Goal: Task Accomplishment & Management: Use online tool/utility

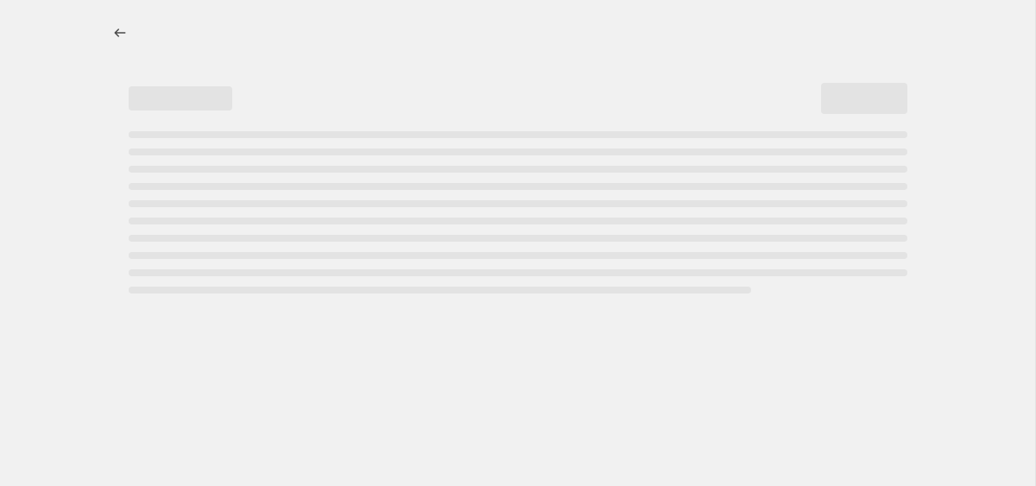
select select "percentage"
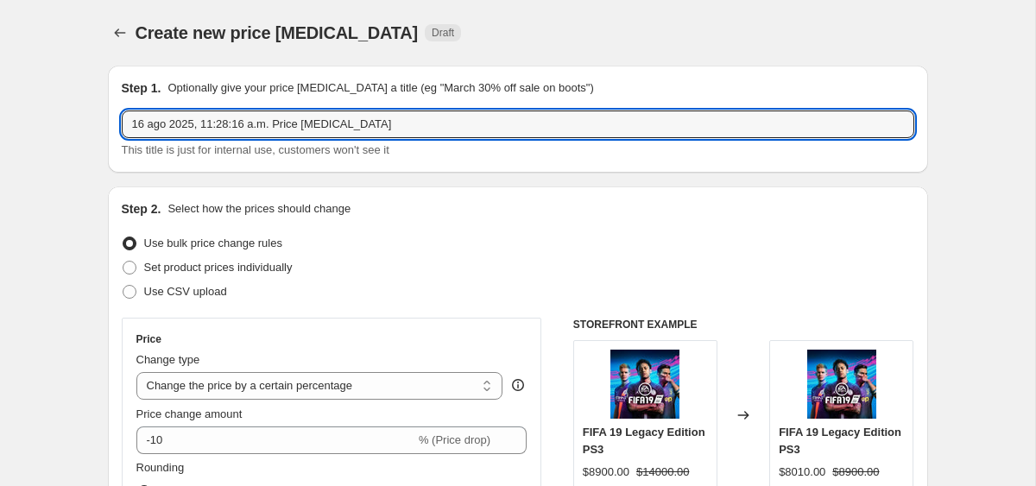
drag, startPoint x: 403, startPoint y: 117, endPoint x: 77, endPoint y: 117, distance: 325.6
click at [143, 130] on input "pz4 hasta" at bounding box center [518, 125] width 793 height 28
click at [217, 133] on input "ps4 hasta" at bounding box center [518, 125] width 793 height 28
type input "ps4 hasta 27 ago"
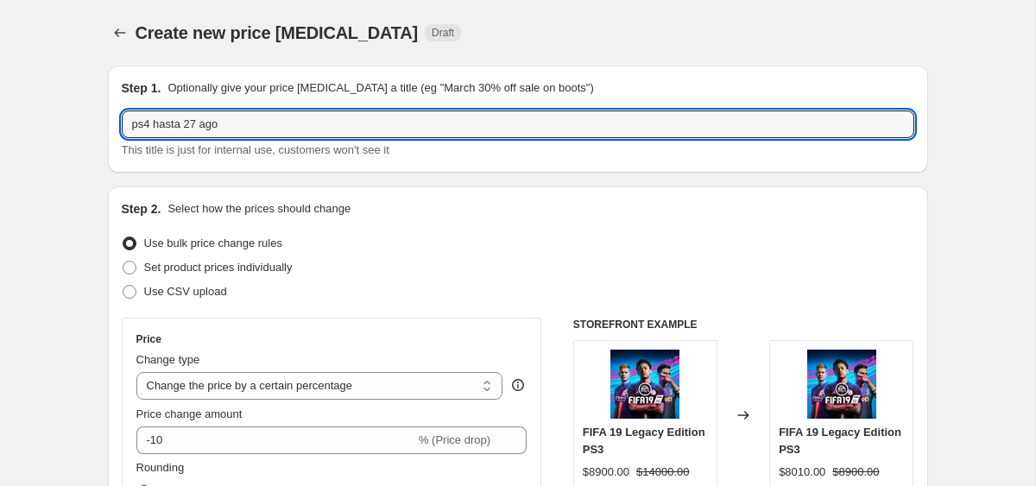
drag, startPoint x: 313, startPoint y: 123, endPoint x: 116, endPoint y: 123, distance: 196.9
click at [116, 123] on div "Step 1. Optionally give your price change job a title (eg "March 30% off sale o…" at bounding box center [518, 119] width 821 height 107
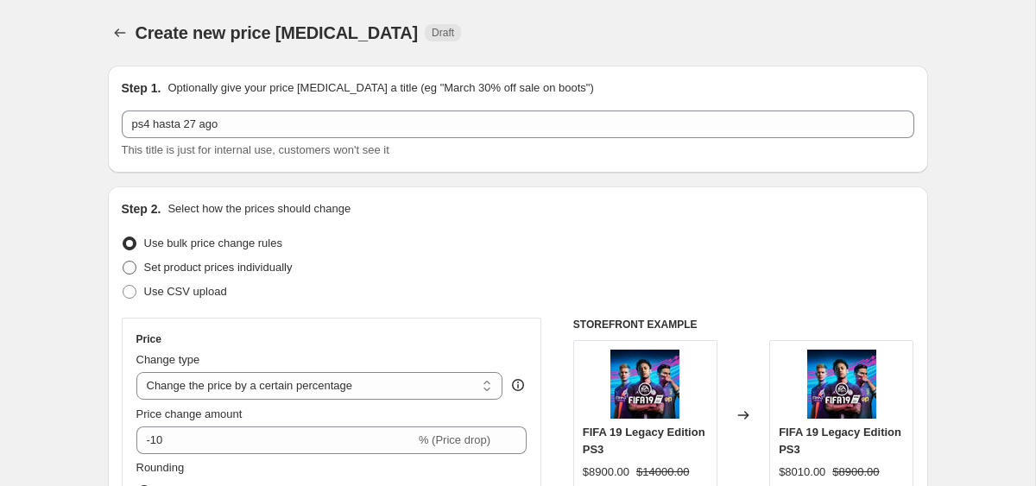
click at [245, 267] on span "Set product prices individually" at bounding box center [218, 267] width 149 height 13
click at [124, 262] on input "Set product prices individually" at bounding box center [123, 261] width 1 height 1
radio input "true"
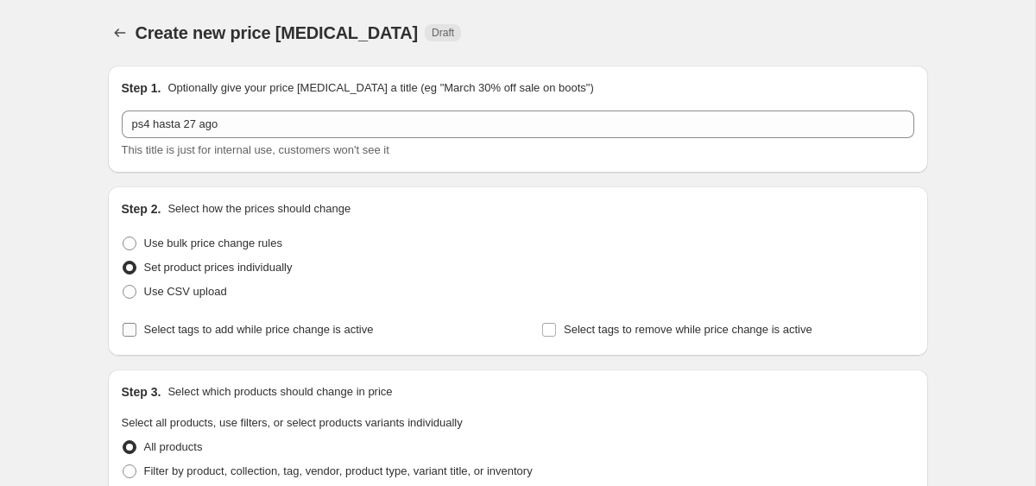
click at [202, 331] on span "Select tags to add while price change is active" at bounding box center [259, 329] width 230 height 13
click at [136, 331] on input "Select tags to add while price change is active" at bounding box center [130, 330] width 14 height 14
checkbox input "true"
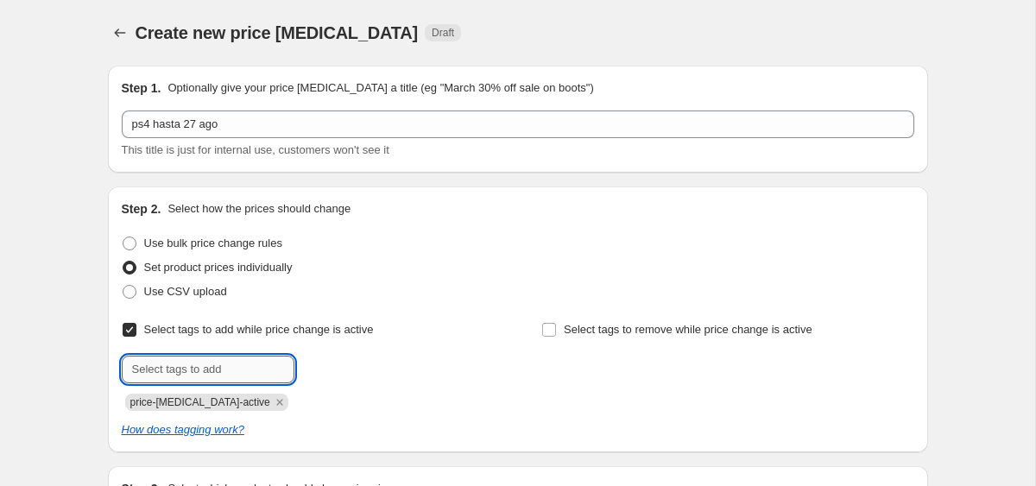
click at [228, 371] on input "text" at bounding box center [208, 370] width 173 height 28
type input "ofertaps4principal"
click at [272, 402] on icon "Remove price-change-job-active" at bounding box center [280, 403] width 16 height 16
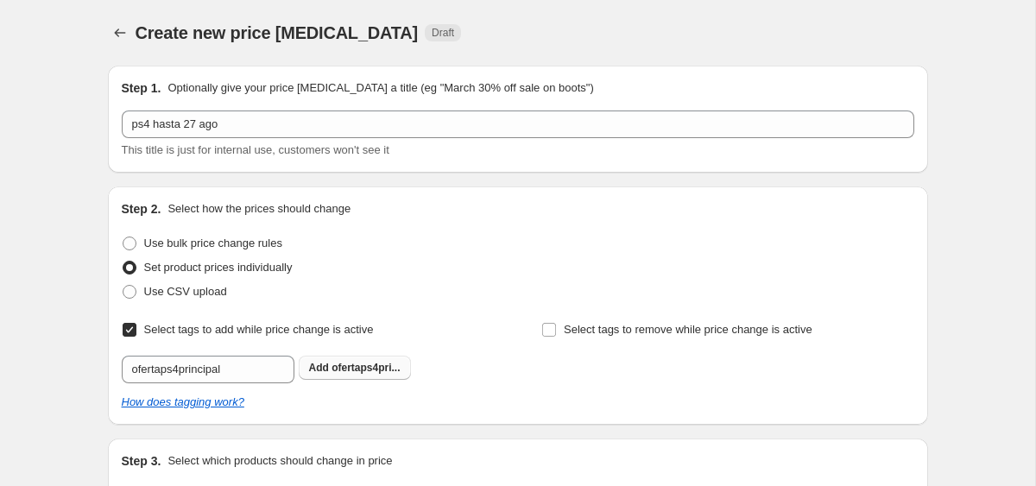
click at [313, 377] on button "Add ofertaps4pri..." at bounding box center [355, 368] width 112 height 24
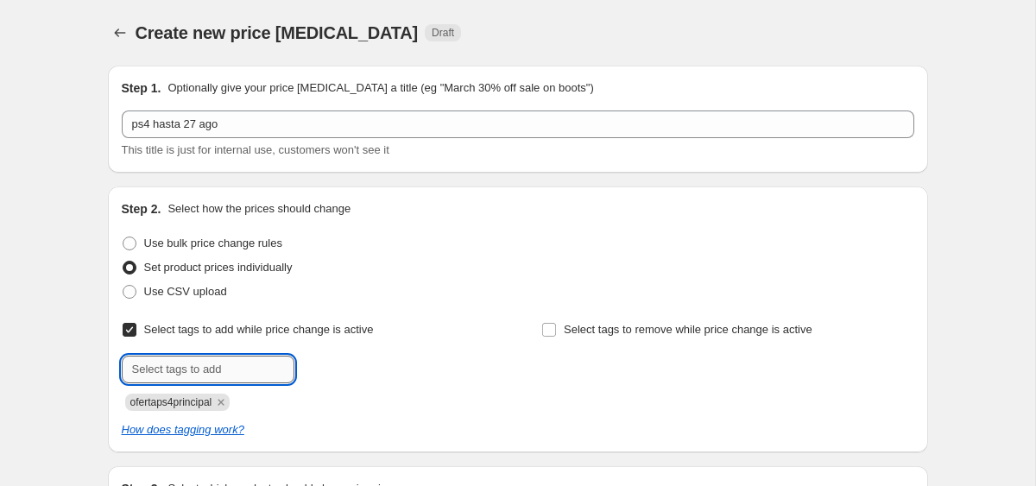
click at [231, 364] on input "text" at bounding box center [208, 370] width 173 height 28
type input "27ago"
click at [367, 375] on button "Add 27ago" at bounding box center [335, 368] width 73 height 24
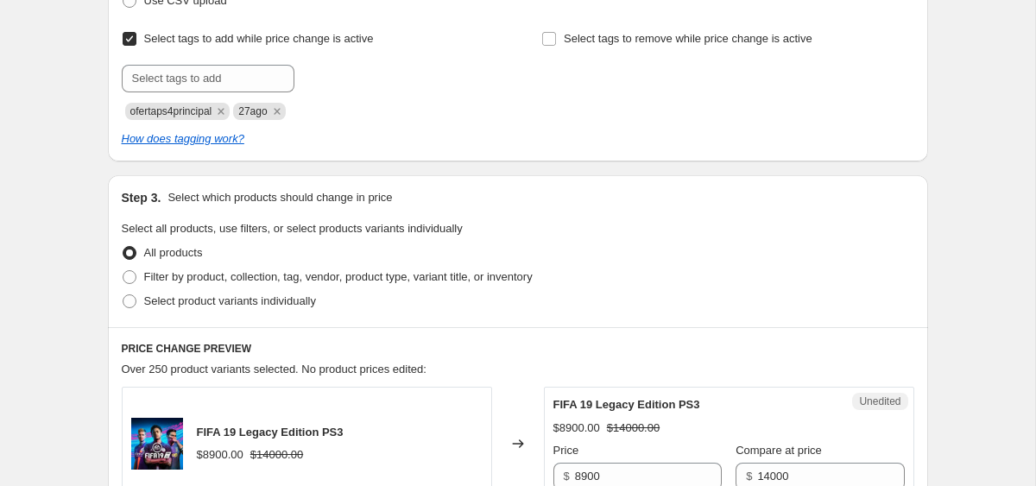
scroll to position [353, 0]
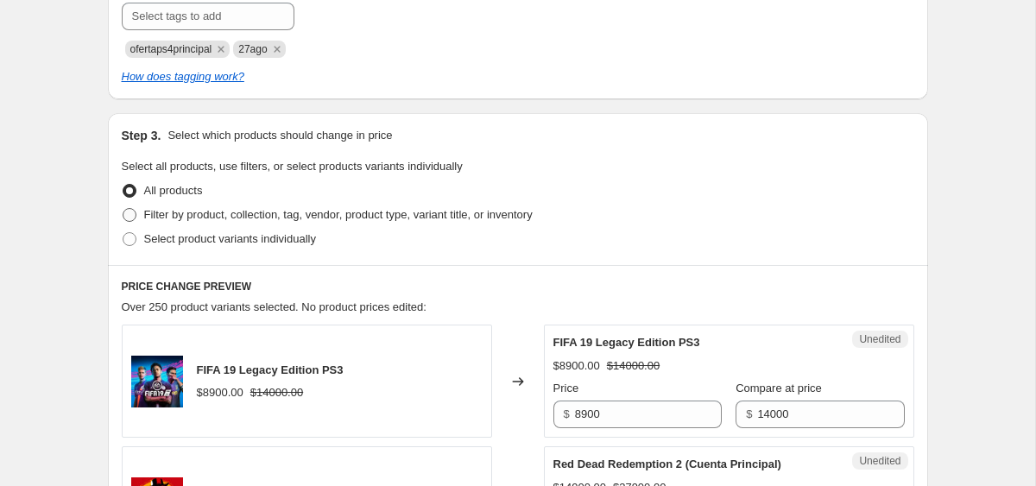
click at [363, 219] on span "Filter by product, collection, tag, vendor, product type, variant title, or inv…" at bounding box center [338, 214] width 389 height 13
click at [124, 209] on input "Filter by product, collection, tag, vendor, product type, variant title, or inv…" at bounding box center [123, 208] width 1 height 1
radio input "true"
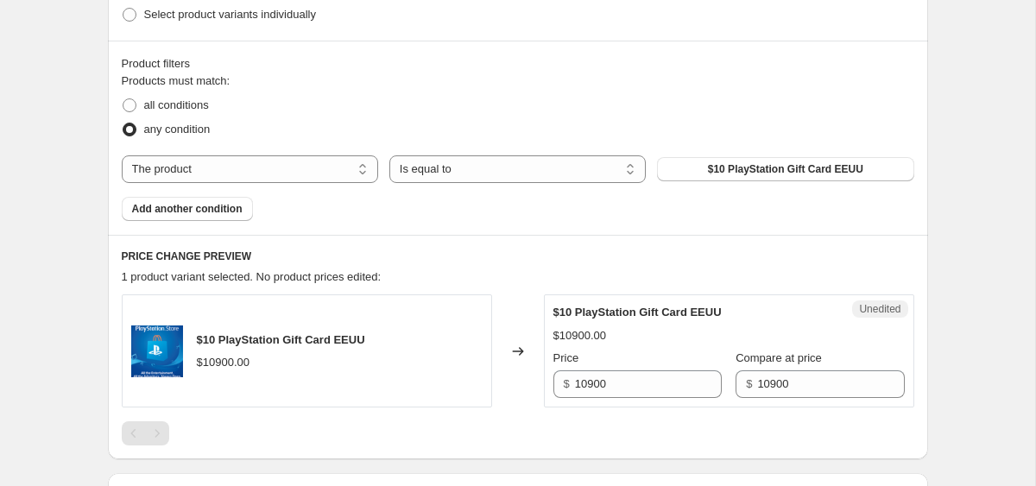
scroll to position [819, 0]
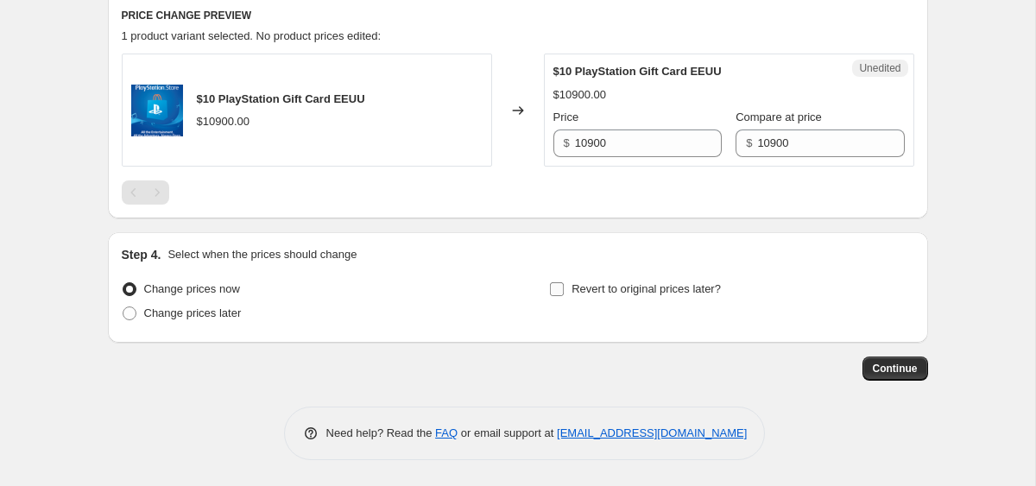
click at [603, 287] on span "Revert to original prices later?" at bounding box center [646, 288] width 149 height 13
click at [564, 287] on input "Revert to original prices later?" at bounding box center [557, 289] width 14 height 14
checkbox input "true"
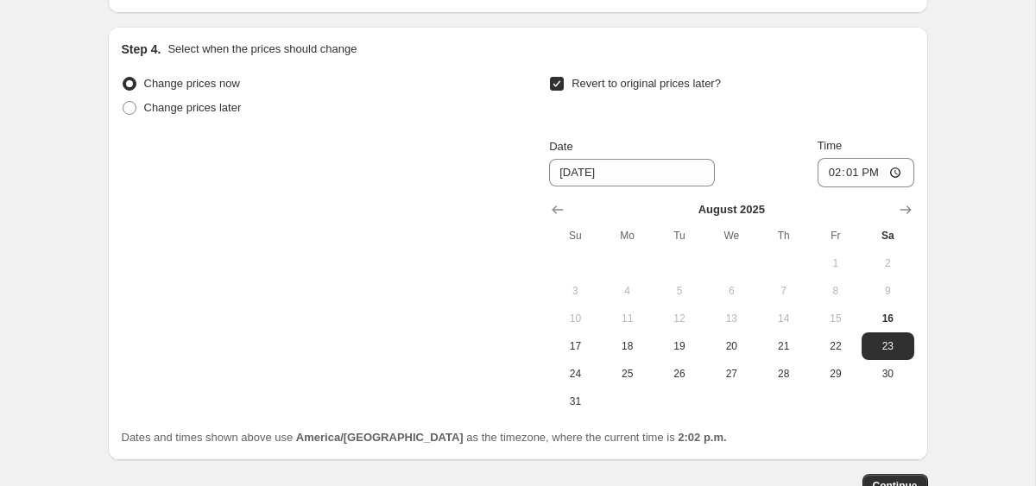
scroll to position [1053, 0]
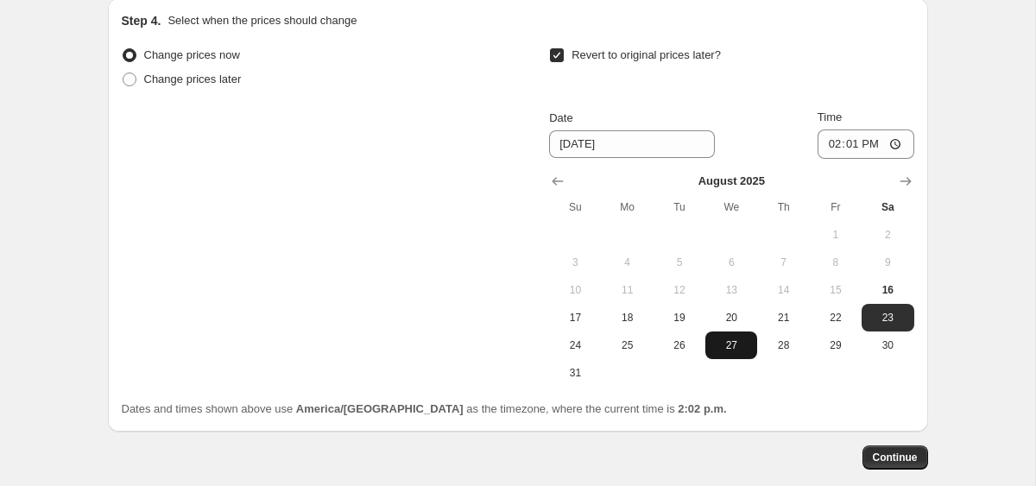
click at [736, 342] on span "27" at bounding box center [732, 346] width 38 height 14
type input "[DATE]"
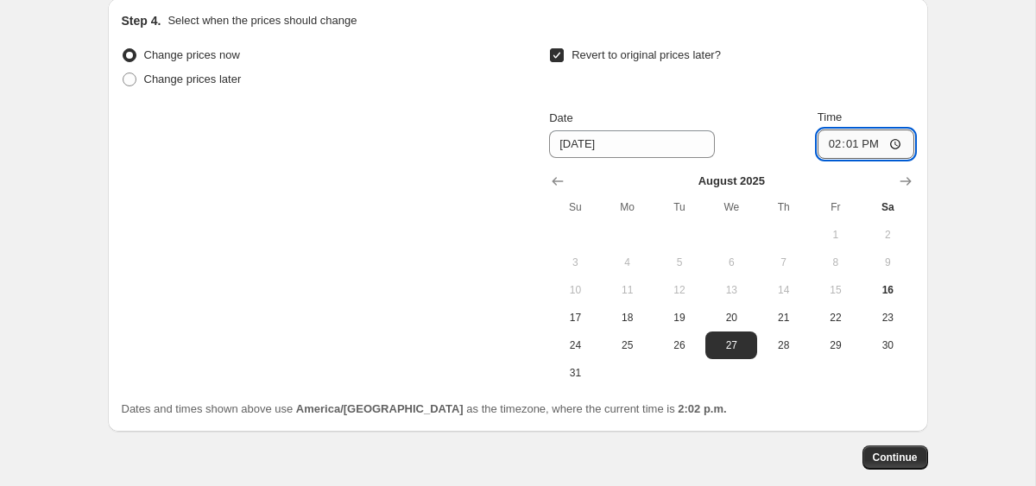
click at [820, 145] on input "14:01" at bounding box center [866, 144] width 97 height 29
type input "23:59"
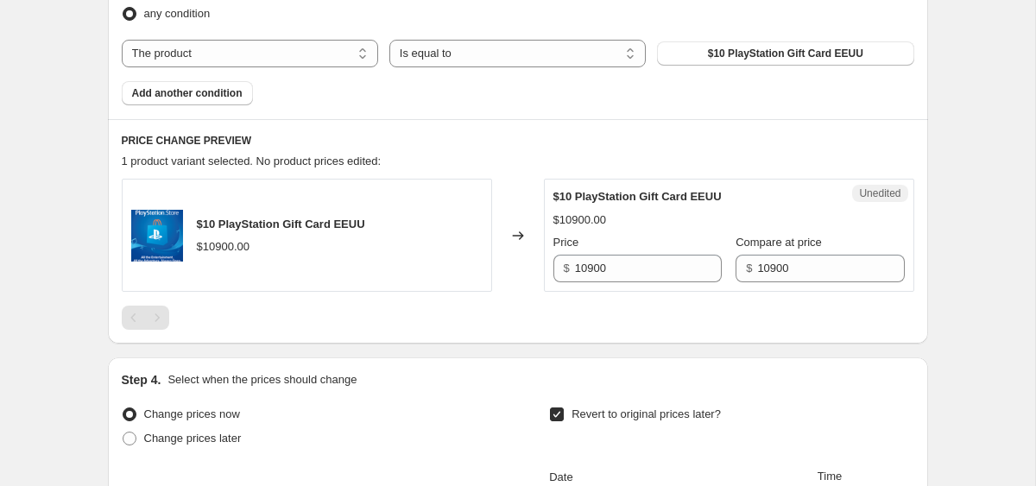
scroll to position [615, 0]
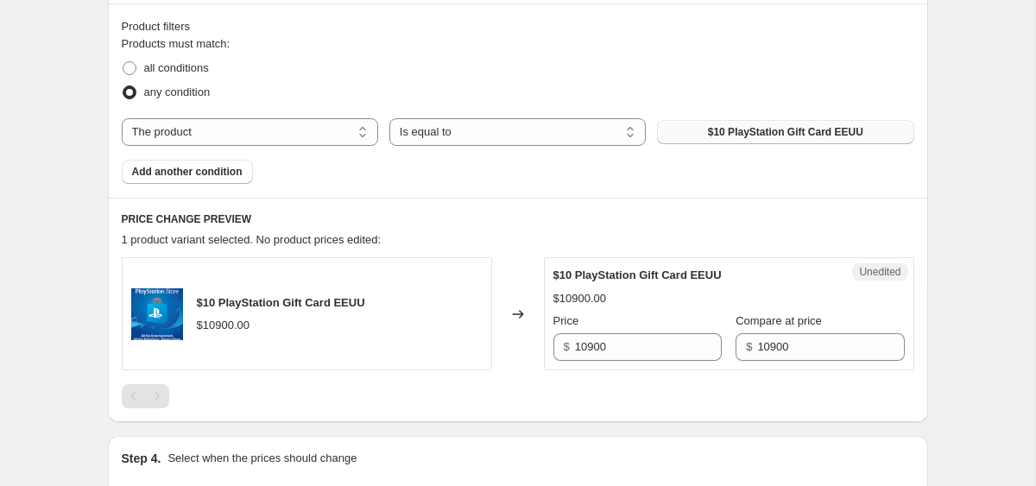
click at [737, 121] on button "$10 PlayStation Gift Card EEUU" at bounding box center [785, 132] width 257 height 24
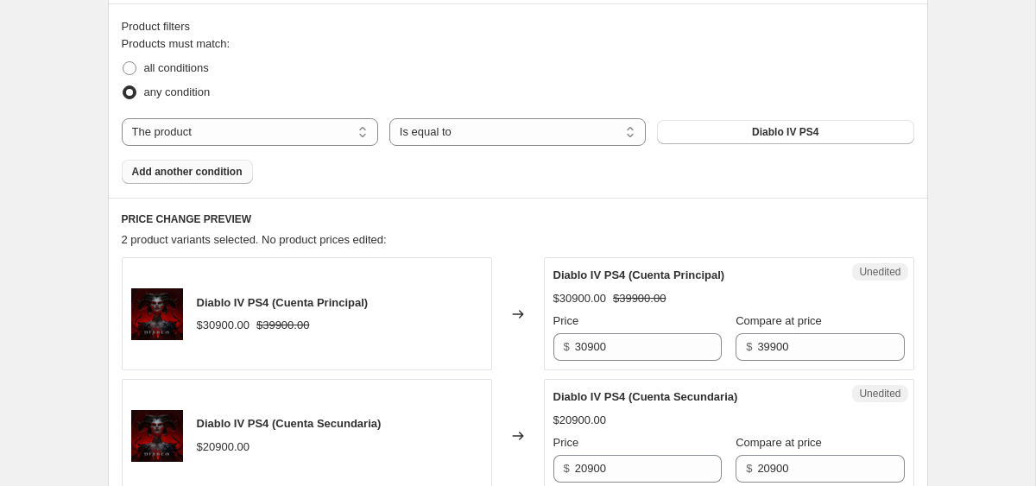
click at [212, 164] on button "Add another condition" at bounding box center [187, 172] width 131 height 24
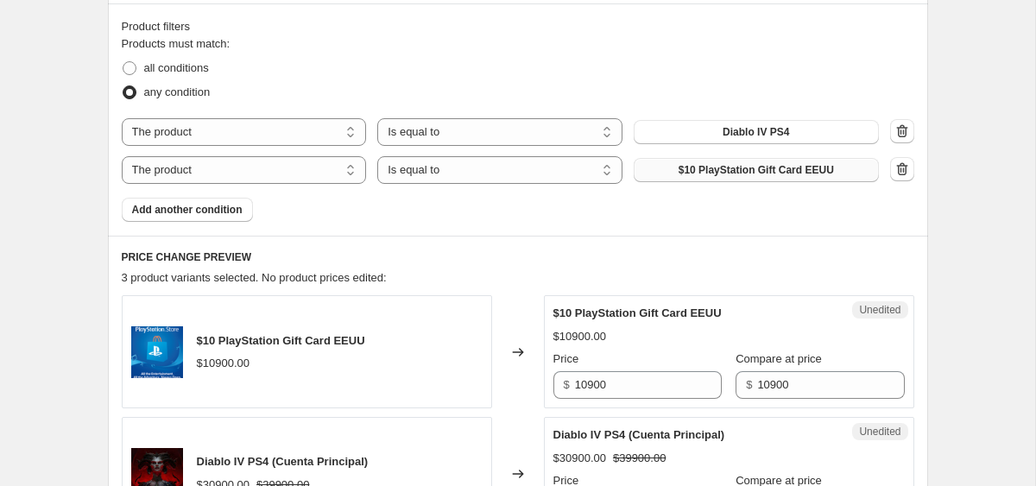
click at [693, 168] on span "$10 PlayStation Gift Card EEUU" at bounding box center [756, 170] width 155 height 14
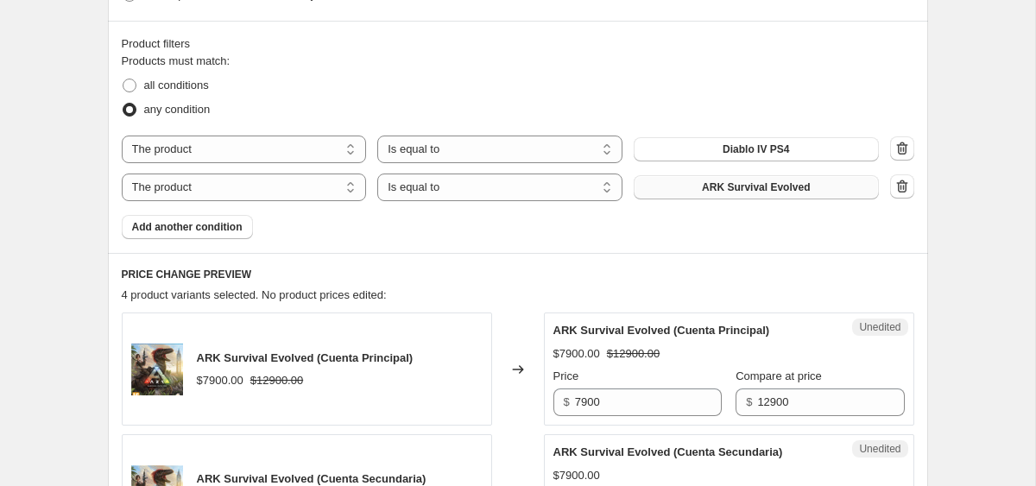
scroll to position [597, 0]
click at [208, 223] on span "Add another condition" at bounding box center [187, 228] width 111 height 14
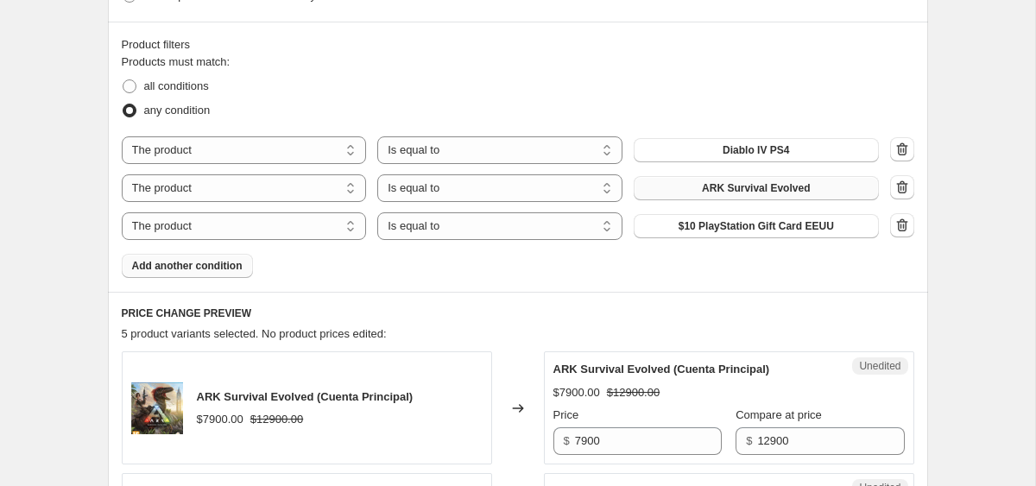
click at [808, 225] on span "$10 PlayStation Gift Card EEUU" at bounding box center [756, 226] width 155 height 14
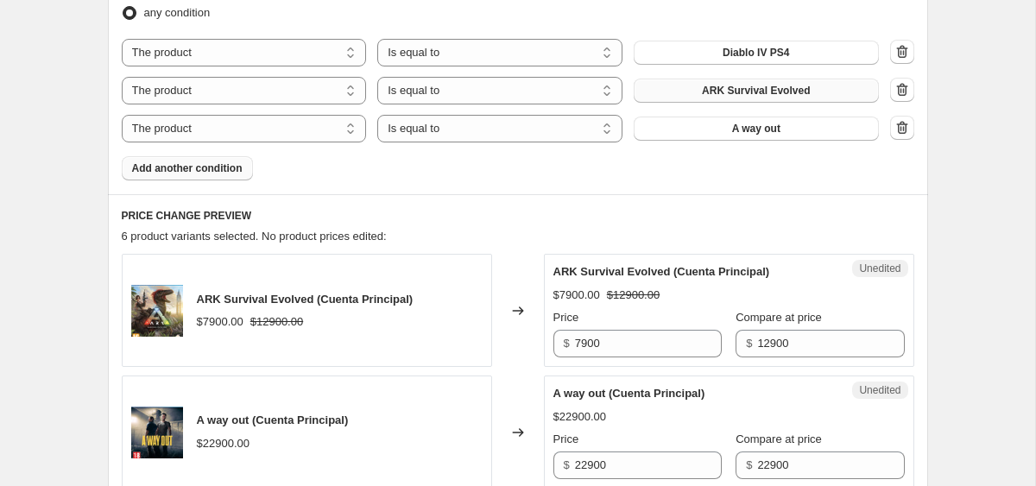
scroll to position [637, 0]
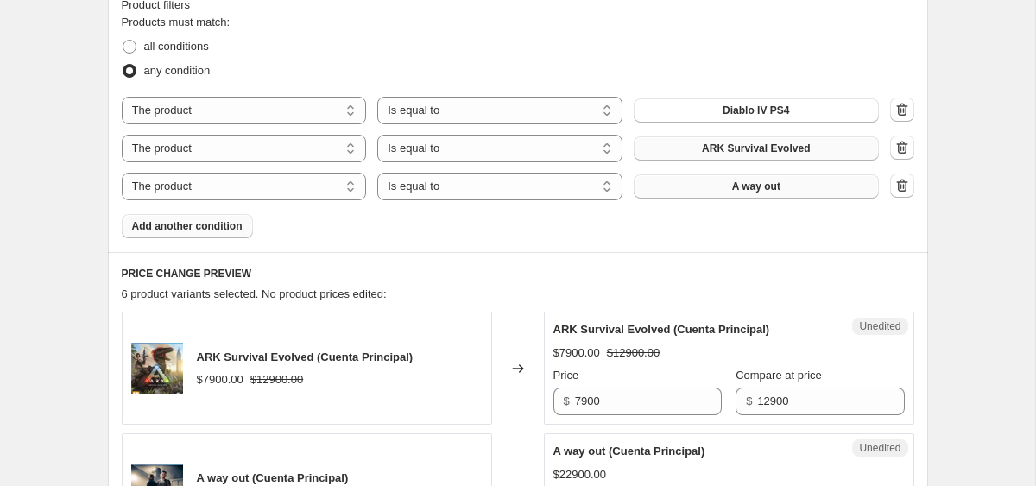
click at [700, 190] on button "A way out" at bounding box center [756, 186] width 245 height 24
click at [896, 150] on icon "button" at bounding box center [902, 147] width 17 height 17
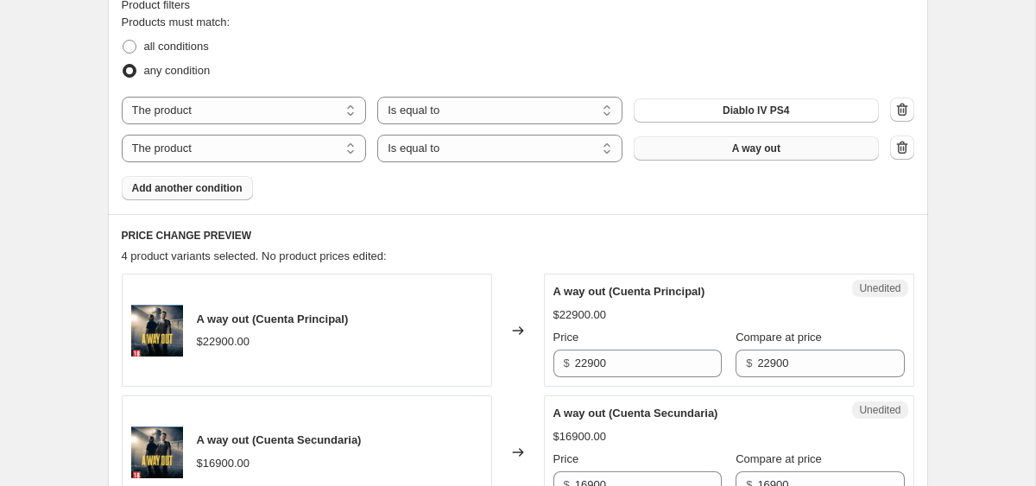
click at [155, 195] on button "Add another condition" at bounding box center [187, 188] width 131 height 24
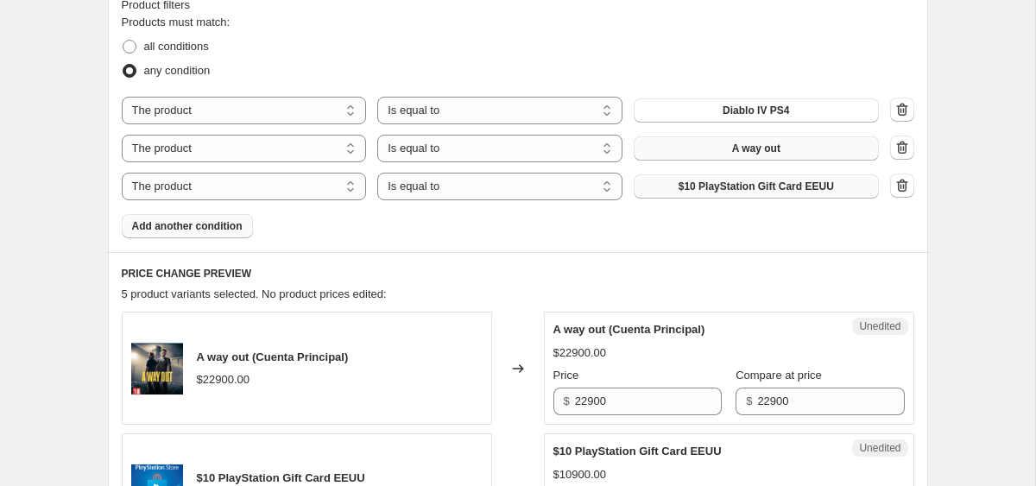
click at [766, 186] on span "$10 PlayStation Gift Card EEUU" at bounding box center [756, 187] width 155 height 14
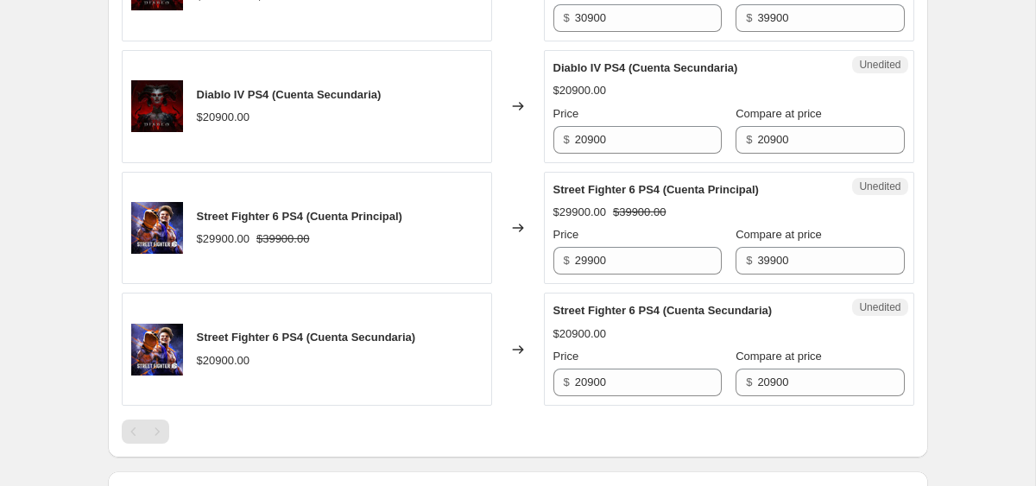
scroll to position [1189, 0]
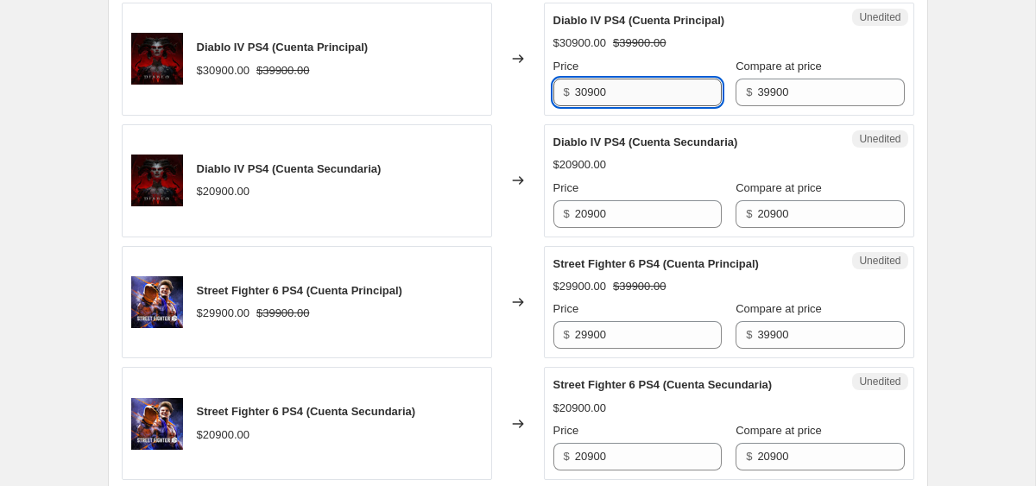
click at [618, 90] on input "30900" at bounding box center [648, 93] width 147 height 28
type input "20900"
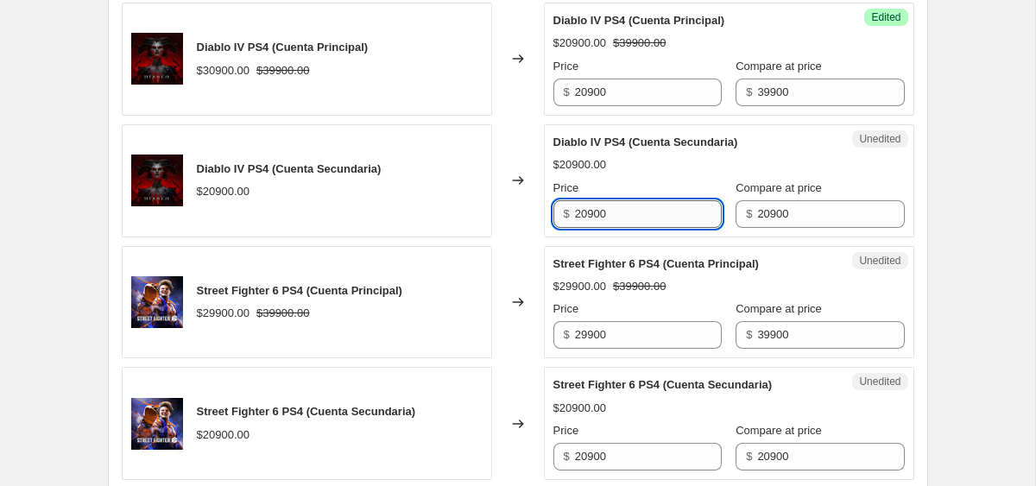
click at [656, 218] on input "20900" at bounding box center [648, 214] width 147 height 28
type input "15900"
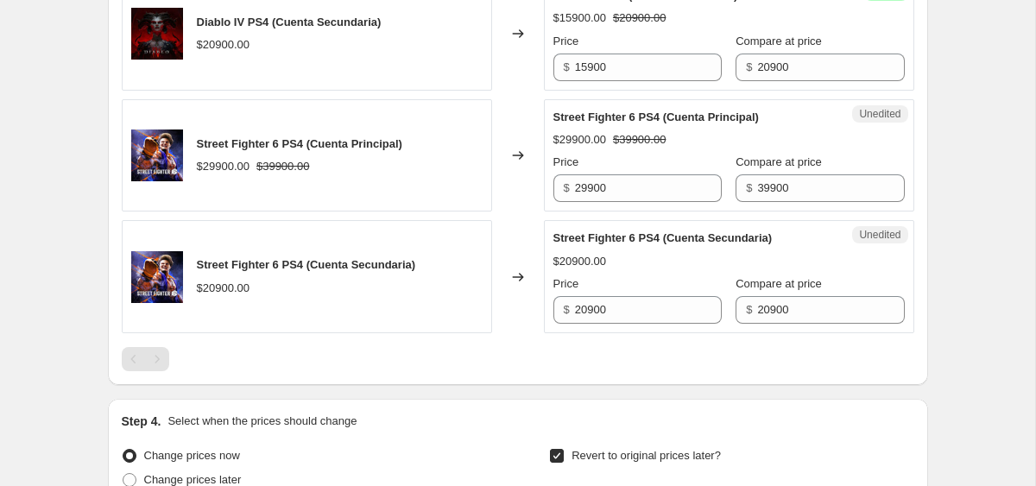
scroll to position [1367, 0]
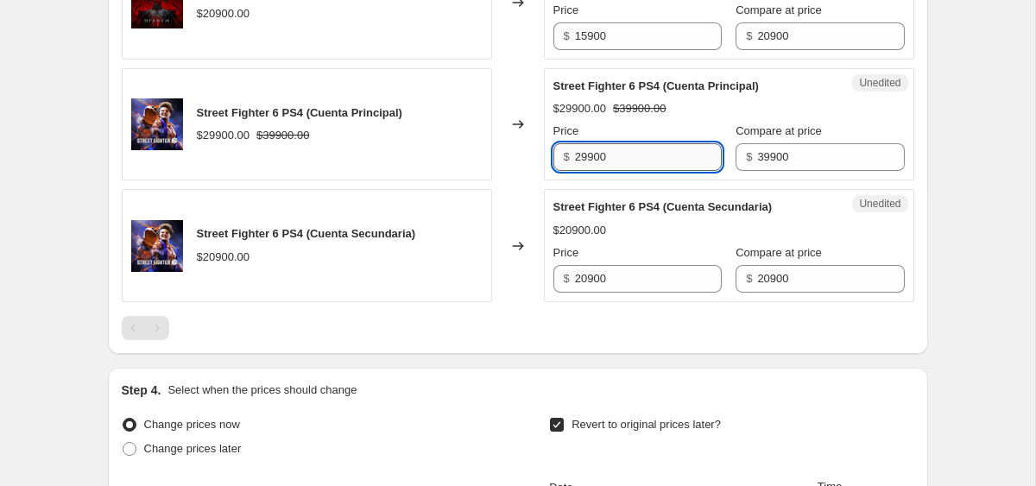
click at [586, 168] on input "29900" at bounding box center [648, 157] width 147 height 28
type input "22900"
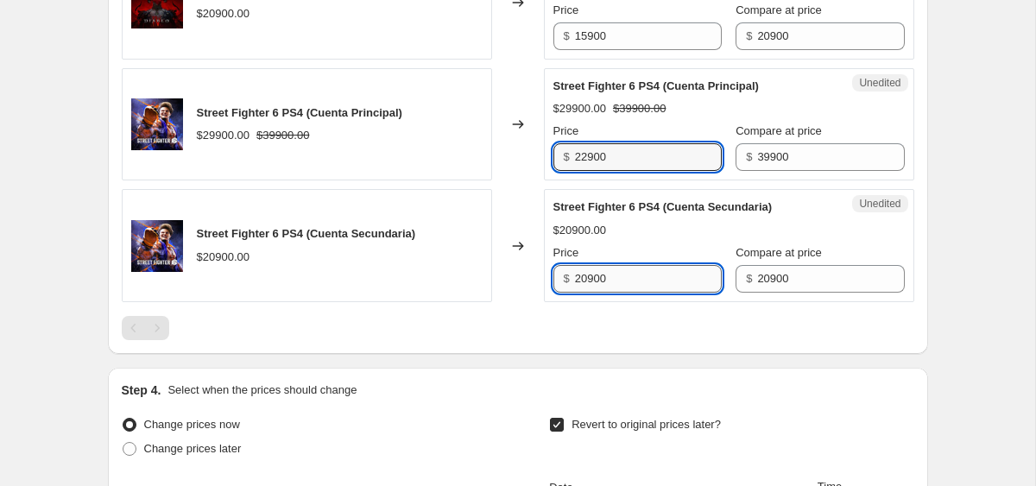
click at [614, 281] on input "20900" at bounding box center [648, 279] width 147 height 28
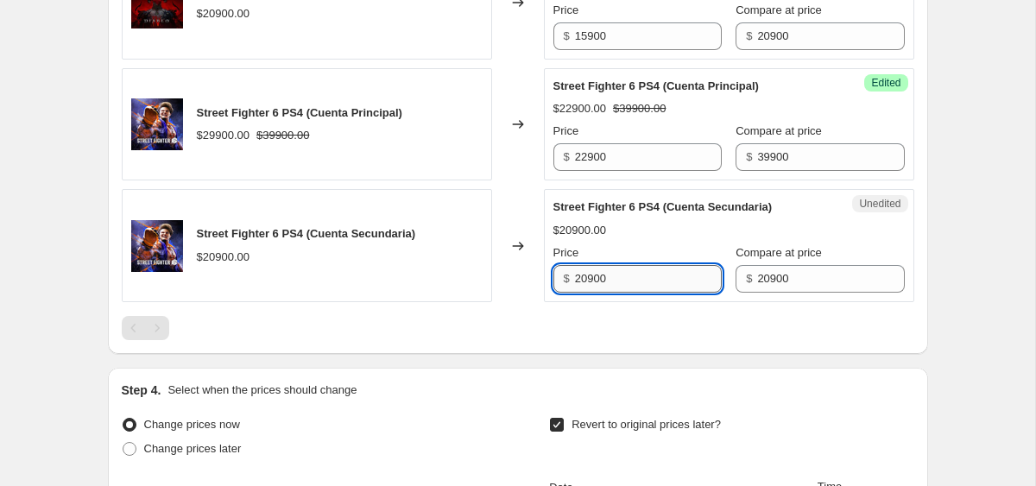
click at [614, 281] on input "20900" at bounding box center [648, 279] width 147 height 28
type input "16900"
click at [613, 325] on div at bounding box center [518, 328] width 793 height 24
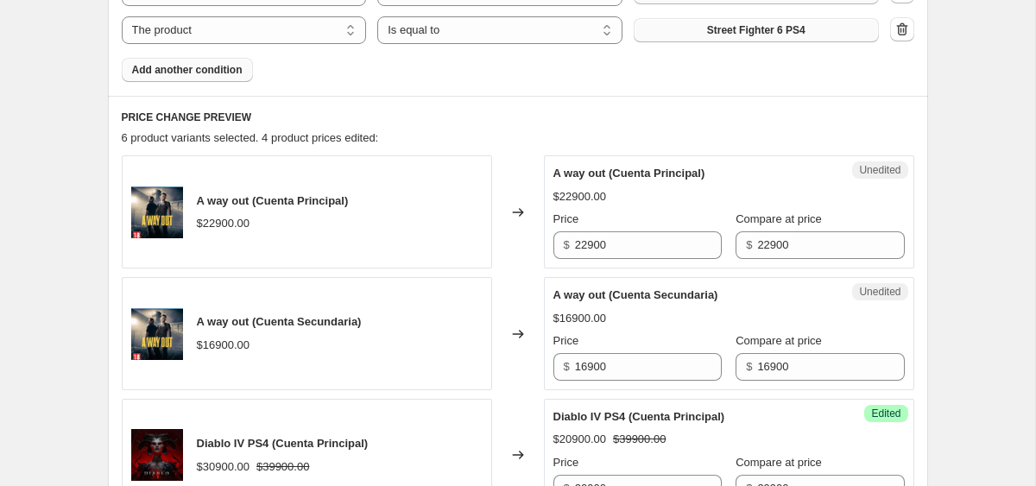
scroll to position [796, 0]
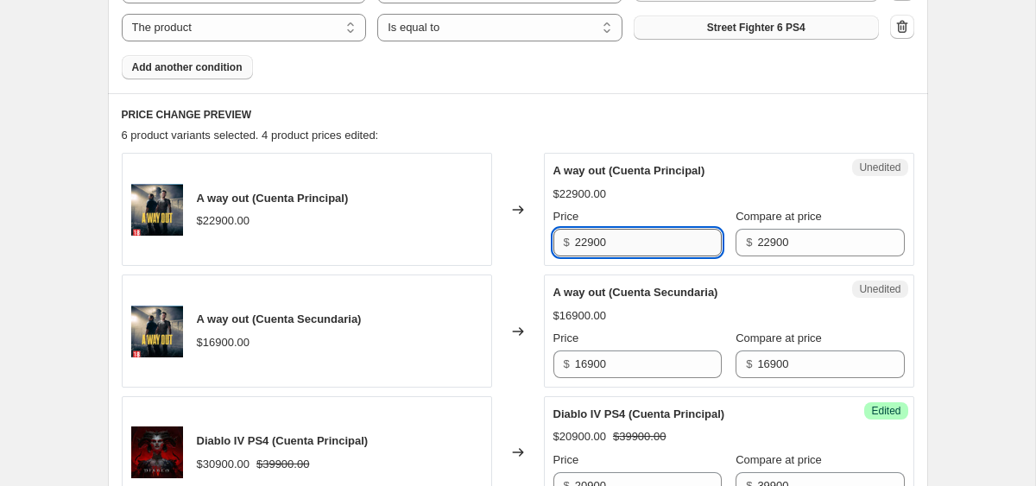
click at [631, 243] on input "22900" at bounding box center [648, 243] width 147 height 28
type input "9900"
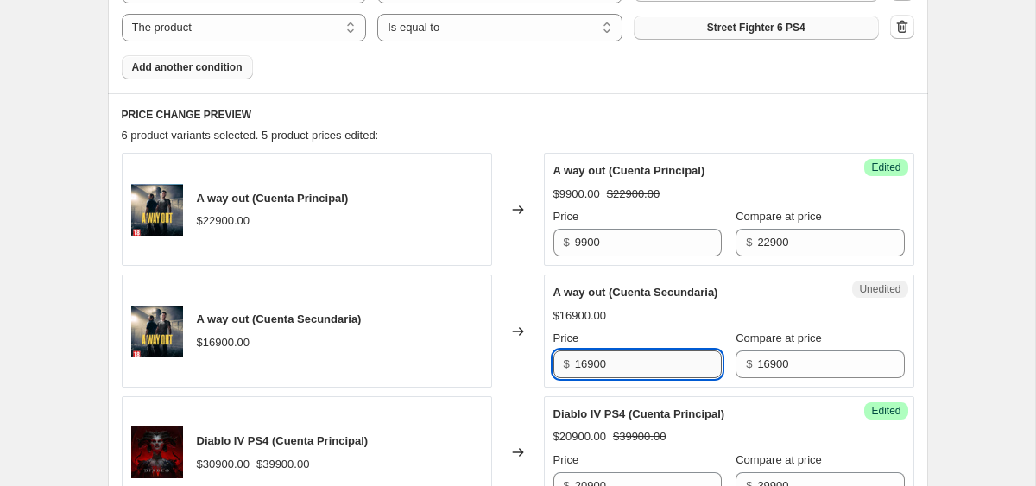
click at [609, 367] on input "16900" at bounding box center [648, 365] width 147 height 28
type input "5900"
click at [992, 339] on div "Create new price change job. This page is ready Create new price change job Dra…" at bounding box center [518, 360] width 1036 height 2312
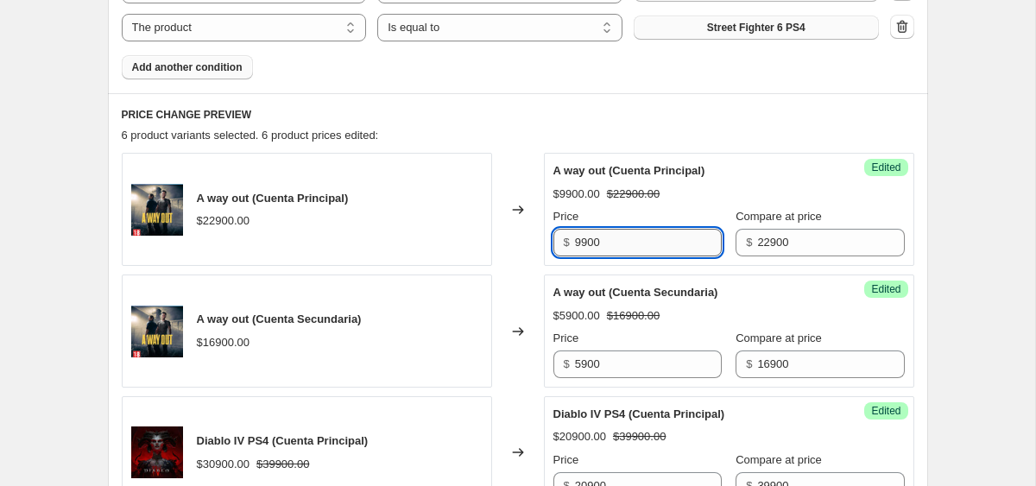
click at [605, 246] on input "9900" at bounding box center [648, 243] width 147 height 28
click at [985, 200] on div "Create new price change job. This page is ready Create new price change job Dra…" at bounding box center [518, 360] width 1036 height 2312
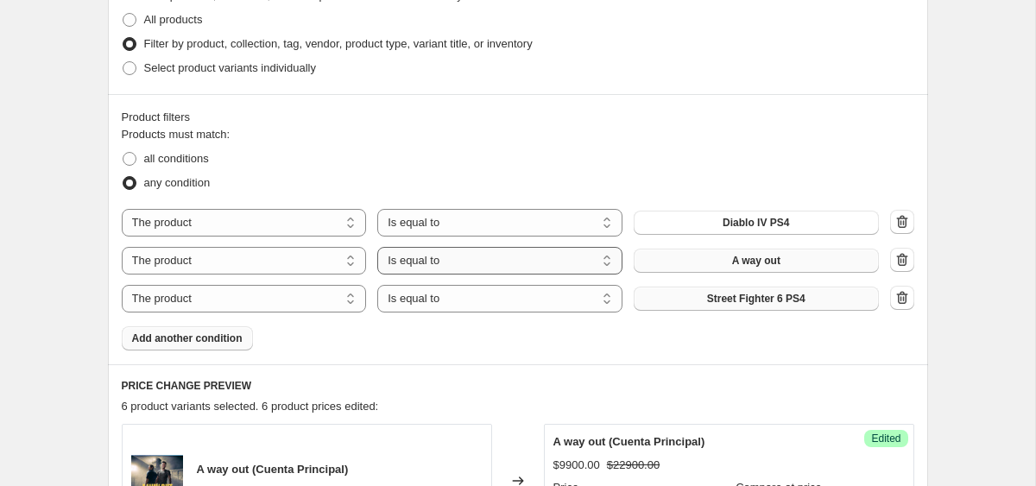
scroll to position [637, 0]
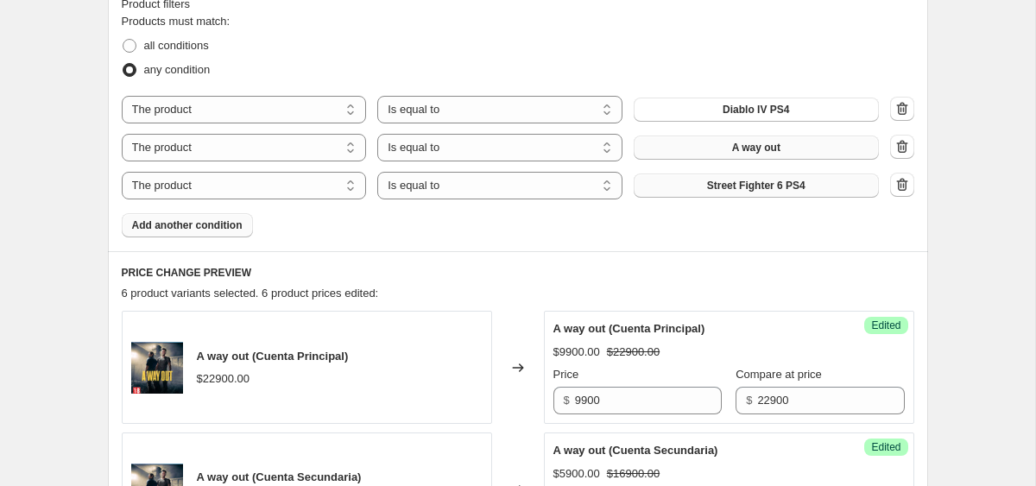
click at [253, 225] on button "Add another condition" at bounding box center [187, 225] width 131 height 24
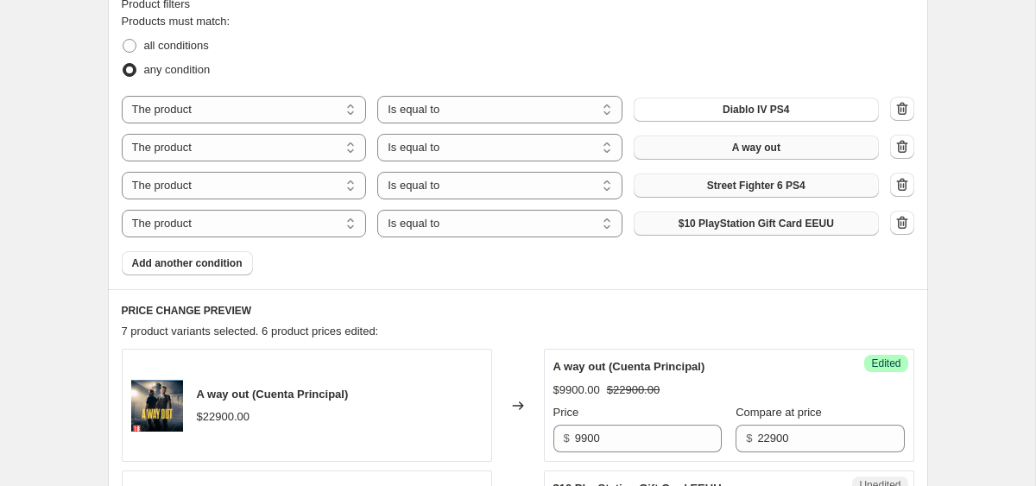
click at [772, 229] on span "$10 PlayStation Gift Card EEUU" at bounding box center [756, 224] width 155 height 14
click at [232, 250] on div "Products must match: all conditions any condition The product The product's col…" at bounding box center [518, 144] width 793 height 263
click at [233, 256] on button "Add another condition" at bounding box center [187, 263] width 131 height 24
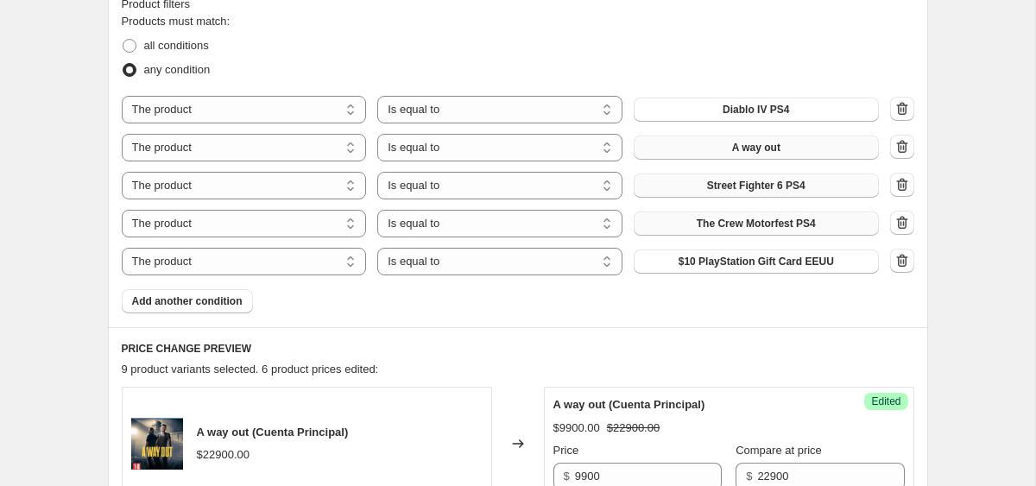
click at [764, 255] on span "$10 PlayStation Gift Card EEUU" at bounding box center [756, 262] width 155 height 14
click at [233, 291] on button "Add another condition" at bounding box center [187, 301] width 131 height 24
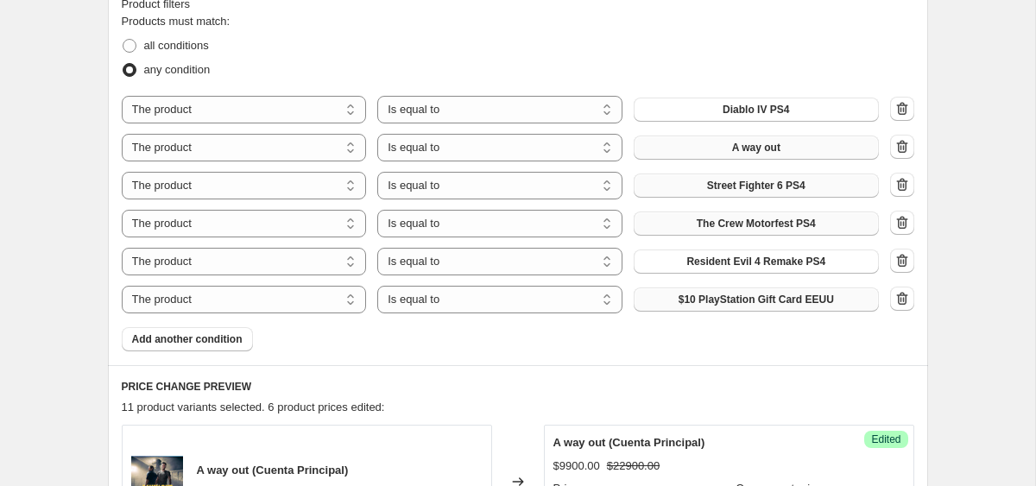
click at [802, 297] on span "$10 PlayStation Gift Card EEUU" at bounding box center [756, 300] width 155 height 14
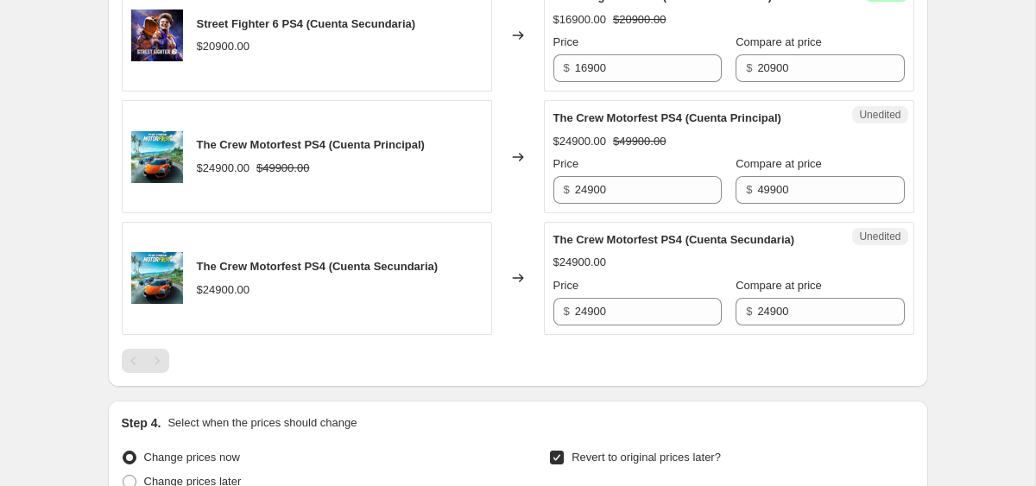
scroll to position [2215, 0]
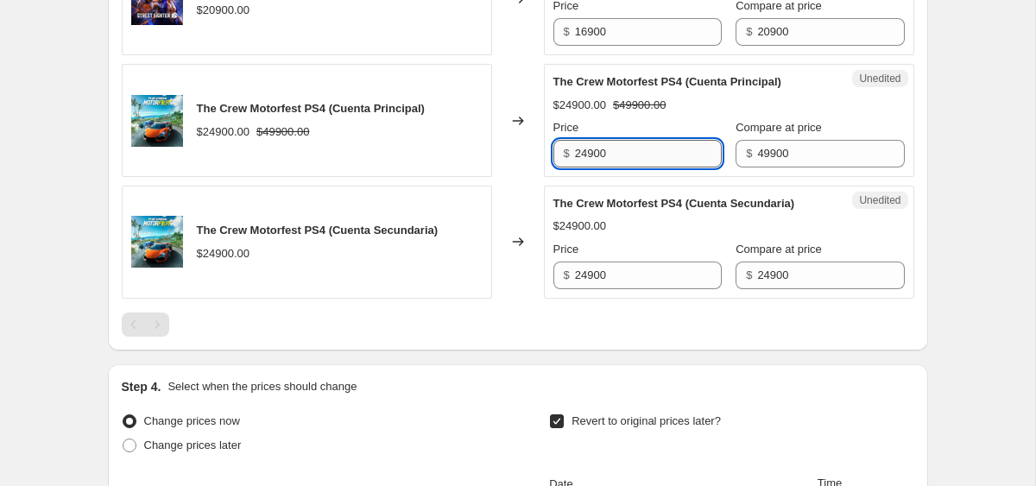
click at [580, 168] on input "24900" at bounding box center [648, 154] width 147 height 28
type input "20900"
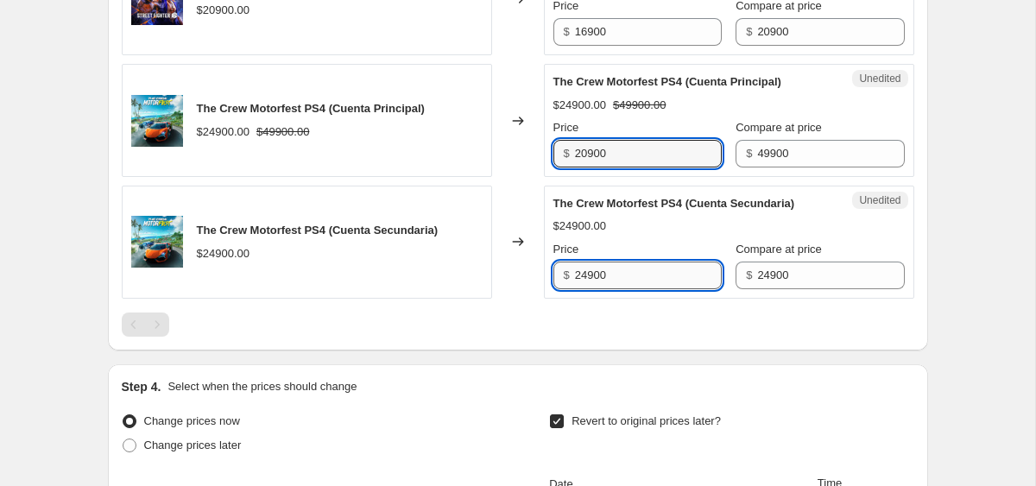
click at [623, 289] on input "24900" at bounding box center [648, 276] width 147 height 28
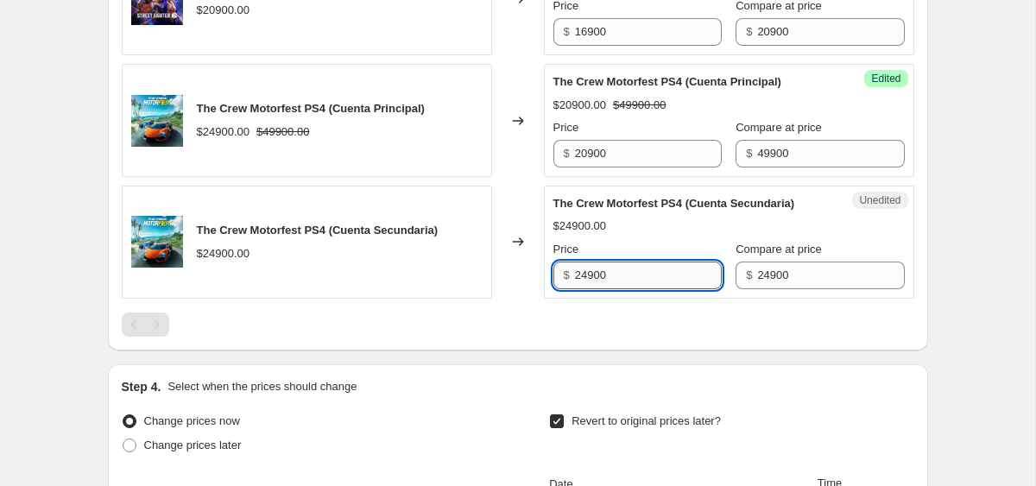
click at [623, 289] on input "24900" at bounding box center [648, 276] width 147 height 28
type input "15900"
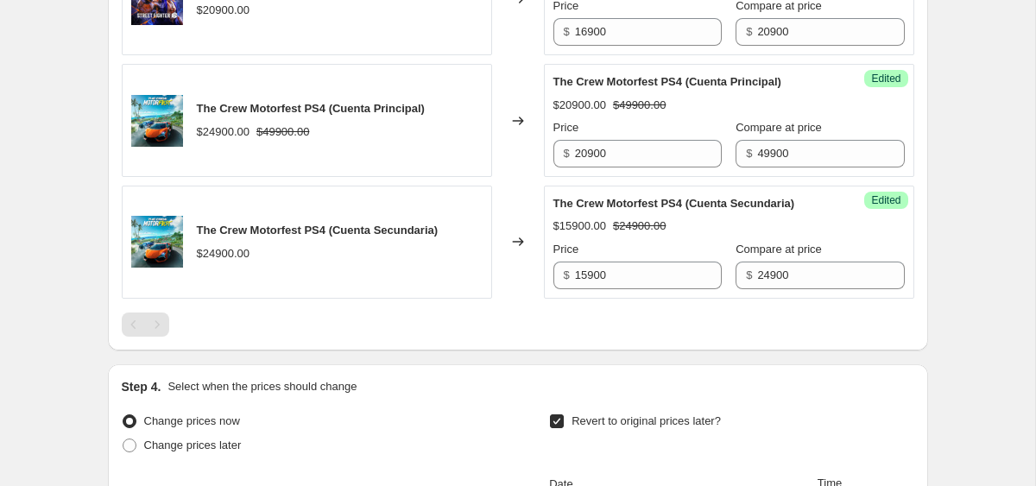
click at [495, 337] on div at bounding box center [518, 325] width 793 height 24
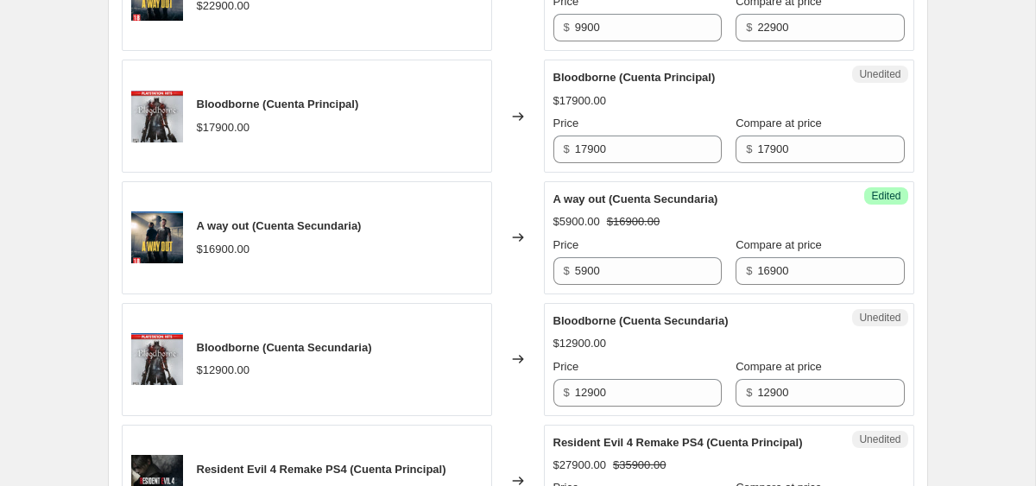
scroll to position [1125, 0]
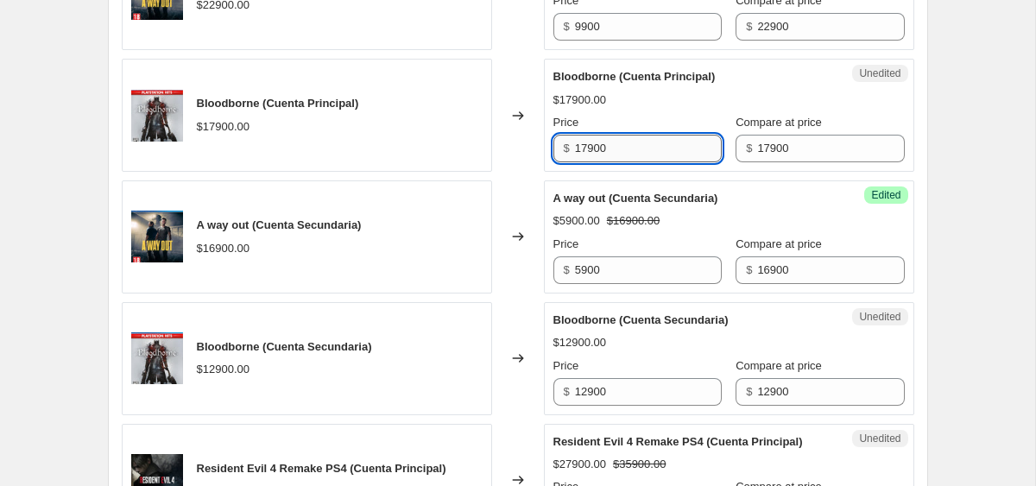
click at [603, 145] on input "17900" at bounding box center [648, 149] width 147 height 28
type input "9900"
click at [635, 393] on input "12900" at bounding box center [648, 392] width 147 height 28
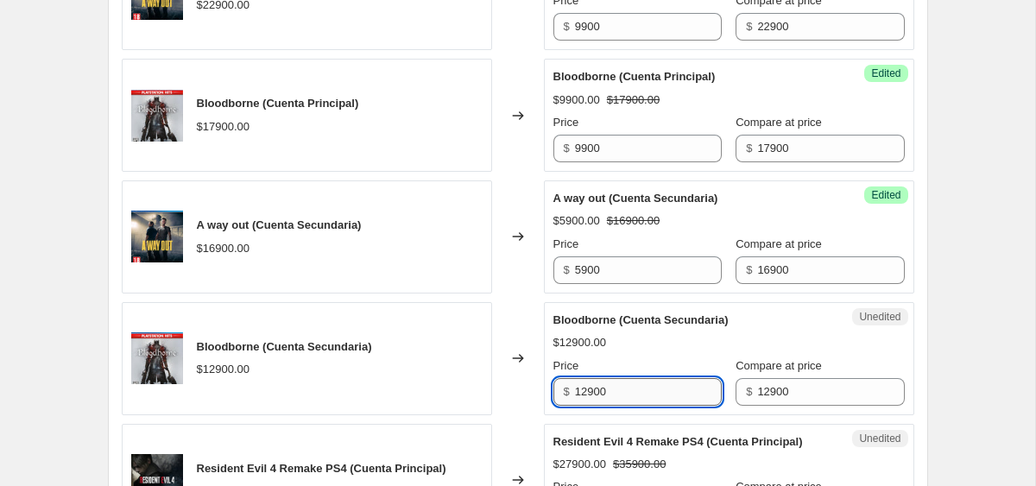
click at [635, 393] on input "12900" at bounding box center [648, 392] width 147 height 28
type input "4"
type input "5900"
click at [982, 386] on div "Create new price change job. This page is ready Create new price change job Dra…" at bounding box center [518, 453] width 1036 height 3156
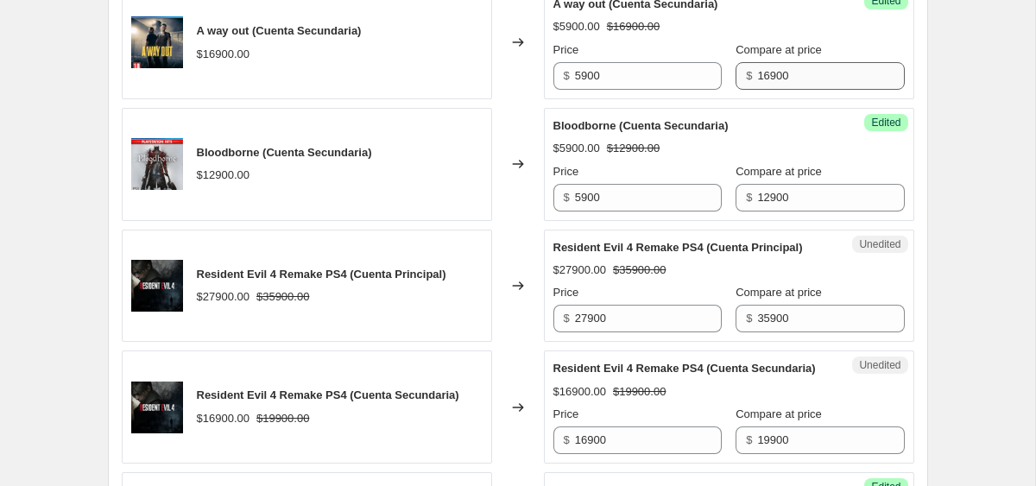
scroll to position [1407, 0]
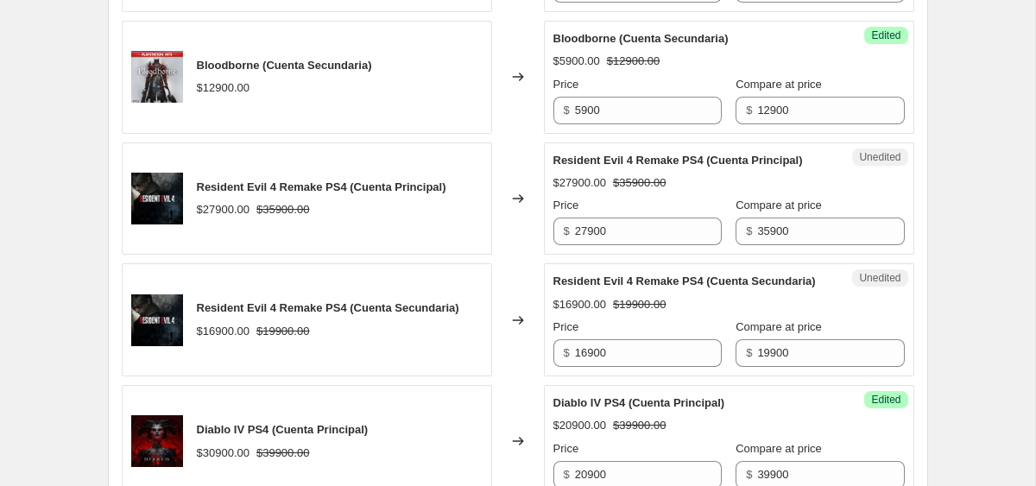
click at [617, 256] on div "Unedited Resident Evil 4 Remake PS4 (Cuenta Principal) $27900.00 $35900.00 Pric…" at bounding box center [729, 199] width 371 height 113
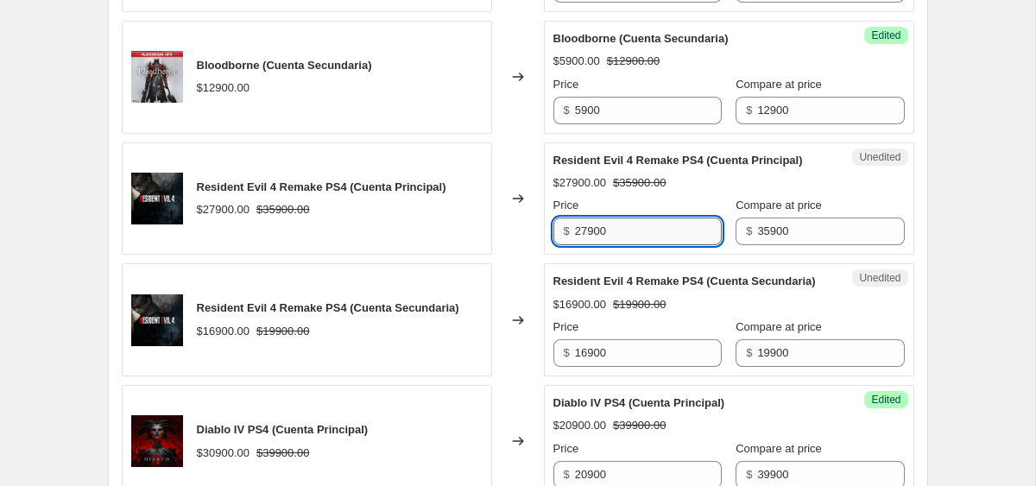
click at [608, 245] on input "27900" at bounding box center [648, 232] width 147 height 28
type input "16900"
click at [669, 367] on input "16900" at bounding box center [648, 353] width 147 height 28
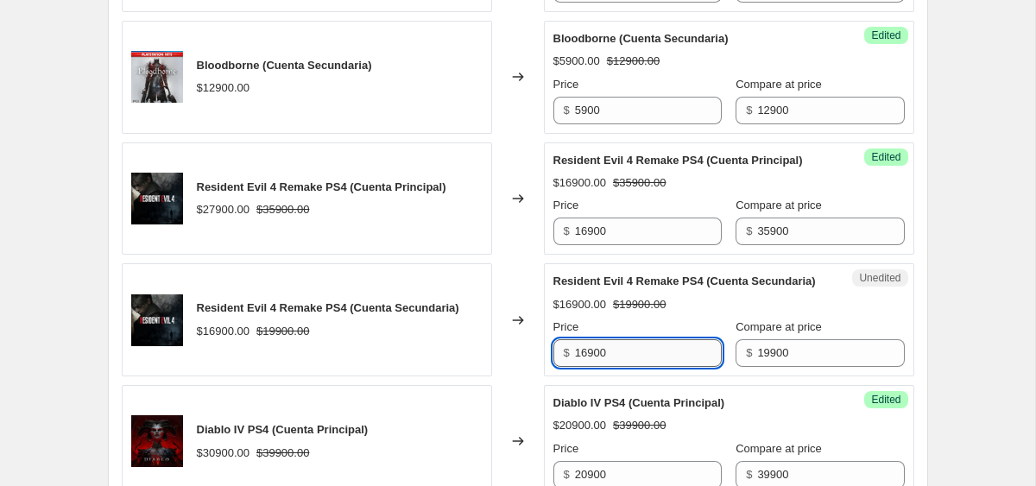
click at [669, 367] on input "16900" at bounding box center [648, 353] width 147 height 28
type input "12900"
click at [958, 317] on div "Create new price change job. This page is ready Create new price change job Dra…" at bounding box center [518, 171] width 1036 height 3156
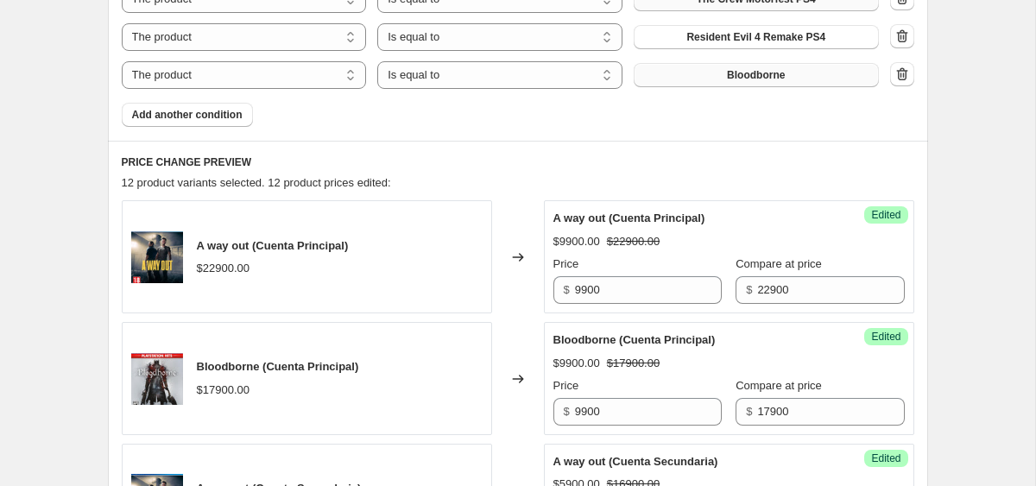
scroll to position [588, 0]
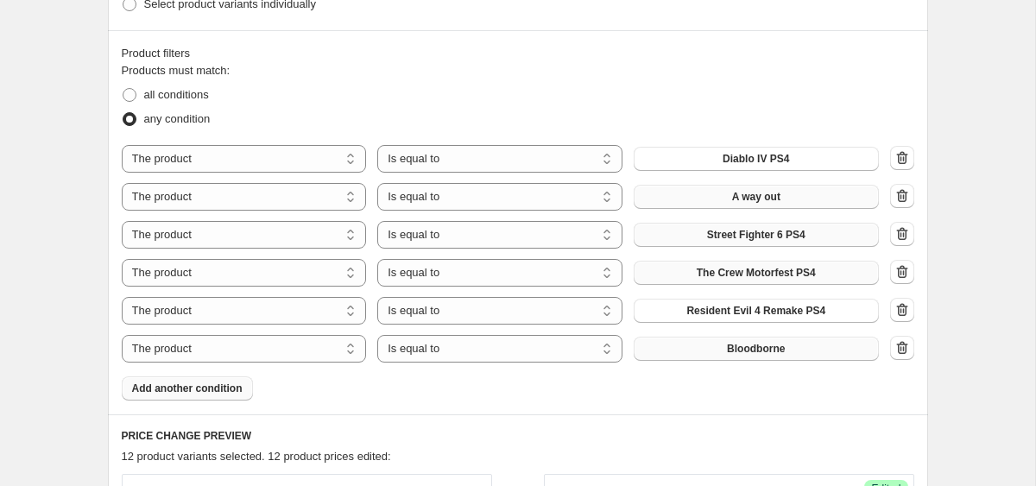
click at [225, 382] on span "Add another condition" at bounding box center [187, 389] width 111 height 14
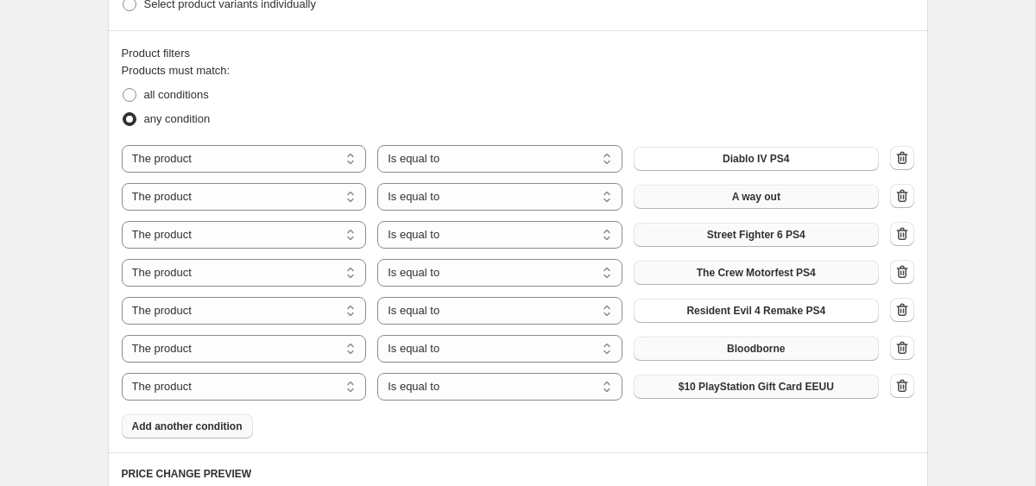
click at [765, 386] on span "$10 PlayStation Gift Card EEUU" at bounding box center [756, 387] width 155 height 14
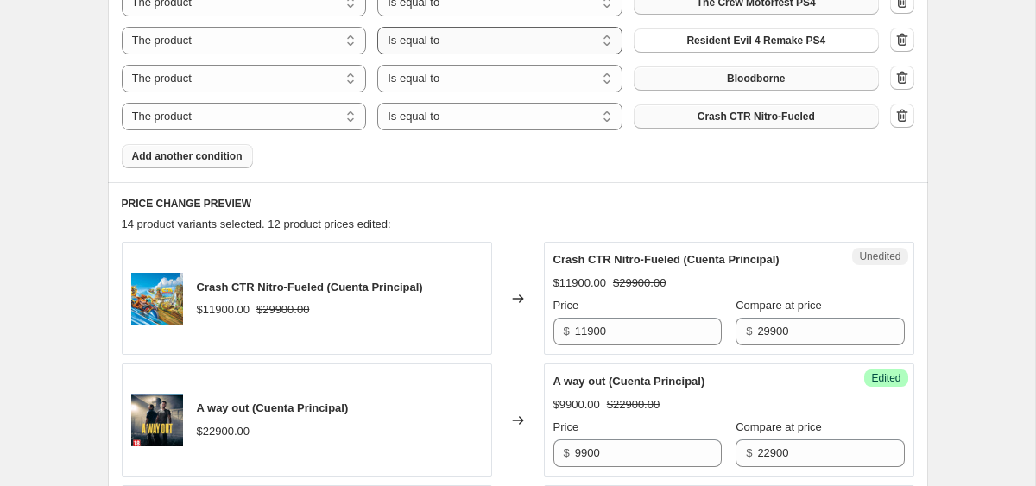
scroll to position [898, 0]
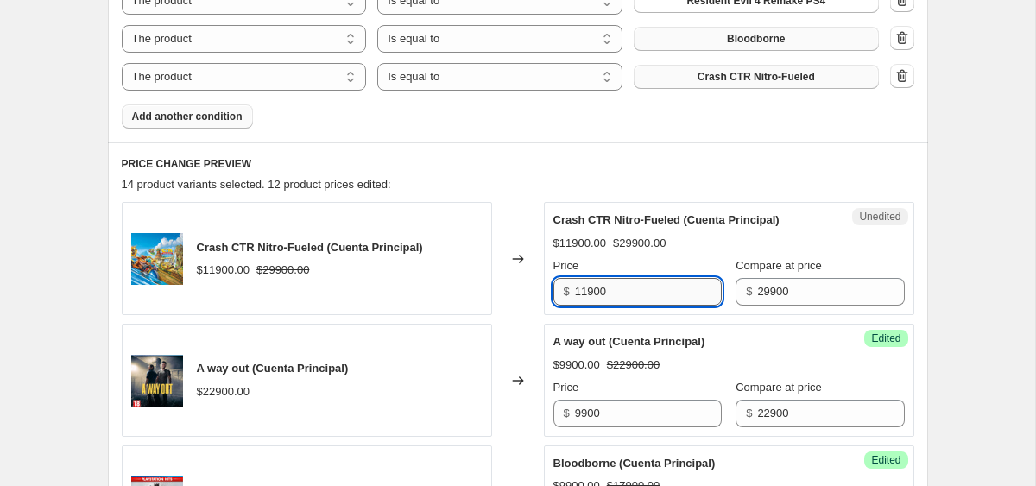
click at [608, 294] on input "11900" at bounding box center [648, 292] width 147 height 28
type input "9900"
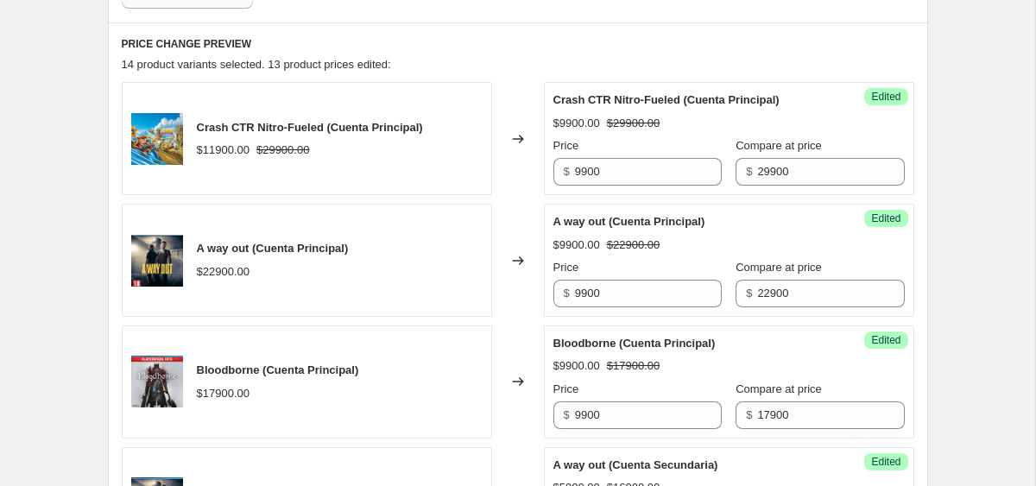
scroll to position [1220, 0]
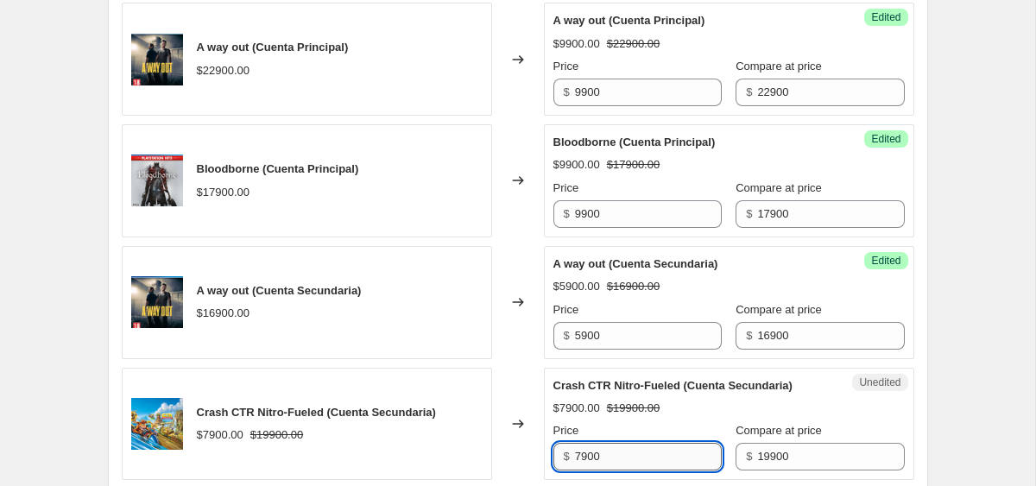
click at [613, 453] on input "7900" at bounding box center [648, 457] width 147 height 28
type input "4"
type input "5900"
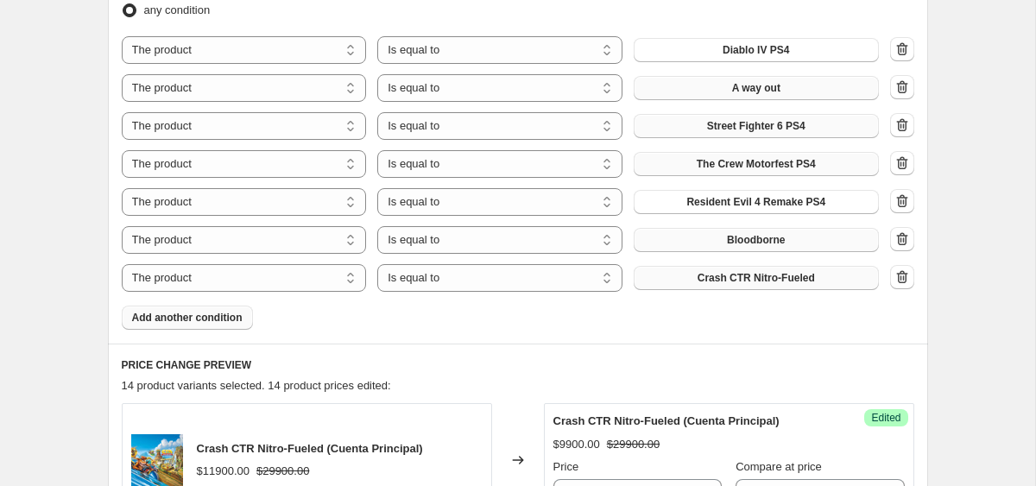
scroll to position [657, 0]
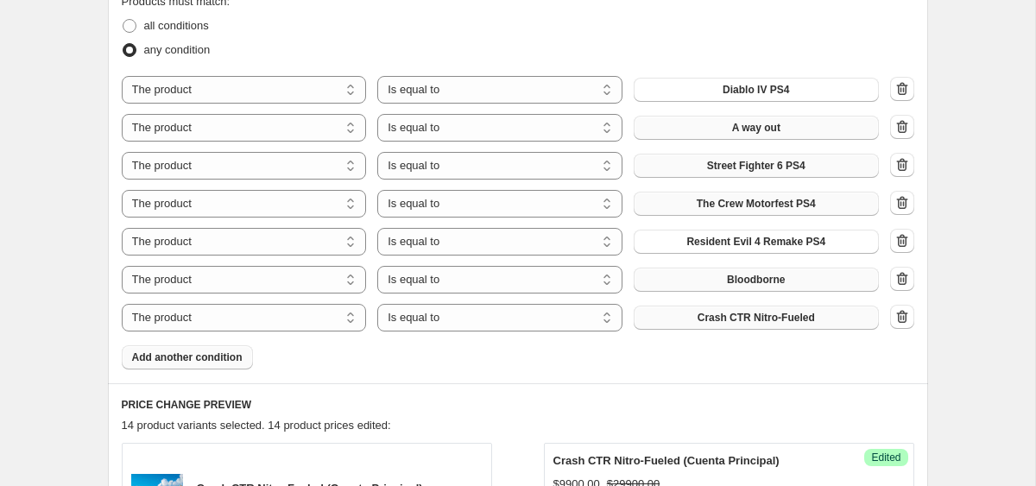
click at [199, 365] on button "Add another condition" at bounding box center [187, 357] width 131 height 24
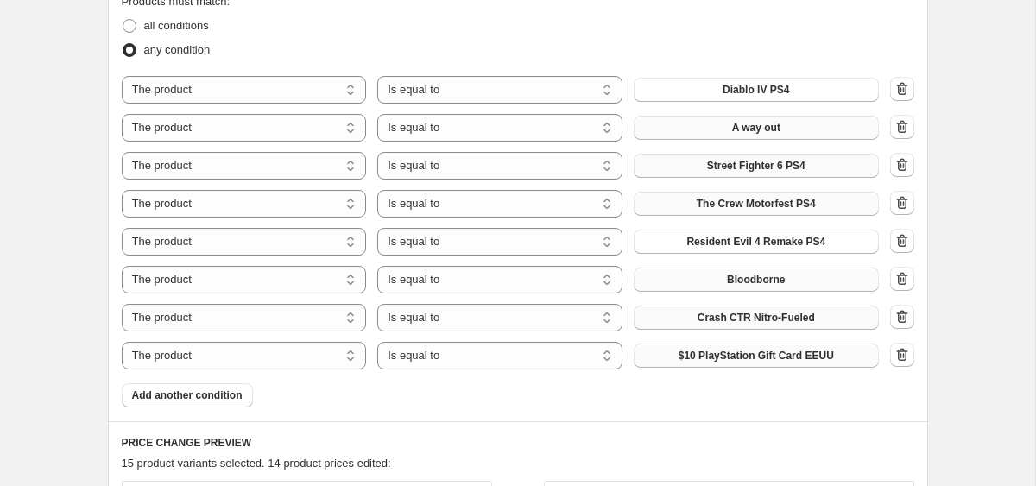
click at [758, 353] on span "$10 PlayStation Gift Card EEUU" at bounding box center [756, 356] width 155 height 14
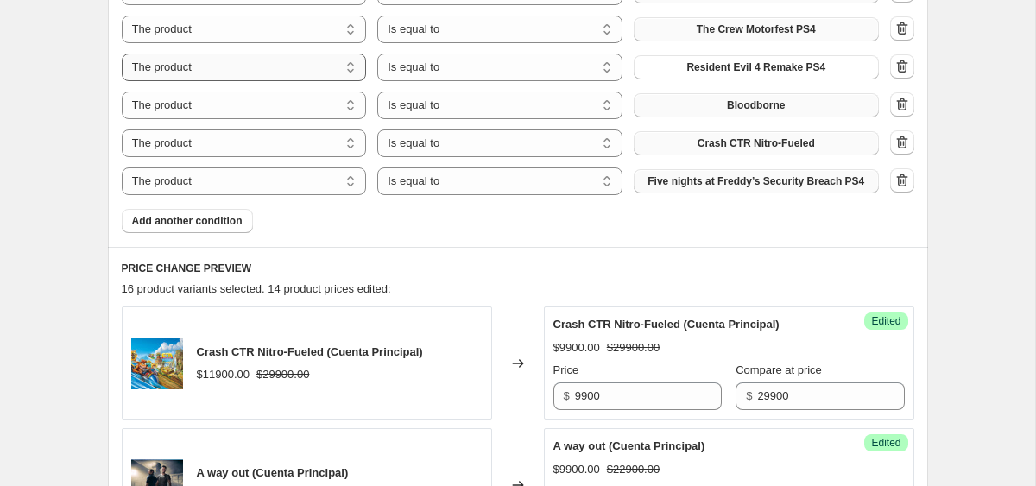
scroll to position [875, 0]
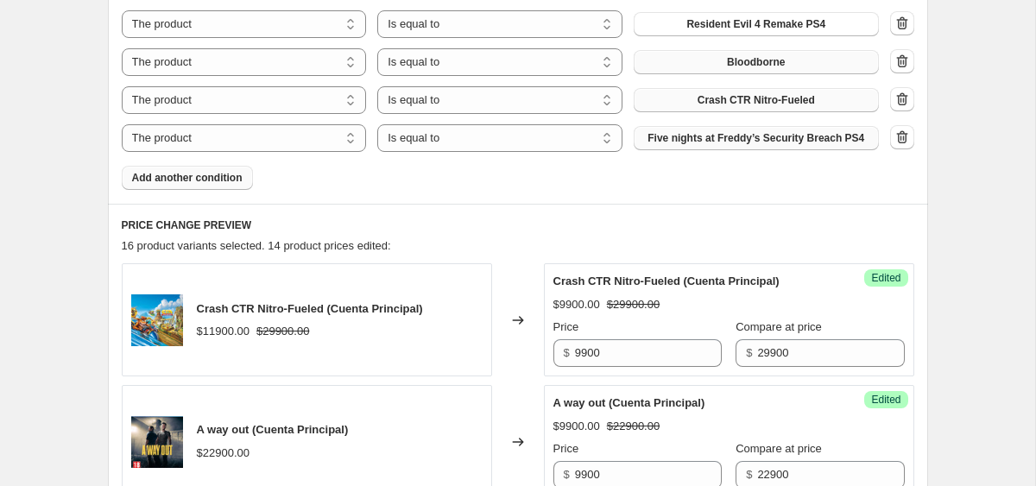
click at [152, 187] on button "Add another condition" at bounding box center [187, 178] width 131 height 24
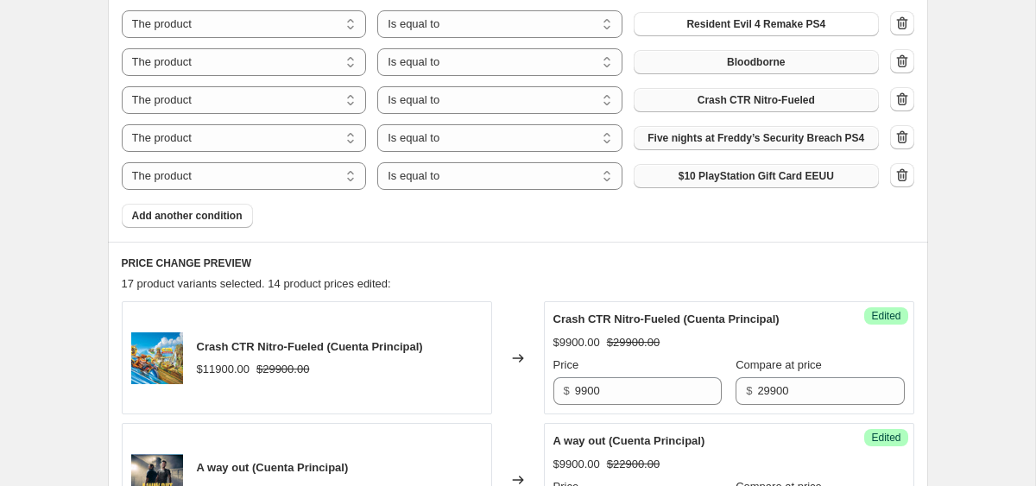
click at [796, 172] on span "$10 PlayStation Gift Card EEUU" at bounding box center [756, 176] width 155 height 14
click at [212, 212] on span "Add another condition" at bounding box center [187, 216] width 111 height 14
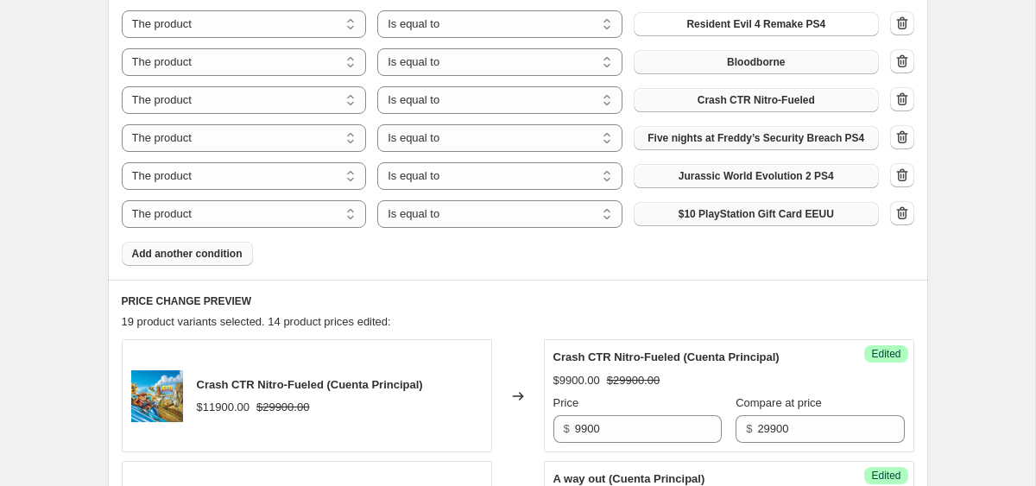
click at [798, 207] on span "$10 PlayStation Gift Card EEUU" at bounding box center [756, 214] width 155 height 14
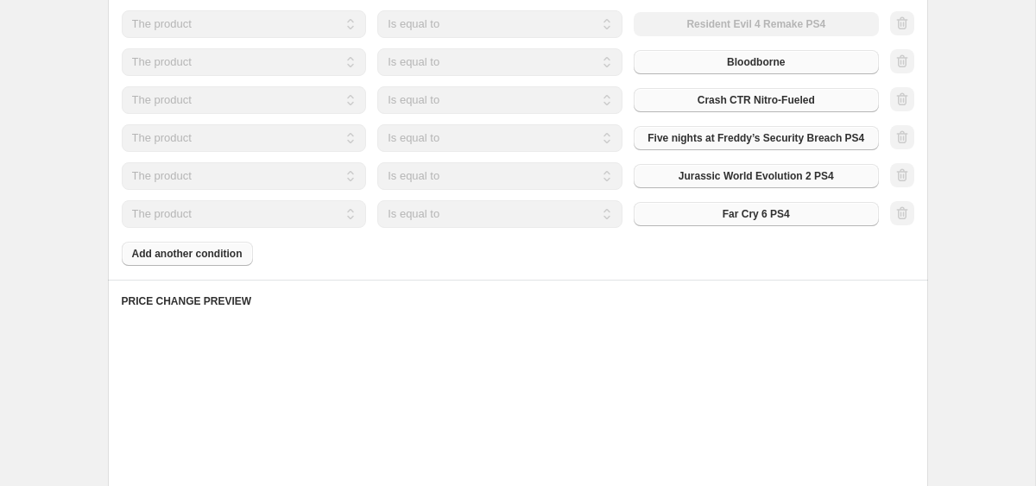
click at [245, 250] on div "Products must match: all conditions any condition The product The product's col…" at bounding box center [518, 20] width 793 height 491
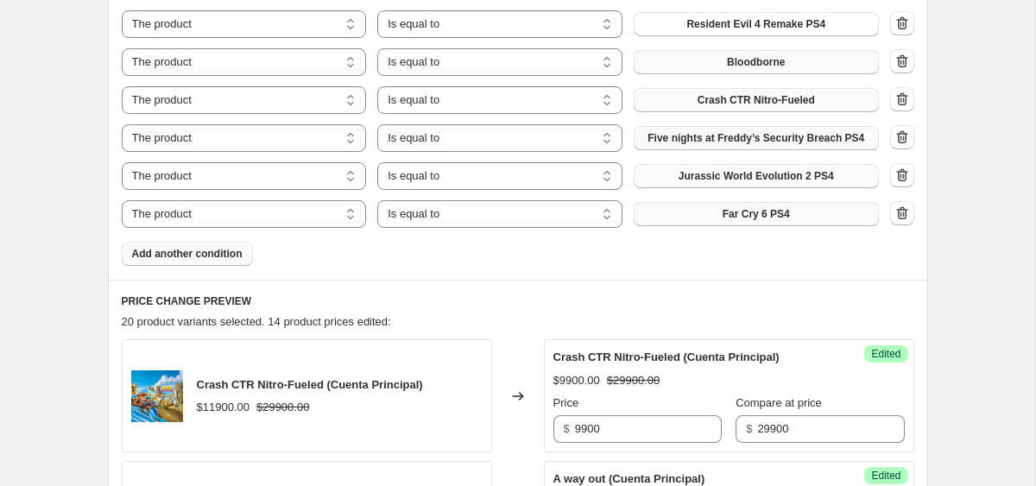
click at [244, 250] on button "Add another condition" at bounding box center [187, 254] width 131 height 24
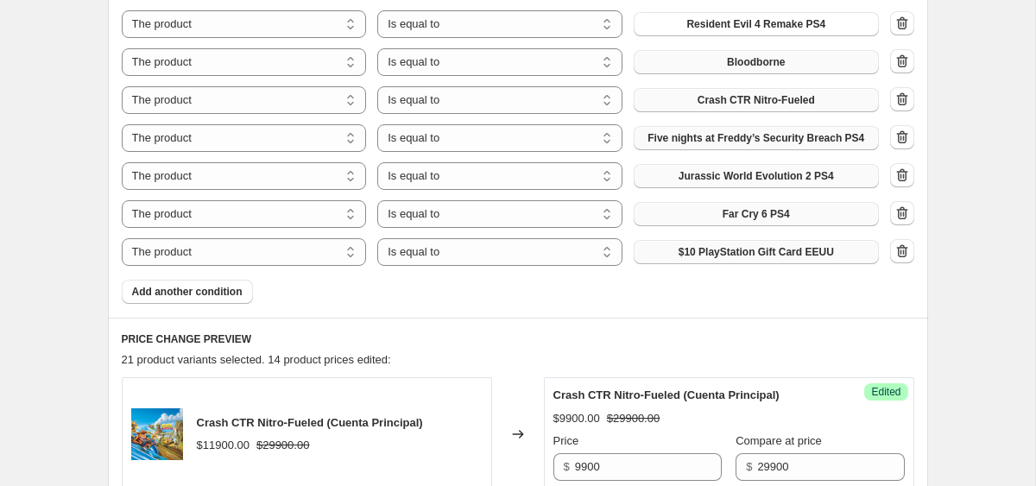
click at [685, 256] on span "$10 PlayStation Gift Card EEUU" at bounding box center [756, 252] width 155 height 14
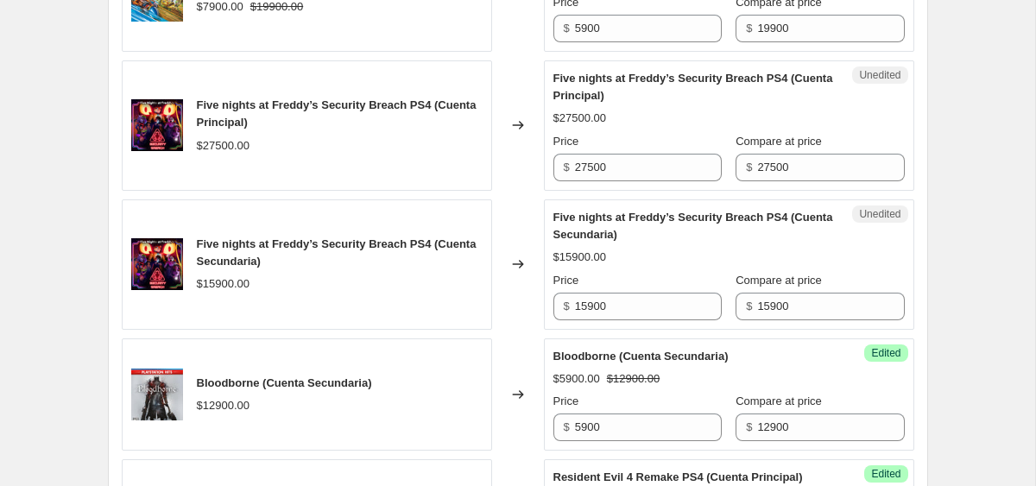
scroll to position [1956, 0]
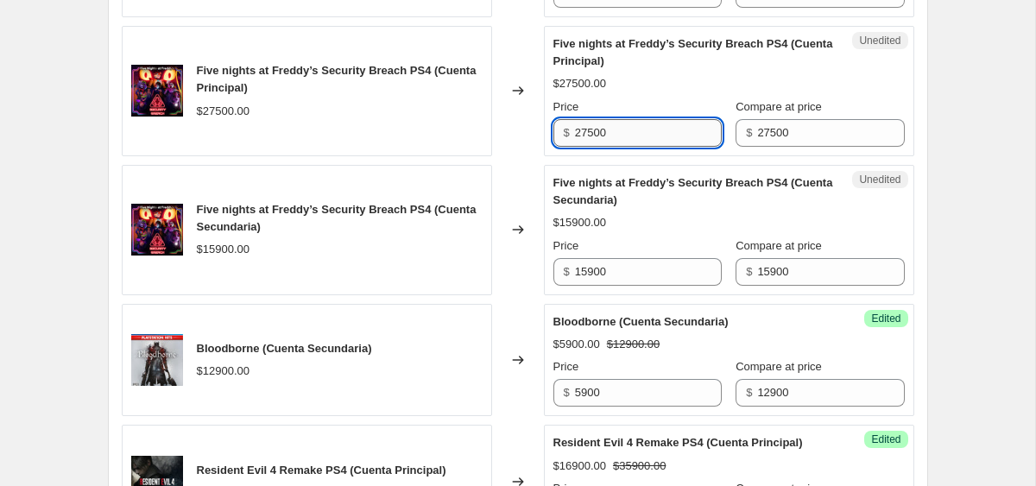
click at [615, 124] on input "27500" at bounding box center [648, 133] width 147 height 28
type input "15900"
click at [669, 275] on input "15900" at bounding box center [648, 272] width 147 height 28
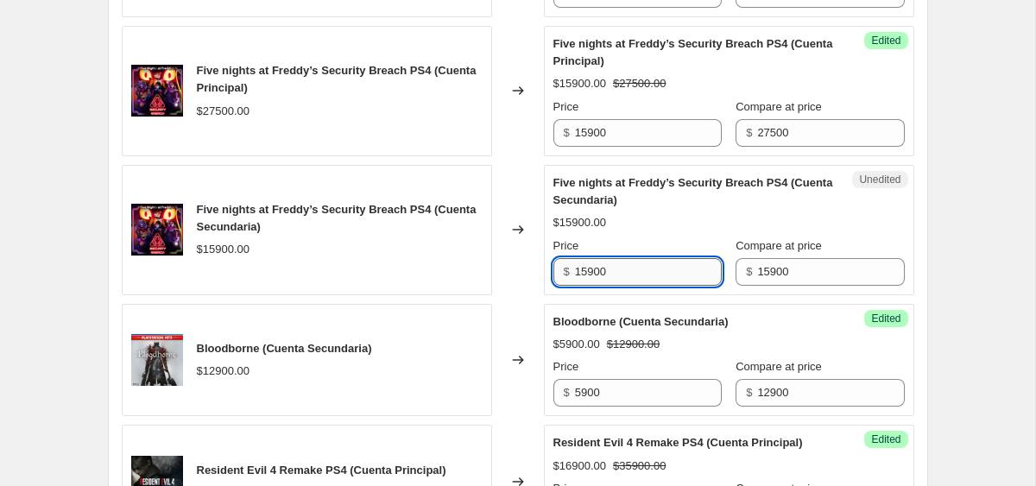
click at [669, 275] on input "15900" at bounding box center [648, 272] width 147 height 28
type input "11900"
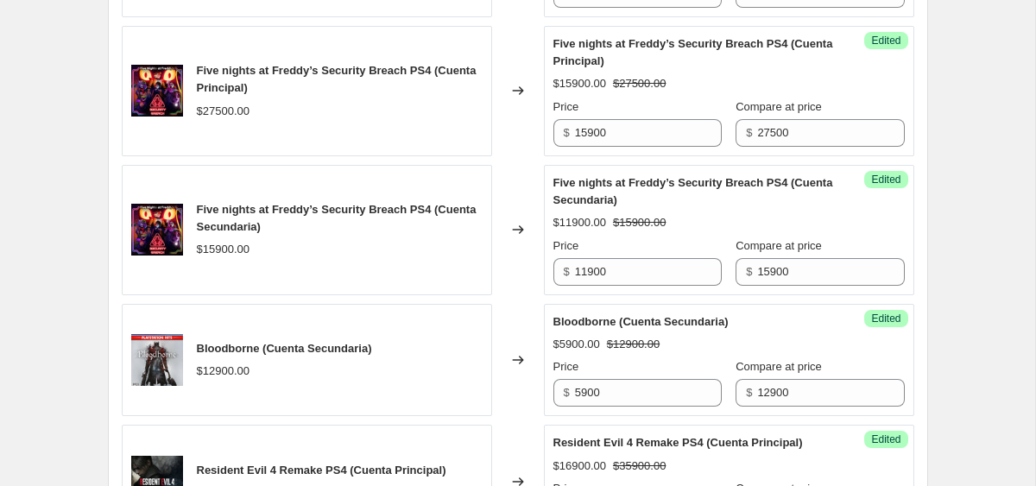
click at [974, 334] on div "Create new price change job. This page is ready Create new price change job Dra…" at bounding box center [518, 220] width 1036 height 4353
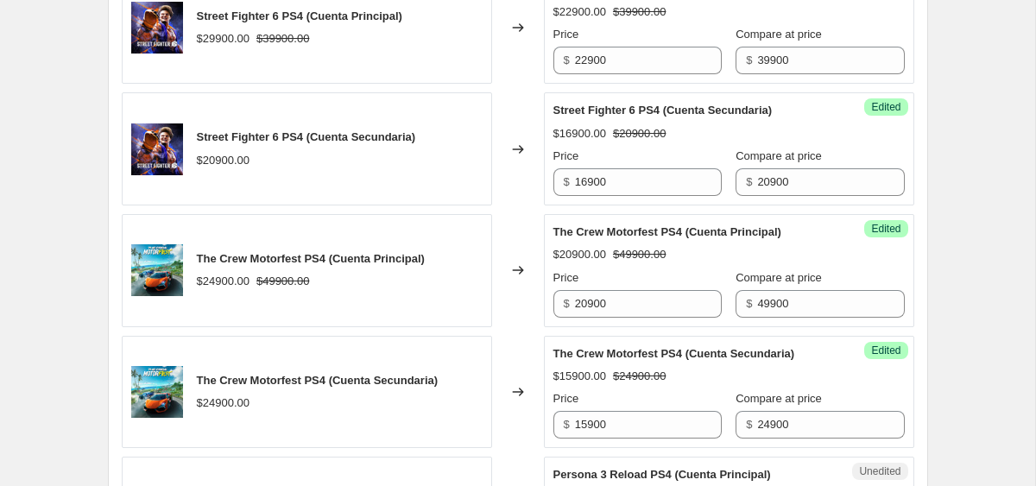
scroll to position [3478, 0]
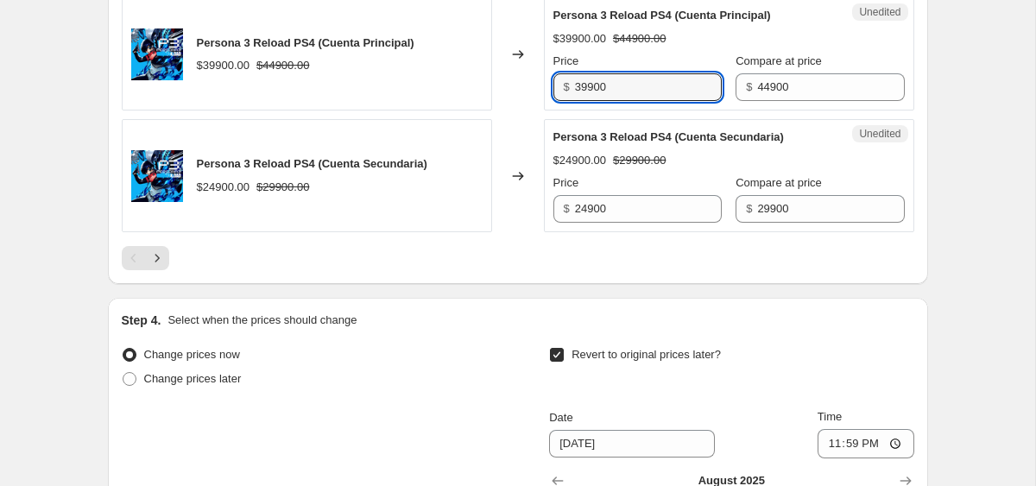
click at [610, 111] on div "Unedited Persona 3 Reload PS4 (Cuenta Principal) $39900.00 $44900.00 Price $ 39…" at bounding box center [729, 53] width 371 height 113
click at [610, 101] on input "39900" at bounding box center [648, 87] width 147 height 28
type input "25900"
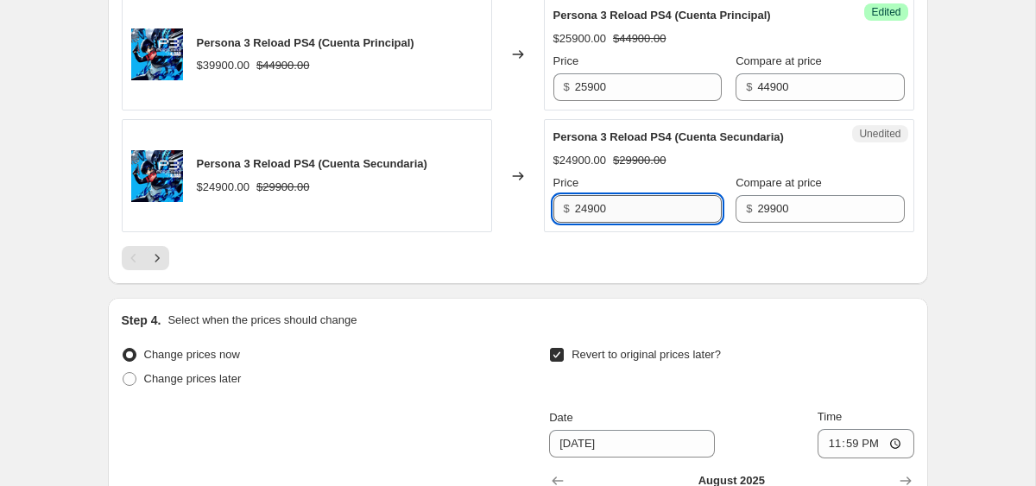
click at [614, 223] on input "24900" at bounding box center [648, 209] width 147 height 28
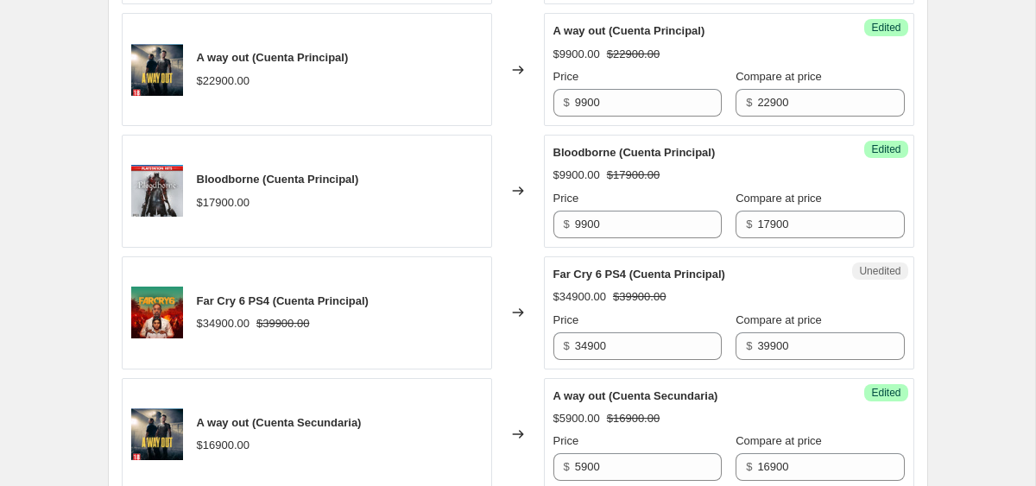
scroll to position [1351, 0]
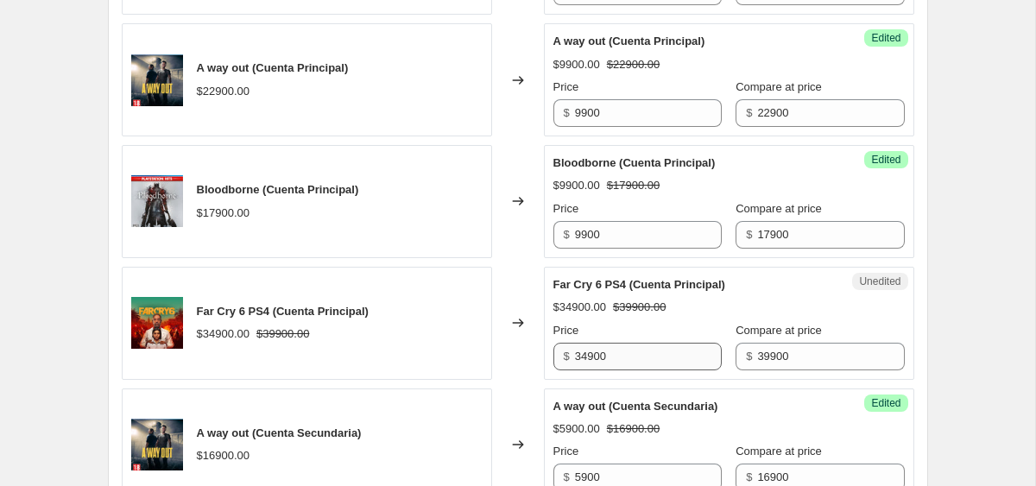
type input "15900"
click at [648, 352] on input "34900" at bounding box center [648, 357] width 147 height 28
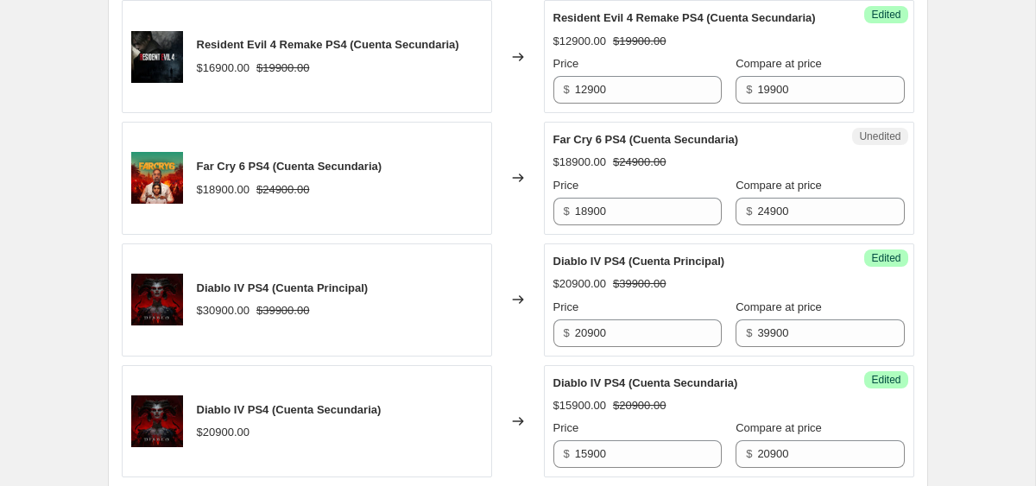
scroll to position [2664, 0]
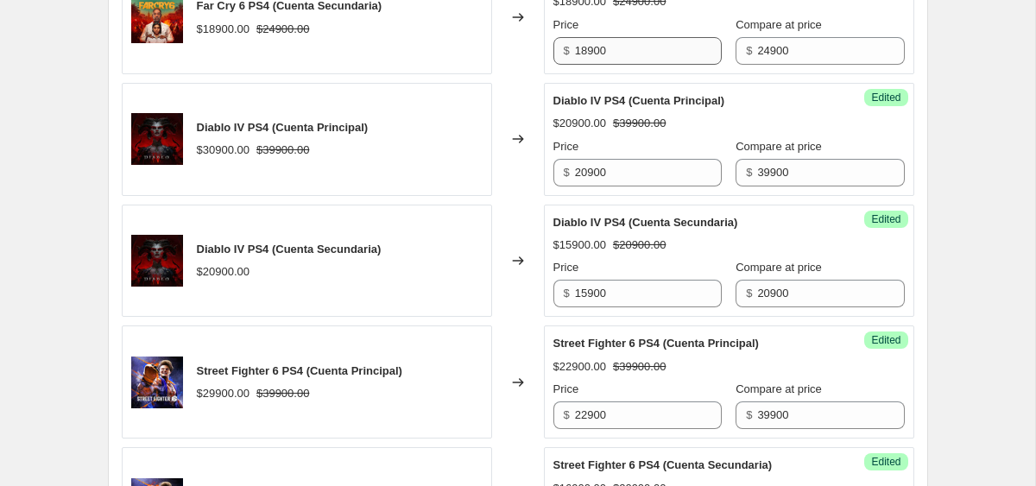
type input "15900"
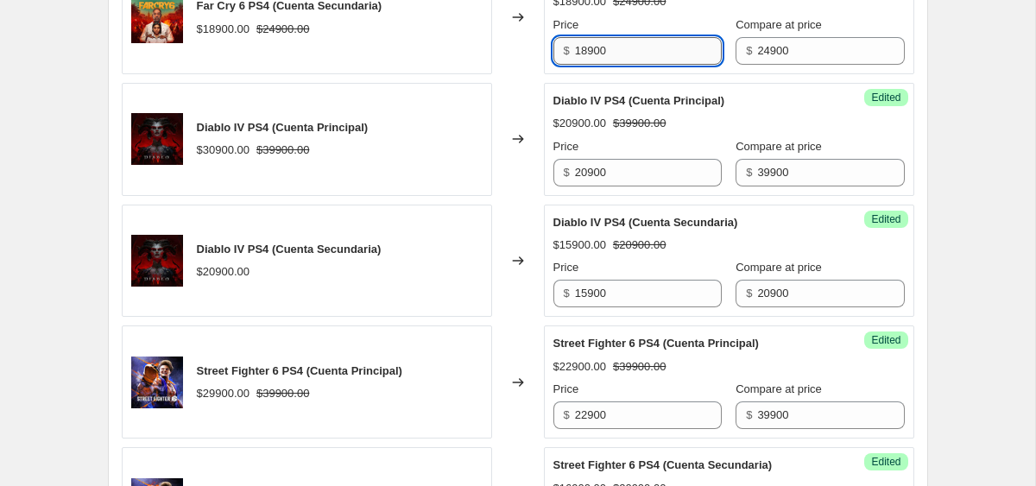
click at [582, 65] on input "18900" at bounding box center [648, 51] width 147 height 28
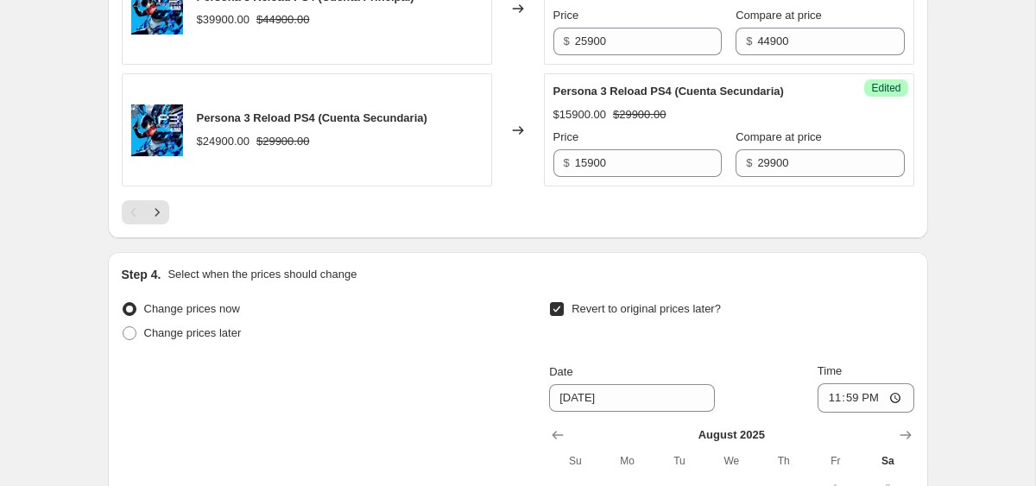
type input "11900"
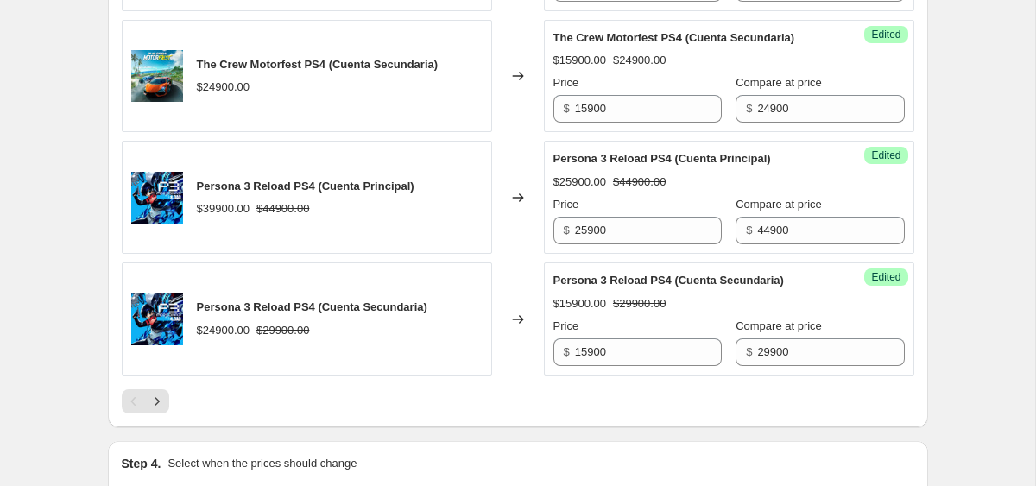
scroll to position [3340, 0]
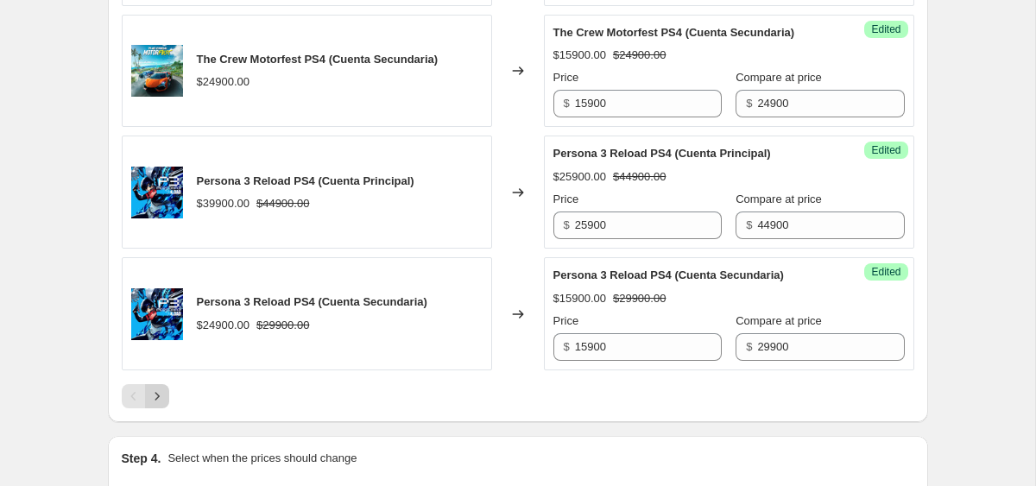
click at [153, 405] on icon "Next" at bounding box center [157, 396] width 17 height 17
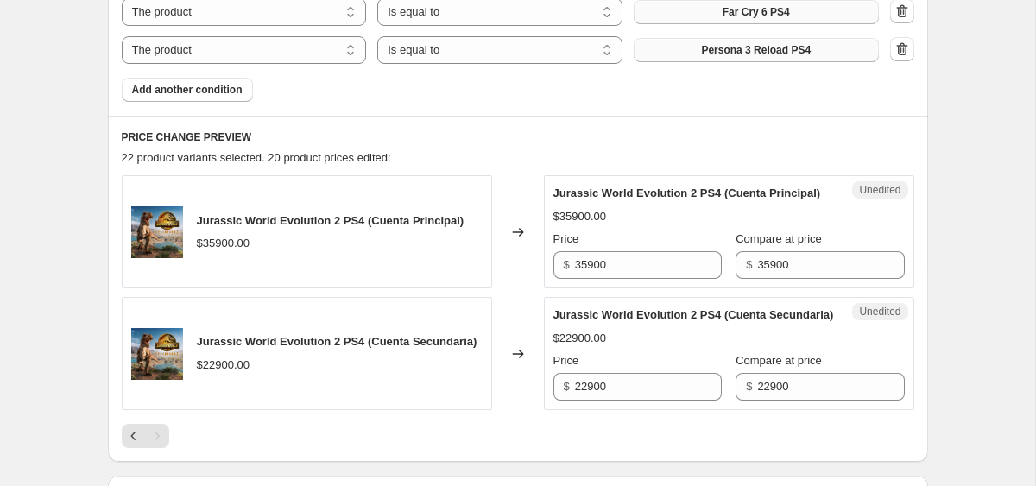
scroll to position [1094, 0]
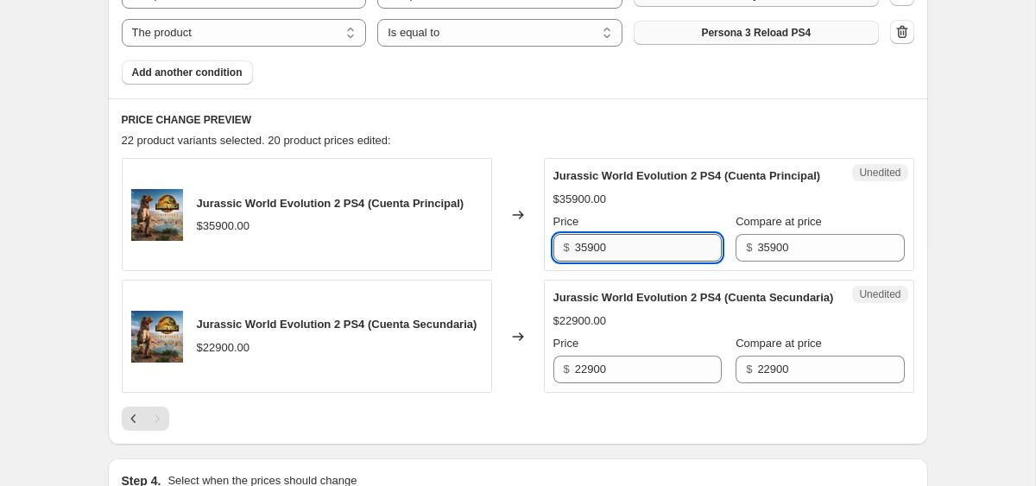
click at [589, 262] on input "35900" at bounding box center [648, 248] width 147 height 28
type input "12900"
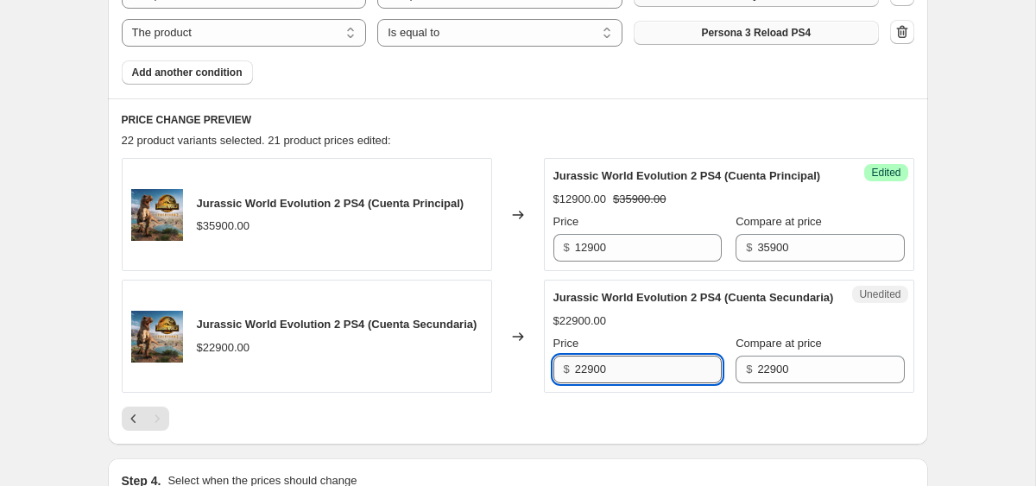
click at [618, 384] on input "22900" at bounding box center [648, 370] width 147 height 28
type input "8900"
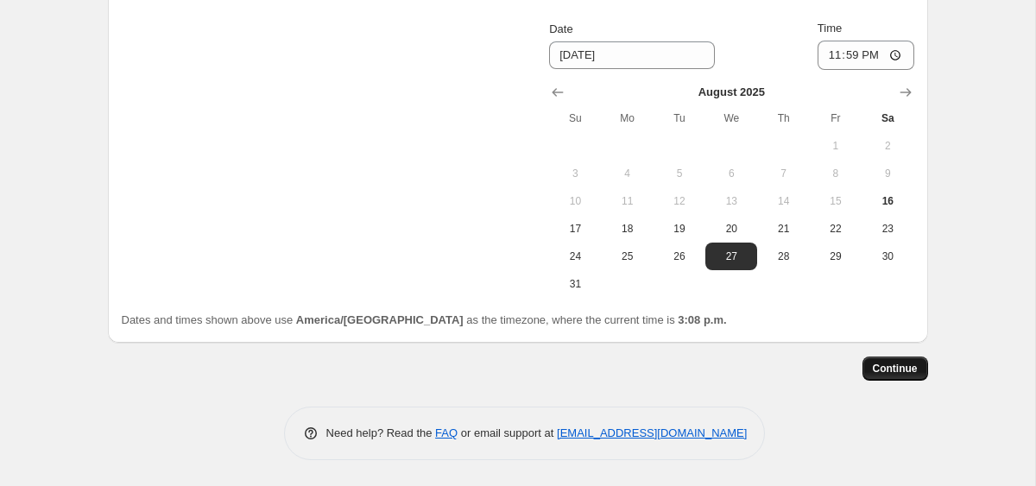
click at [878, 370] on span "Continue" at bounding box center [895, 369] width 45 height 14
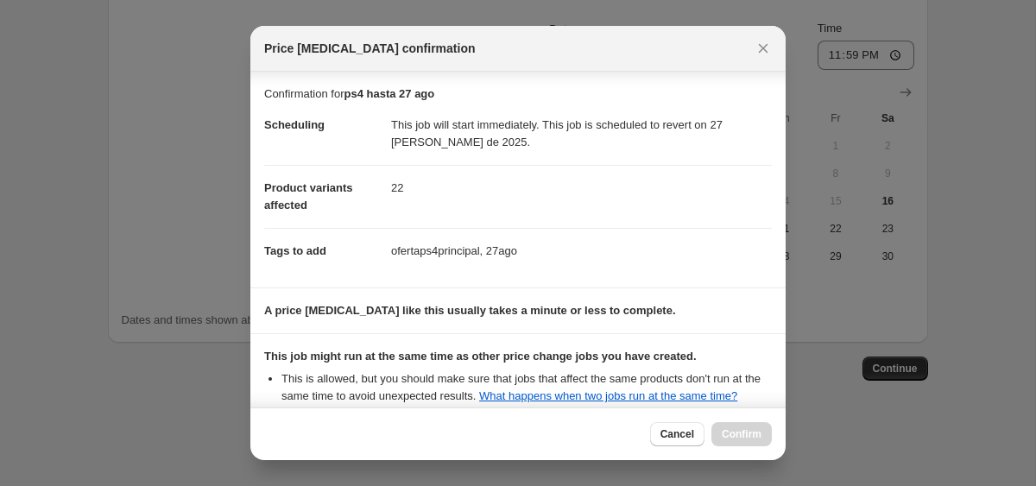
scroll to position [212, 0]
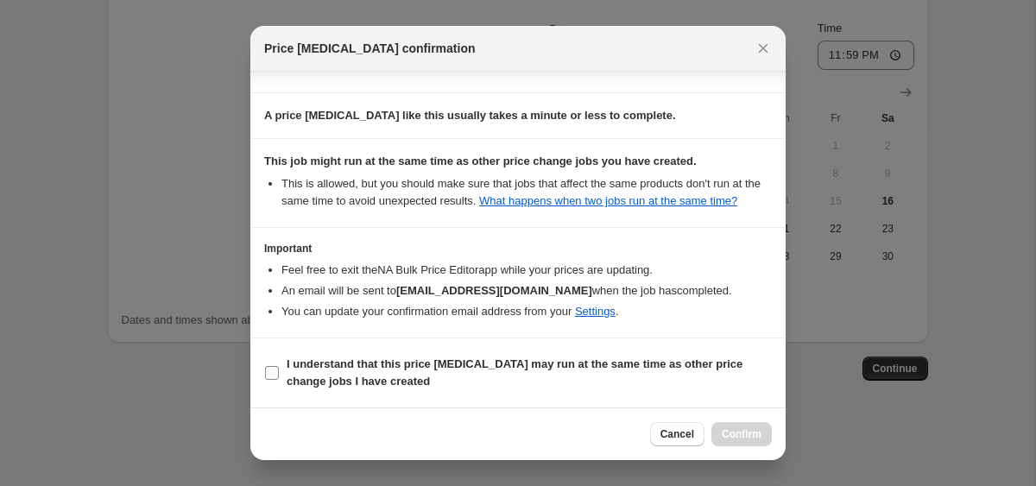
click at [675, 360] on b "I understand that this price change job may run at the same time as other price…" at bounding box center [515, 373] width 456 height 30
click at [279, 366] on input "I understand that this price change job may run at the same time as other price…" at bounding box center [272, 373] width 14 height 14
checkbox input "true"
click at [731, 434] on span "Confirm" at bounding box center [742, 435] width 40 height 14
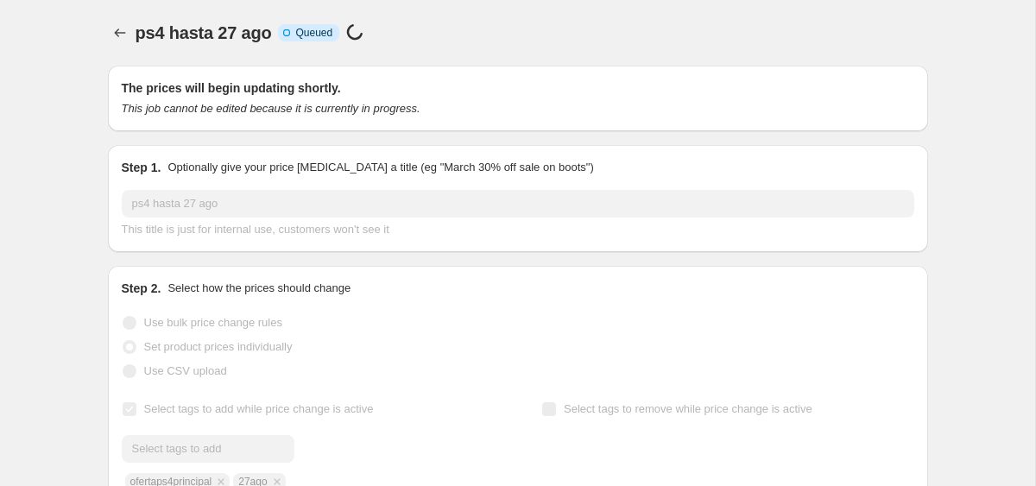
scroll to position [469, 0]
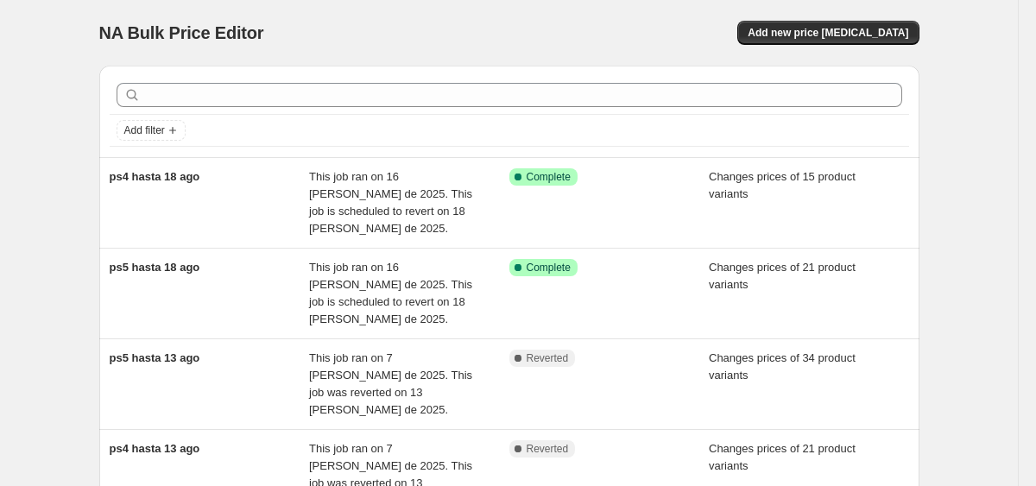
click at [902, 46] on div "NA Bulk Price Editor. This page is ready NA Bulk Price Editor Add new price [ME…" at bounding box center [509, 33] width 821 height 66
click at [890, 30] on span "Add new price [MEDICAL_DATA]" at bounding box center [828, 33] width 161 height 14
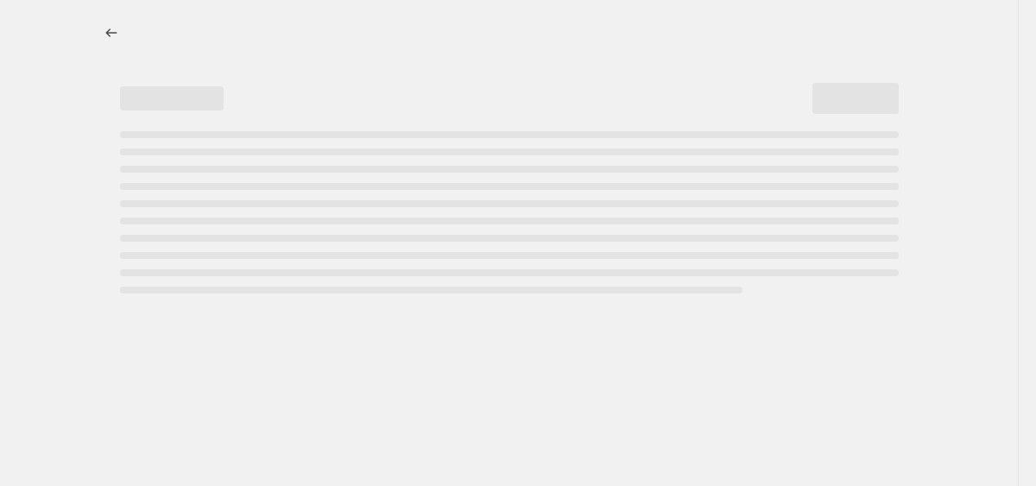
select select "percentage"
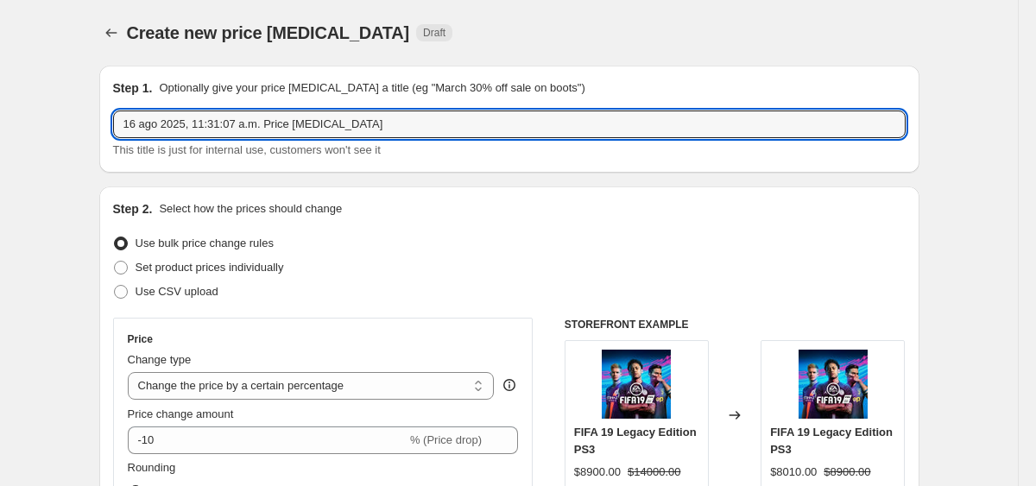
drag, startPoint x: 390, startPoint y: 120, endPoint x: 62, endPoint y: 120, distance: 327.4
paste input "ps4 hasta 27 ago"
click at [143, 127] on input "ps4 hasta 27 ago" at bounding box center [509, 125] width 793 height 28
type input "ps5 hasta 27 ago"
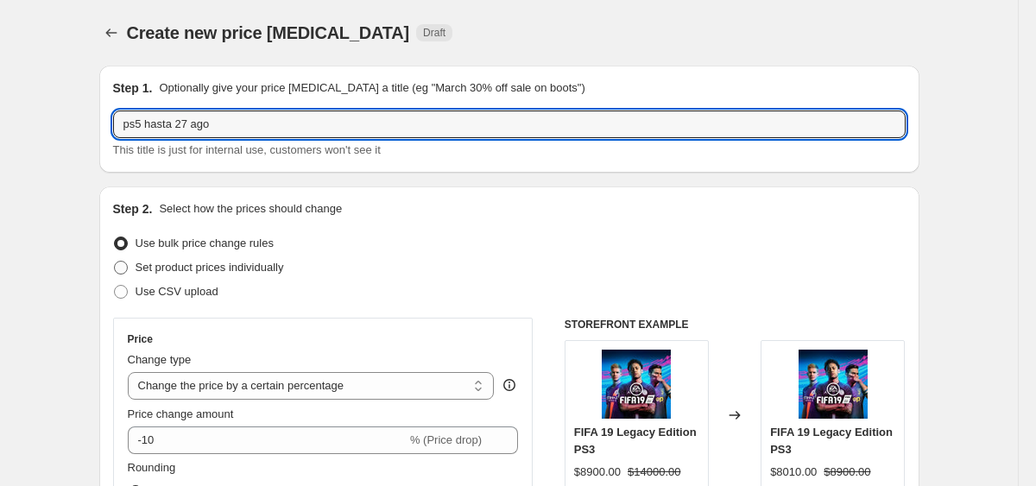
click at [197, 257] on label "Set product prices individually" at bounding box center [198, 268] width 171 height 24
click at [115, 261] on input "Set product prices individually" at bounding box center [114, 261] width 1 height 1
radio input "true"
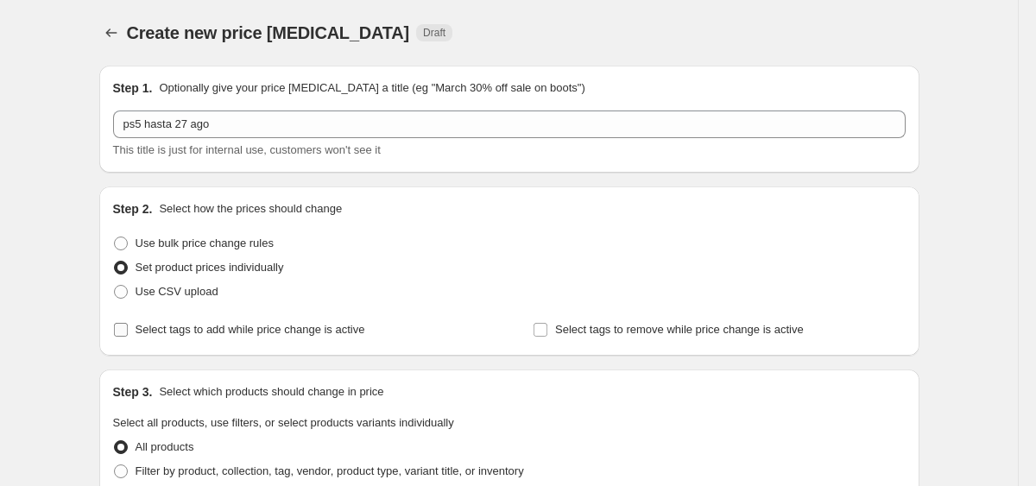
click at [212, 337] on span "Select tags to add while price change is active" at bounding box center [251, 329] width 230 height 17
click at [128, 337] on input "Select tags to add while price change is active" at bounding box center [121, 330] width 14 height 14
checkbox input "true"
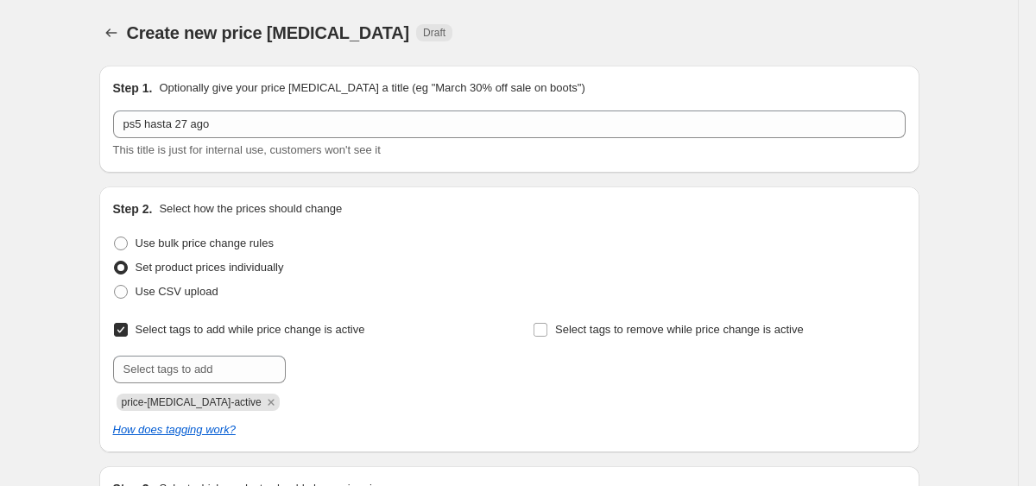
click at [260, 403] on div "price-[MEDICAL_DATA]-active" at bounding box center [299, 400] width 372 height 21
click at [263, 402] on icon "Remove price-change-job-active" at bounding box center [271, 403] width 16 height 16
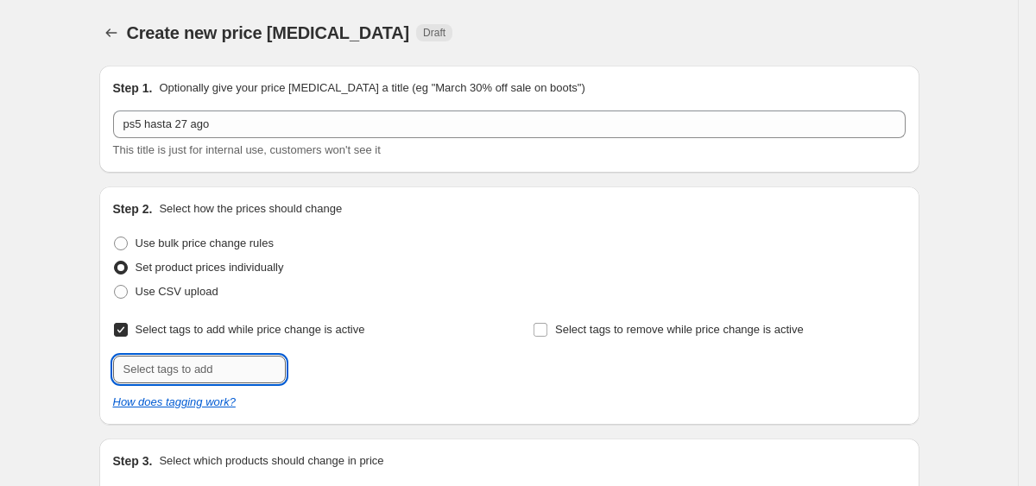
click at [255, 371] on input "text" at bounding box center [199, 370] width 173 height 28
type input "ofertaps5"
click at [364, 362] on span "Add ofertaps5" at bounding box center [336, 368] width 70 height 14
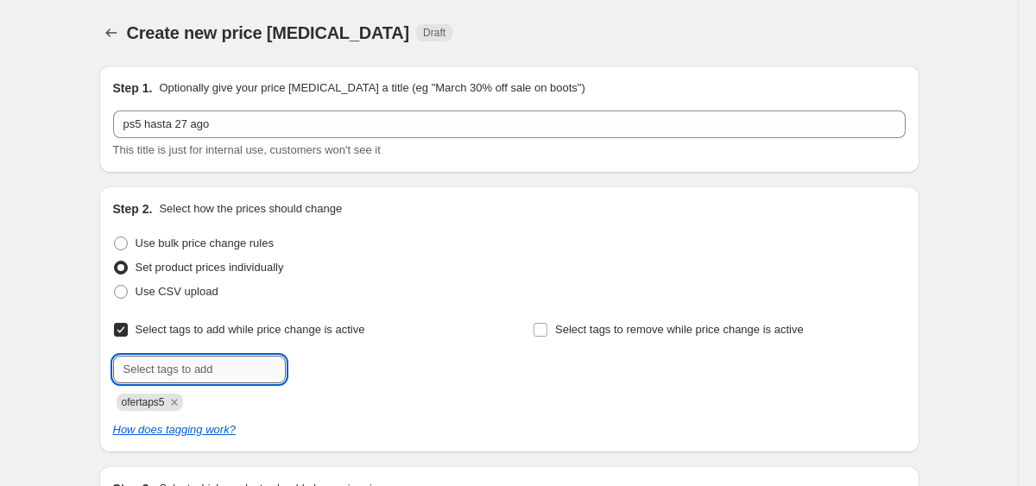
click at [187, 370] on input "text" at bounding box center [199, 370] width 173 height 28
type input "27ago"
click at [331, 372] on span "27ago" at bounding box center [338, 368] width 30 height 12
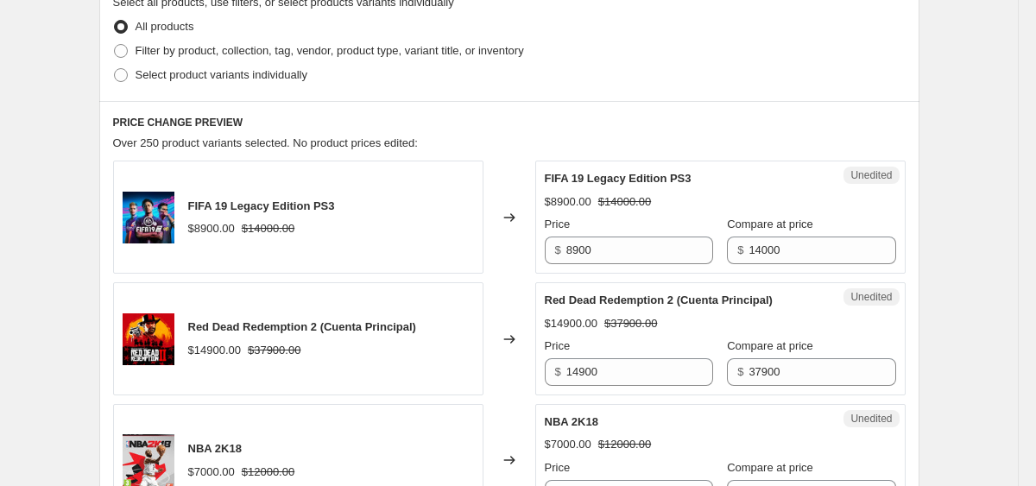
scroll to position [517, 0]
click at [522, 57] on span "Filter by product, collection, tag, vendor, product type, variant title, or inv…" at bounding box center [330, 51] width 389 height 13
click at [115, 46] on input "Filter by product, collection, tag, vendor, product type, variant title, or inv…" at bounding box center [114, 45] width 1 height 1
radio input "true"
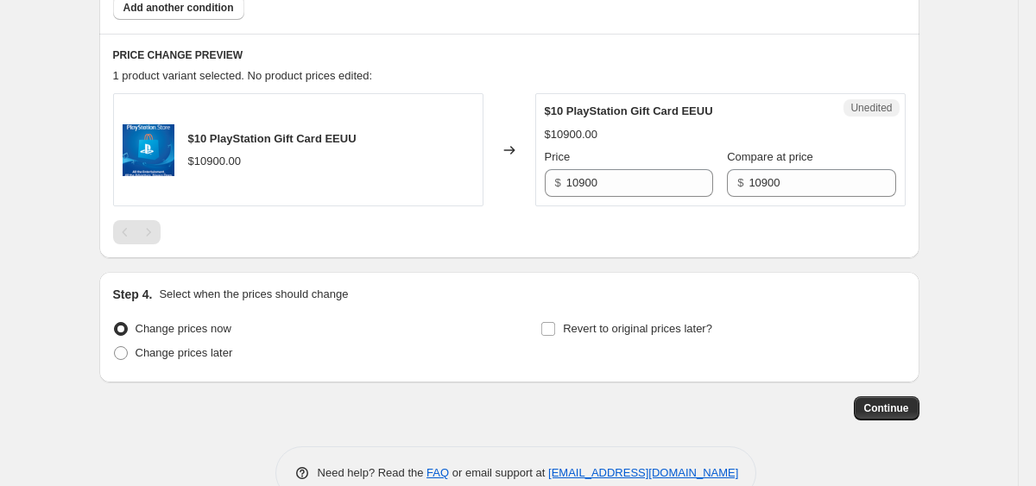
scroll to position [819, 0]
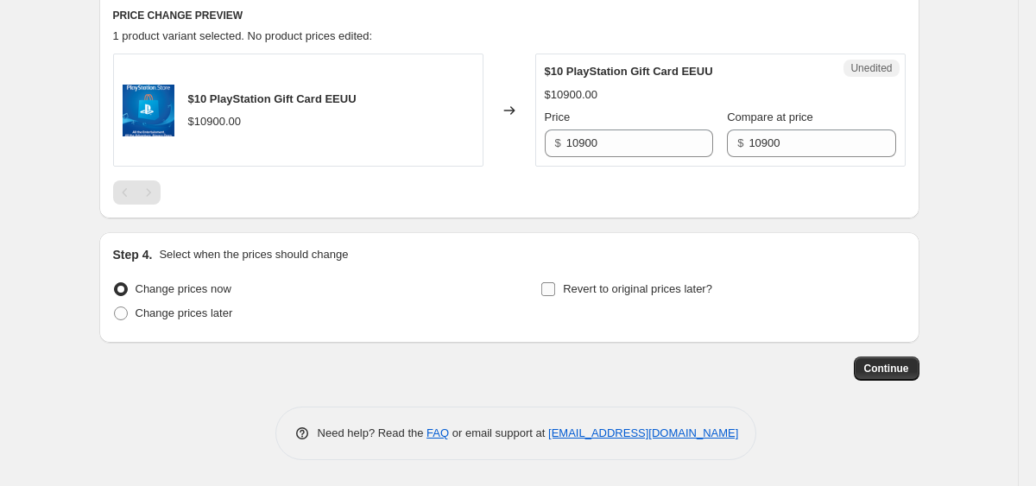
click at [664, 282] on span "Revert to original prices later?" at bounding box center [637, 288] width 149 height 13
click at [555, 282] on input "Revert to original prices later?" at bounding box center [549, 289] width 14 height 14
checkbox input "true"
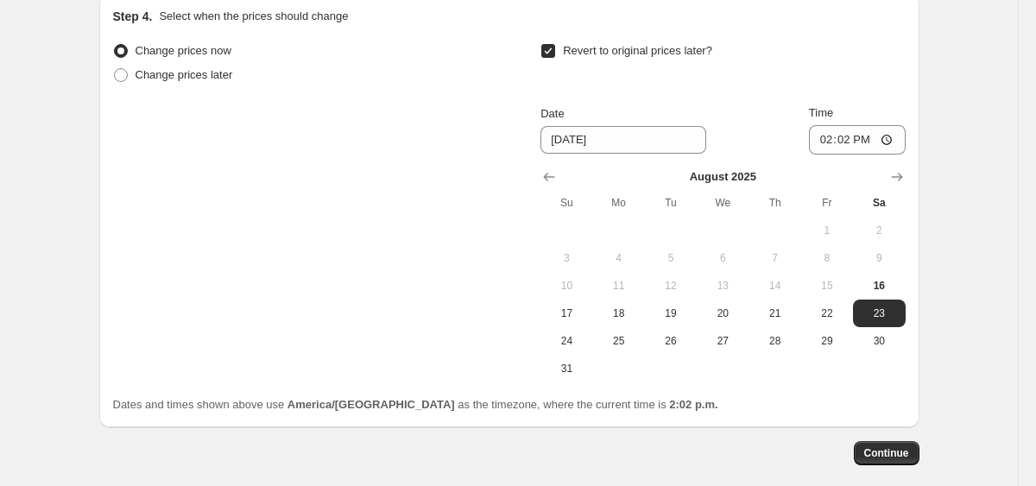
scroll to position [1106, 0]
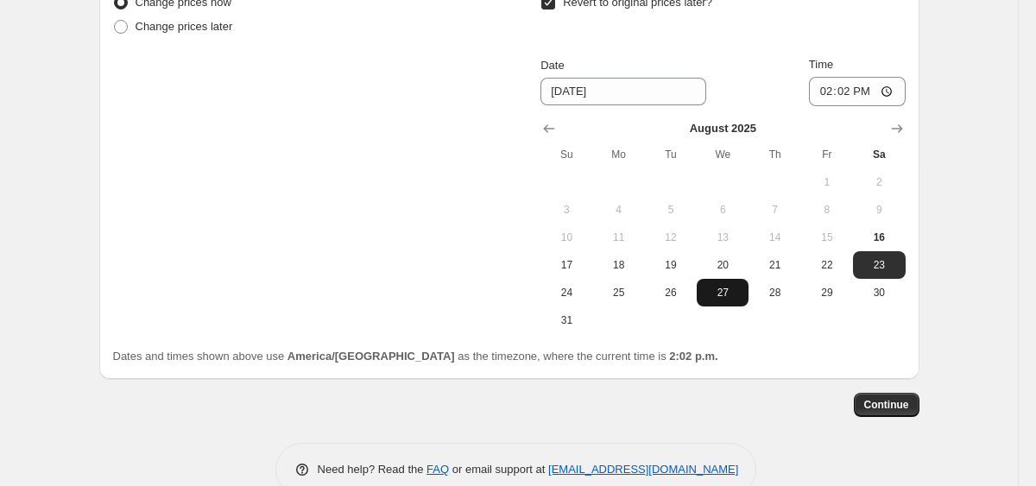
click at [732, 297] on span "27" at bounding box center [723, 293] width 38 height 14
type input "[DATE]"
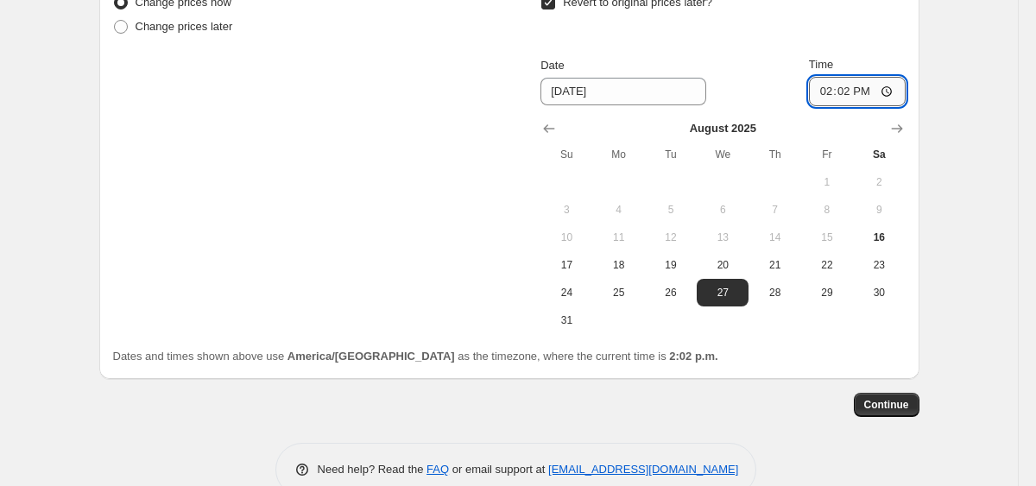
click at [812, 85] on input "14:02" at bounding box center [857, 91] width 97 height 29
click at [832, 92] on input "23:50" at bounding box center [857, 91] width 97 height 29
type input "23:59"
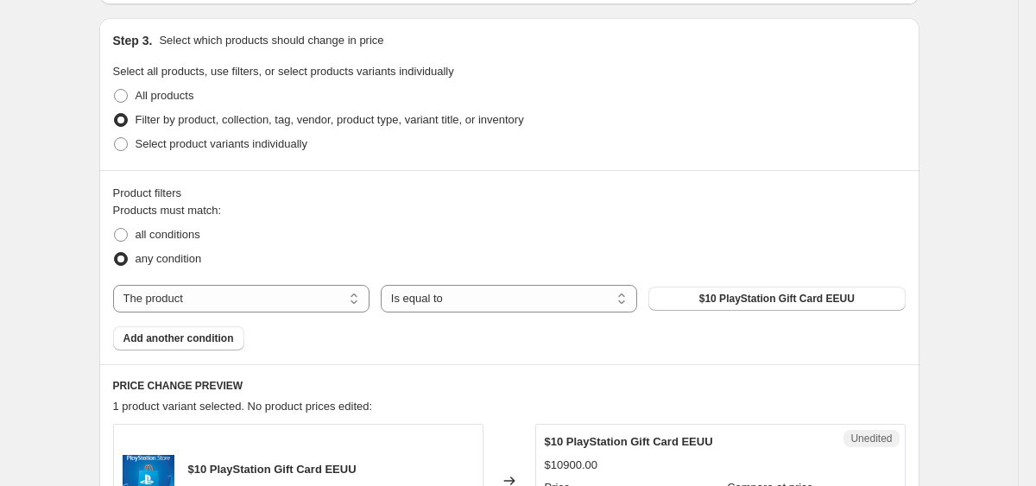
scroll to position [550, 0]
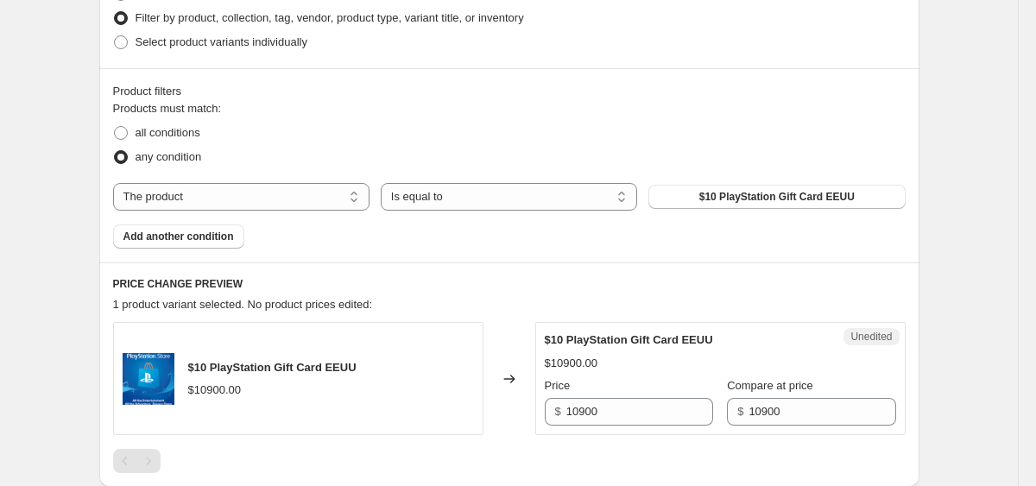
click at [86, 204] on div "Step 1. Optionally give your price [MEDICAL_DATA] a title (eg "March 30% off sa…" at bounding box center [503, 237] width 834 height 1471
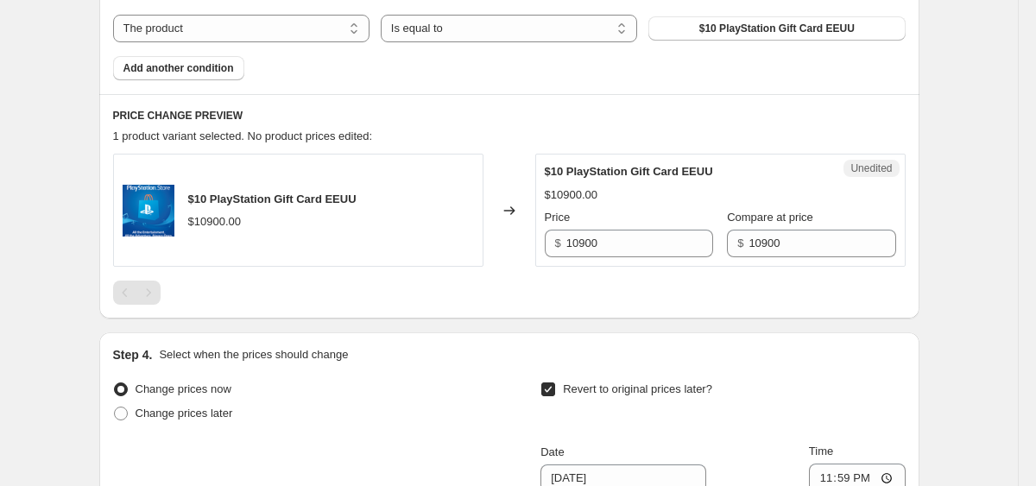
scroll to position [611, 0]
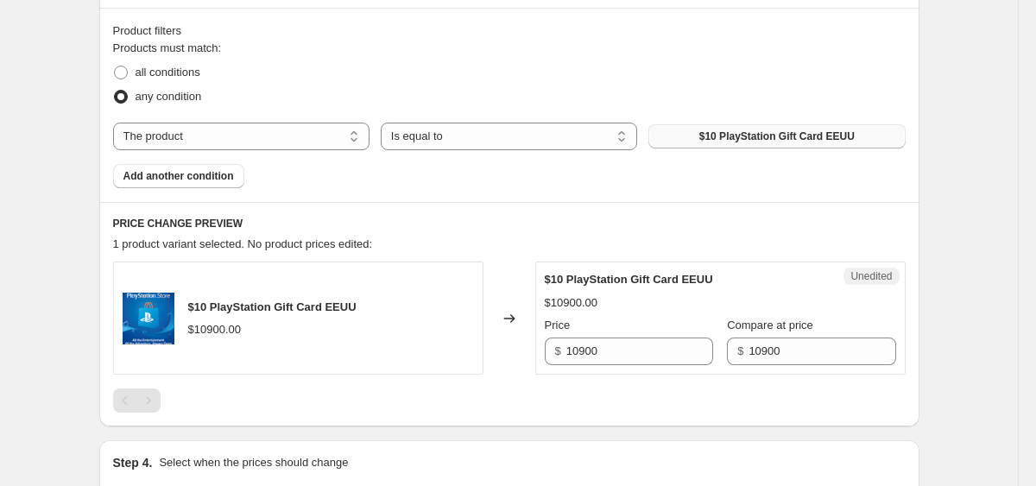
click at [726, 127] on button "$10 PlayStation Gift Card EEUU" at bounding box center [777, 136] width 257 height 24
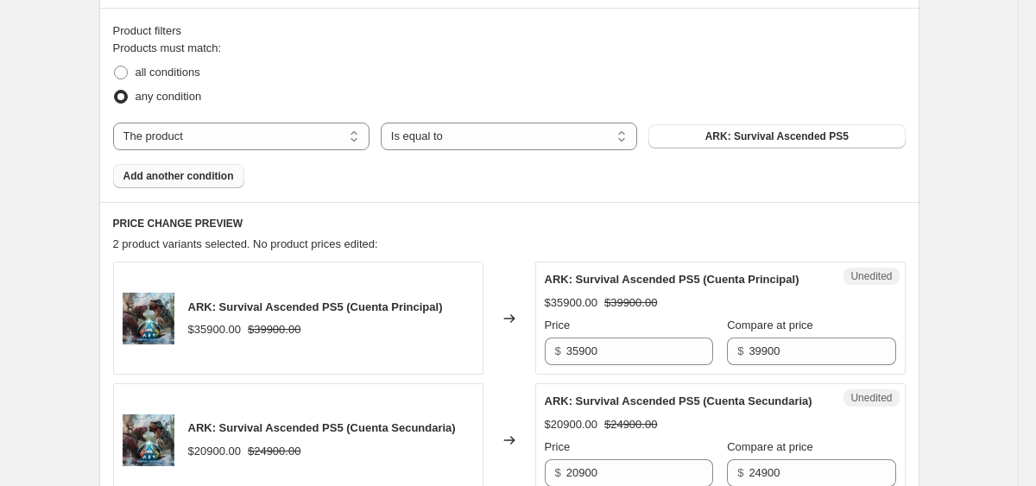
click at [209, 182] on span "Add another condition" at bounding box center [179, 176] width 111 height 14
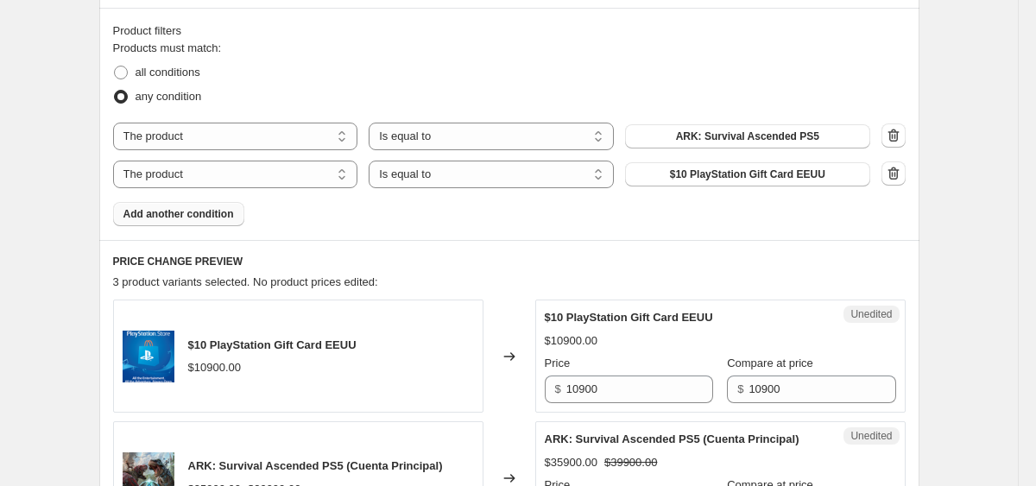
click at [730, 187] on div "The product The product's collection The product's tag The product's vendor The…" at bounding box center [492, 175] width 758 height 28
click at [730, 180] on span "$10 PlayStation Gift Card EEUU" at bounding box center [747, 175] width 155 height 14
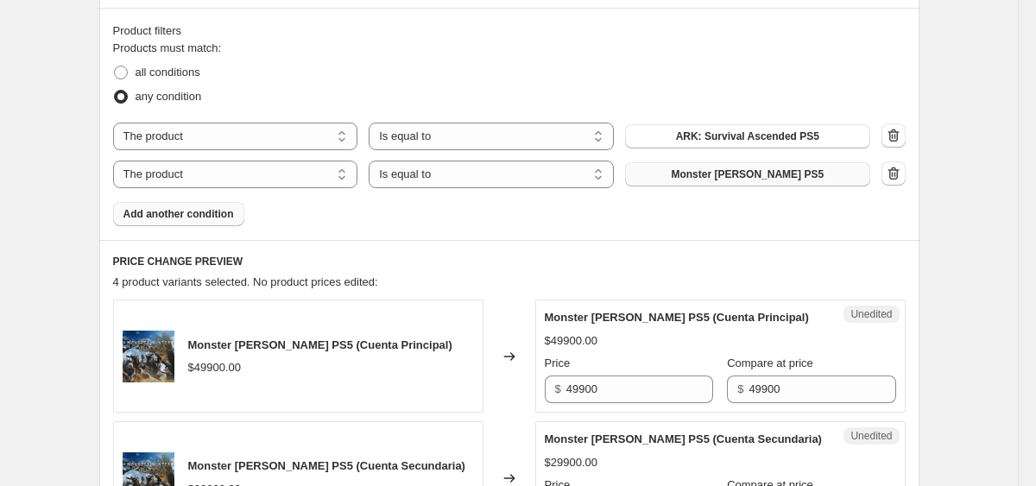
click at [225, 214] on span "Add another condition" at bounding box center [179, 214] width 111 height 14
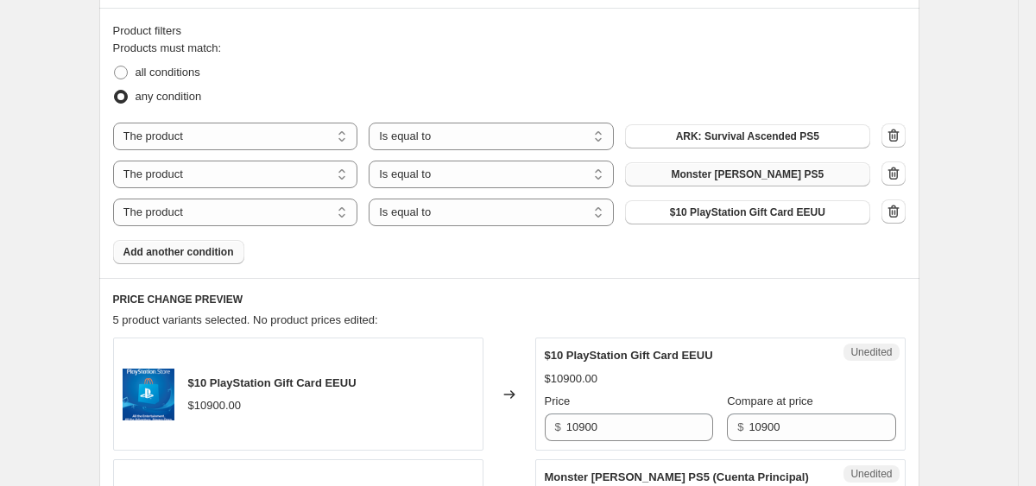
click at [693, 213] on span "$10 PlayStation Gift Card EEUU" at bounding box center [747, 213] width 155 height 14
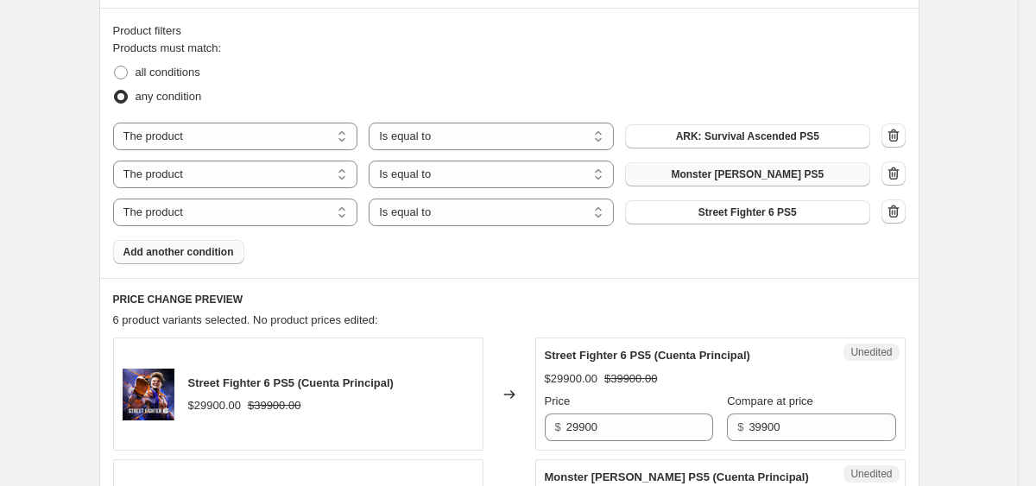
click at [186, 250] on span "Add another condition" at bounding box center [179, 252] width 111 height 14
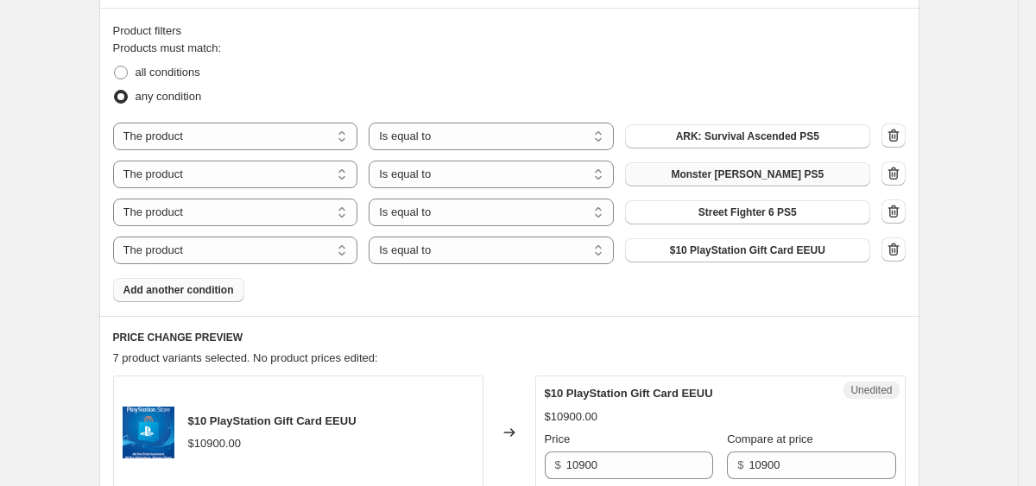
click at [678, 251] on span "$10 PlayStation Gift Card EEUU" at bounding box center [747, 251] width 155 height 14
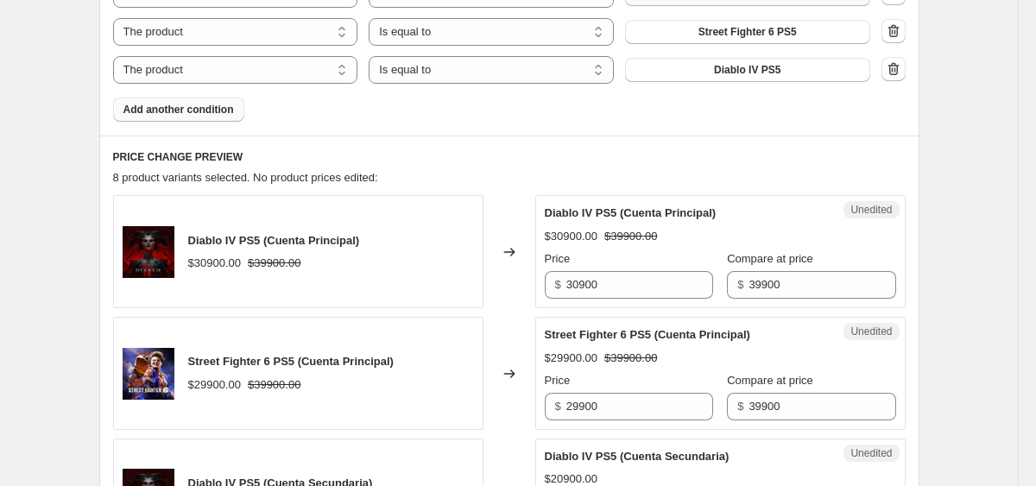
scroll to position [859, 0]
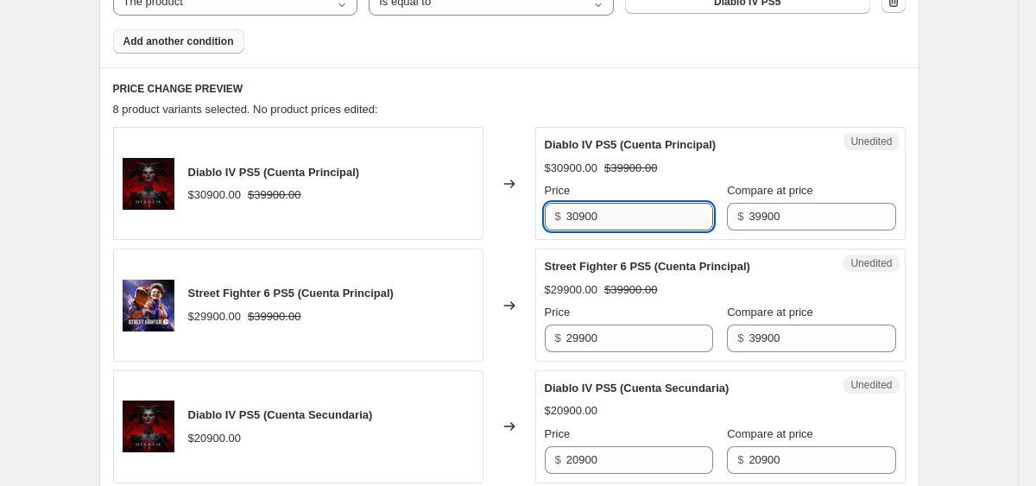
click at [594, 215] on input "30900" at bounding box center [640, 217] width 147 height 28
type input "20900"
click at [614, 441] on div "Price" at bounding box center [629, 434] width 168 height 17
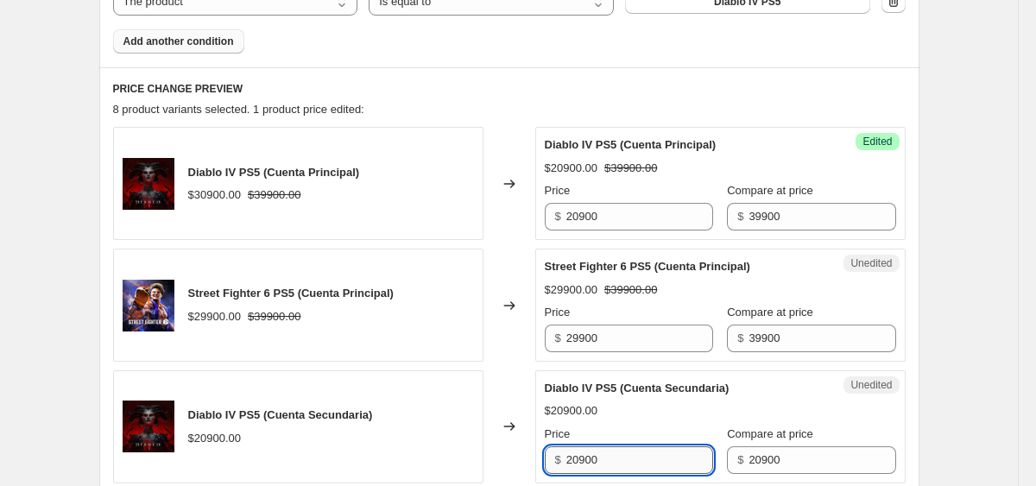
click at [613, 449] on input "20900" at bounding box center [640, 461] width 147 height 28
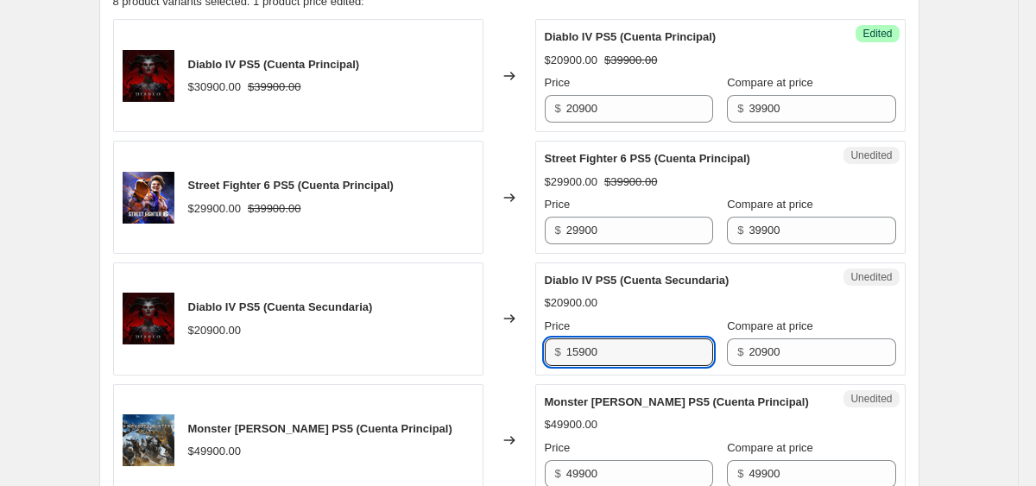
type input "15900"
click at [941, 232] on div "Create new price [MEDICAL_DATA]. This page is ready Create new price [MEDICAL_D…" at bounding box center [509, 330] width 1018 height 2594
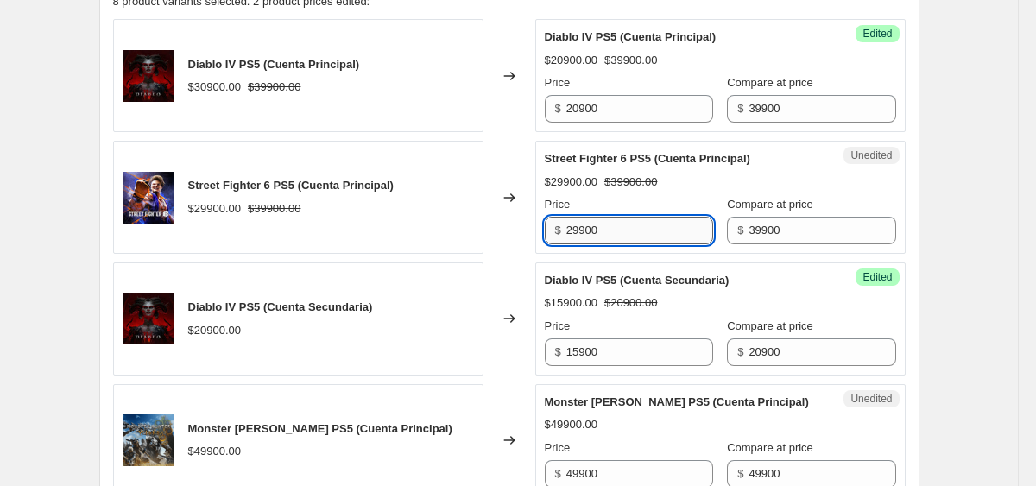
click at [575, 218] on input "29900" at bounding box center [640, 231] width 147 height 28
click at [578, 218] on input "29900" at bounding box center [640, 231] width 147 height 28
type input "22900"
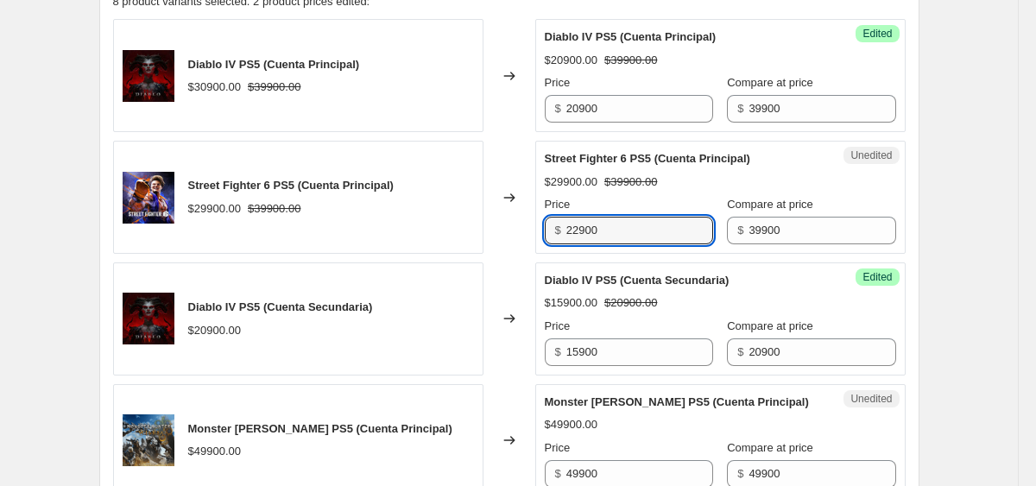
click at [976, 266] on div "Create new price [MEDICAL_DATA]. This page is ready Create new price [MEDICAL_D…" at bounding box center [509, 330] width 1018 height 2594
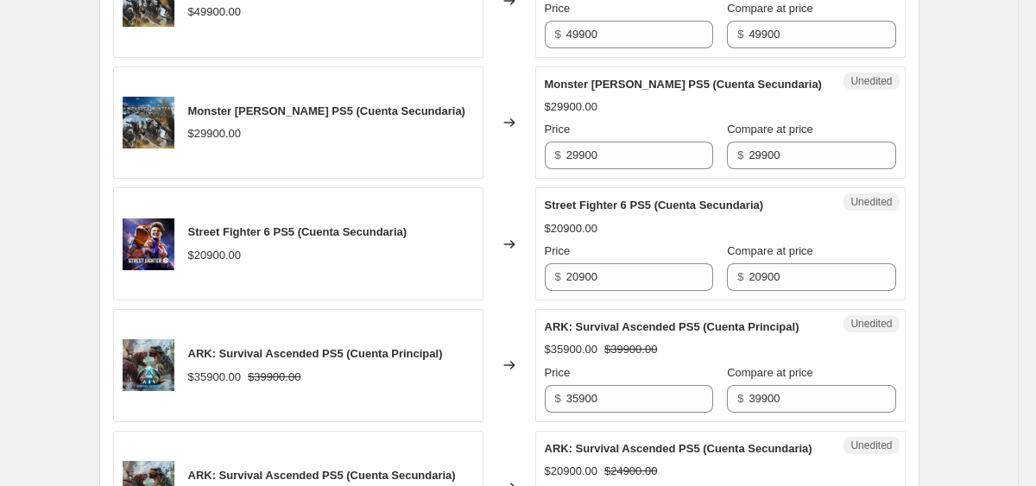
scroll to position [1425, 0]
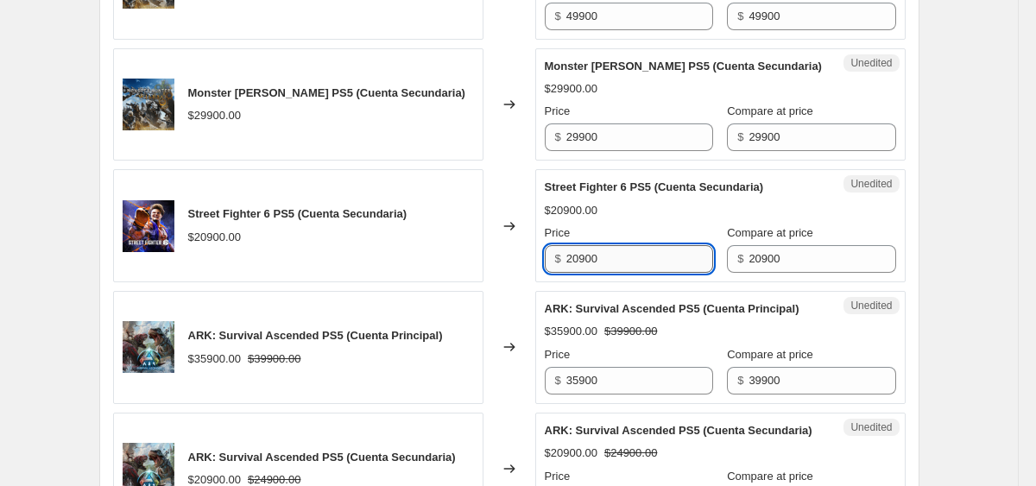
click at [597, 273] on input "20900" at bounding box center [640, 259] width 147 height 28
type input "16900"
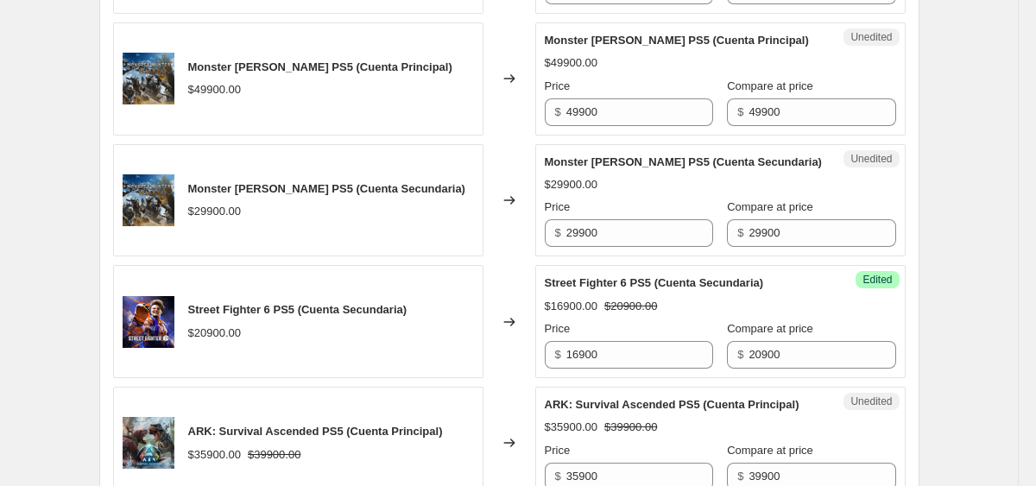
scroll to position [1310, 0]
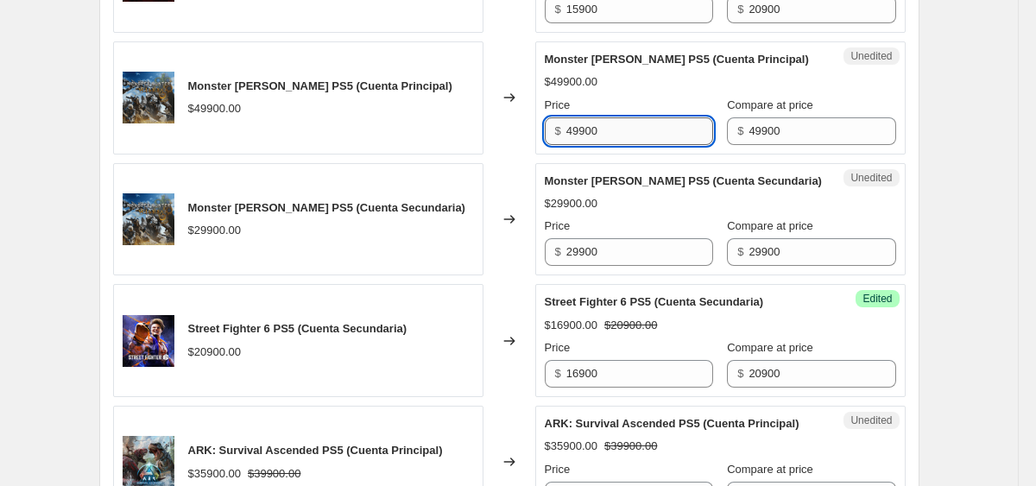
click at [616, 145] on input "49900" at bounding box center [640, 131] width 147 height 28
click at [601, 141] on input "43900" at bounding box center [640, 131] width 147 height 28
type input "42900"
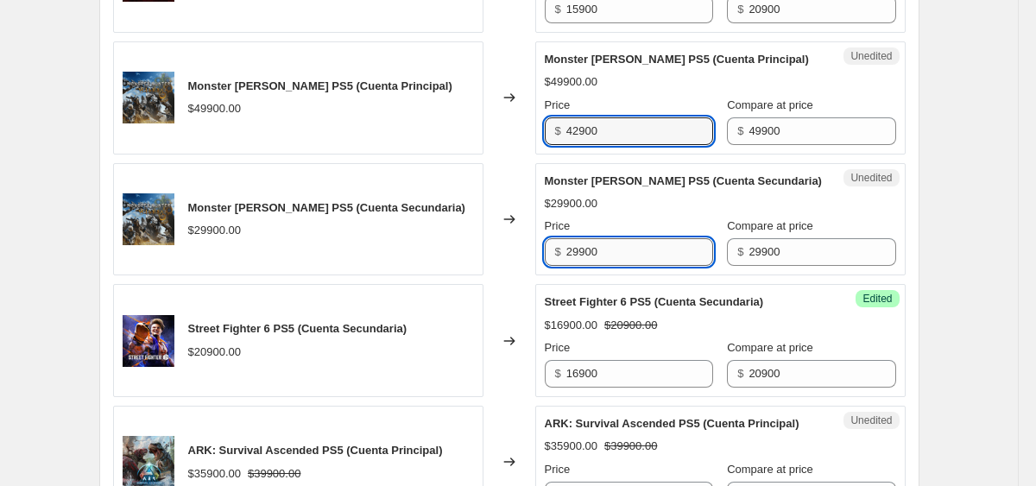
click at [617, 266] on input "29900" at bounding box center [640, 252] width 147 height 28
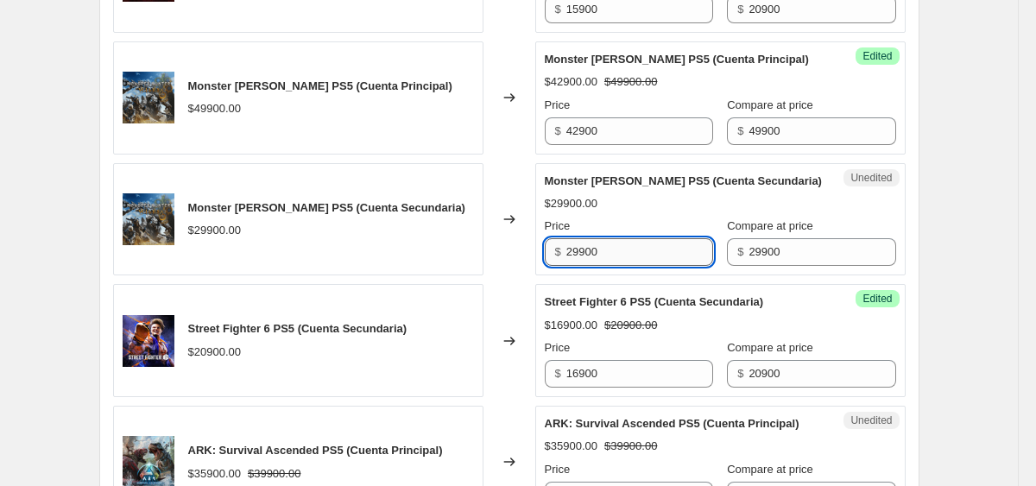
click at [617, 266] on input "29900" at bounding box center [640, 252] width 147 height 28
type input "24900"
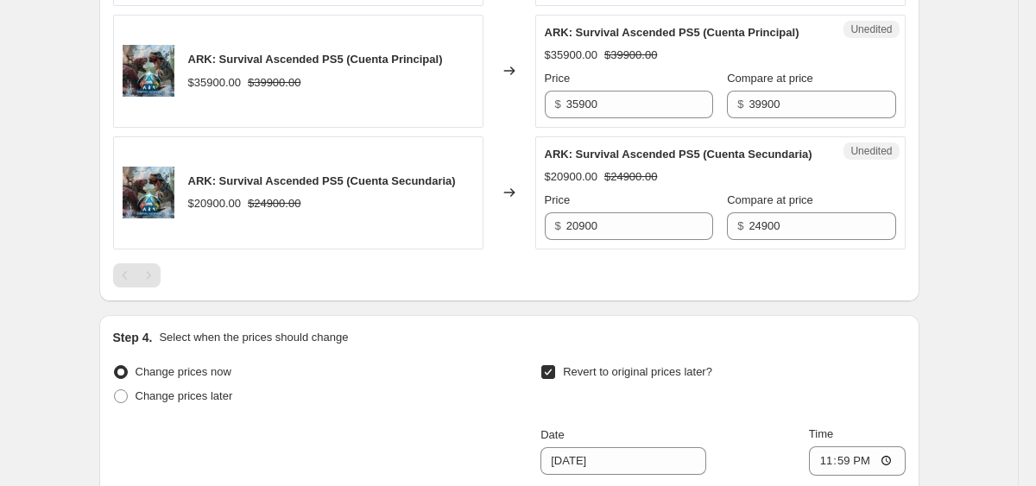
scroll to position [1672, 0]
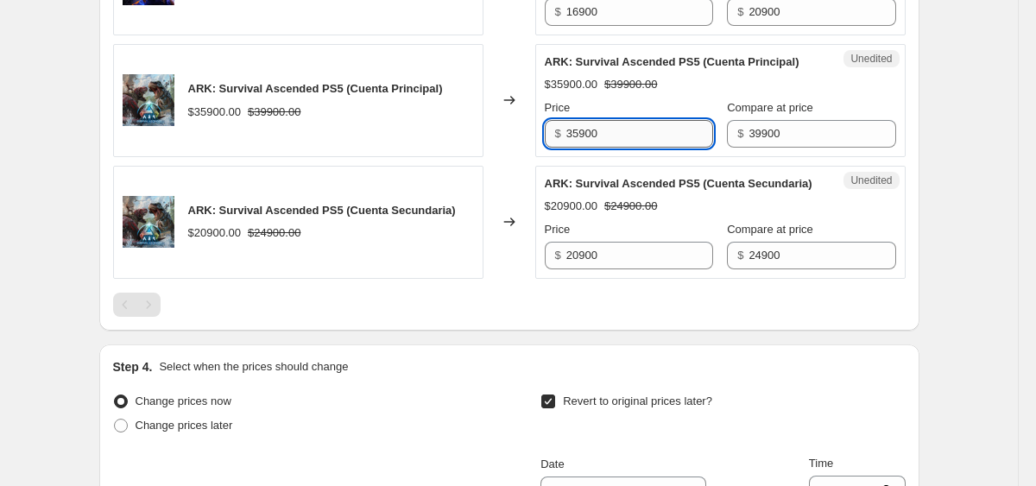
click at [606, 148] on input "35900" at bounding box center [640, 134] width 147 height 28
type input "20900"
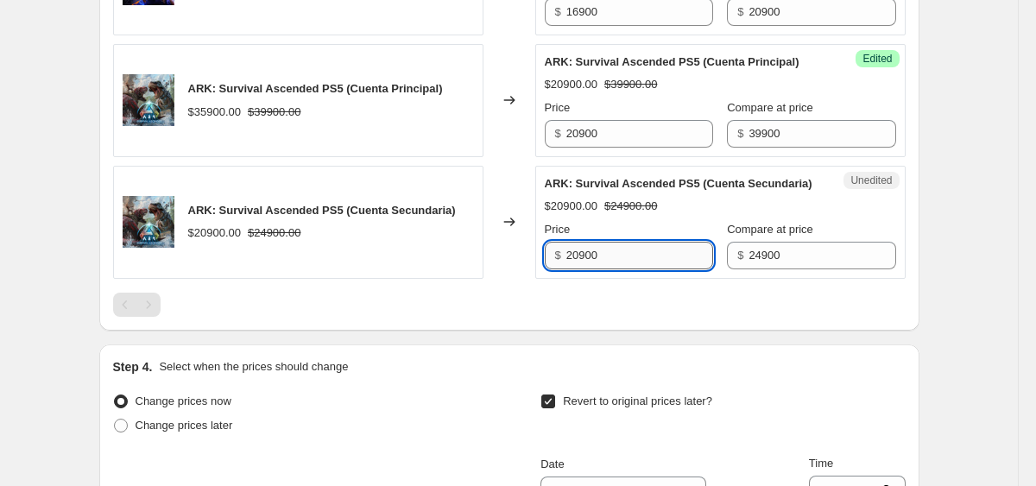
click at [645, 269] on input "20900" at bounding box center [640, 256] width 147 height 28
type input "15900"
click at [712, 317] on div at bounding box center [509, 305] width 793 height 24
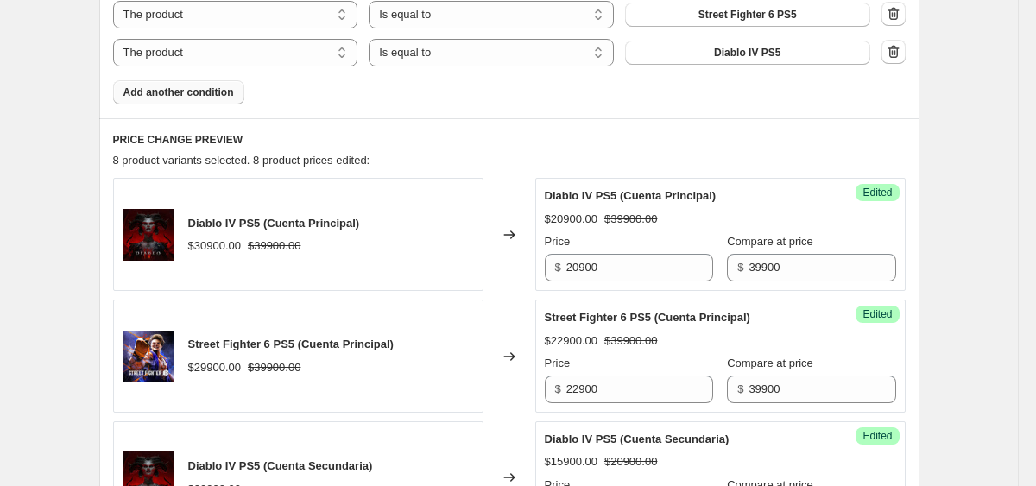
scroll to position [743, 0]
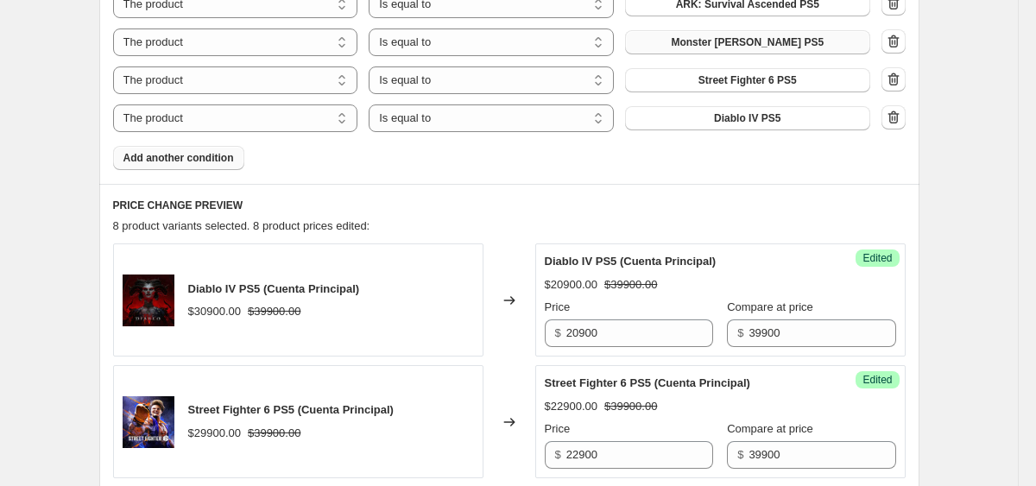
click at [231, 162] on span "Add another condition" at bounding box center [179, 158] width 111 height 14
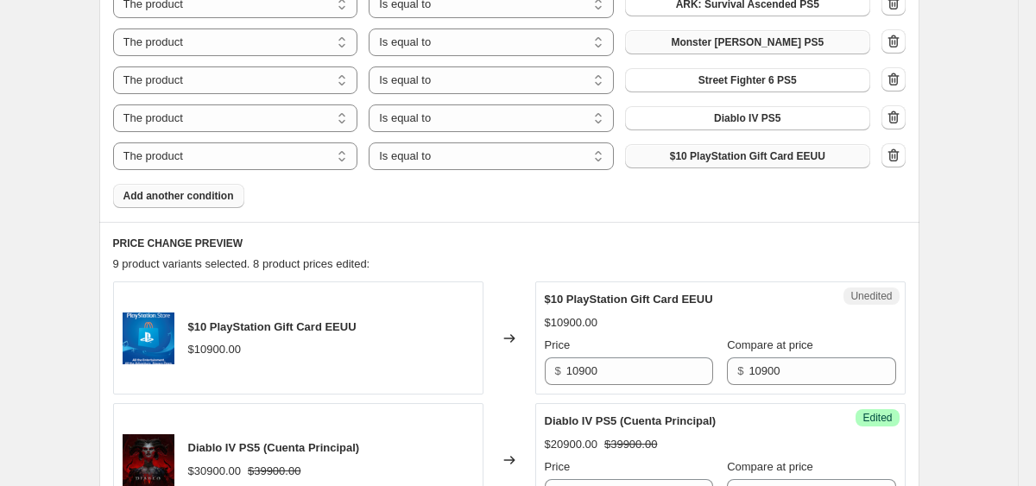
click at [686, 154] on span "$10 PlayStation Gift Card EEUU" at bounding box center [747, 156] width 155 height 14
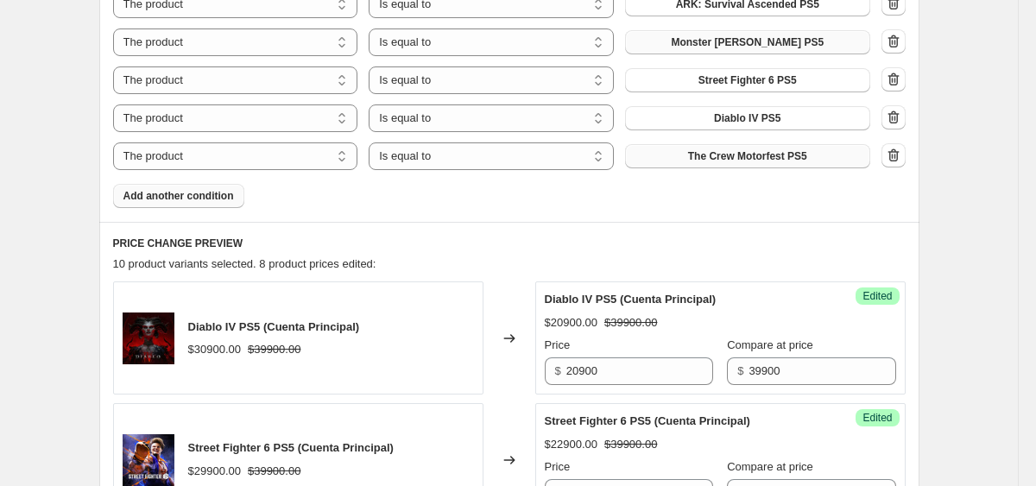
click at [216, 199] on span "Add another condition" at bounding box center [179, 196] width 111 height 14
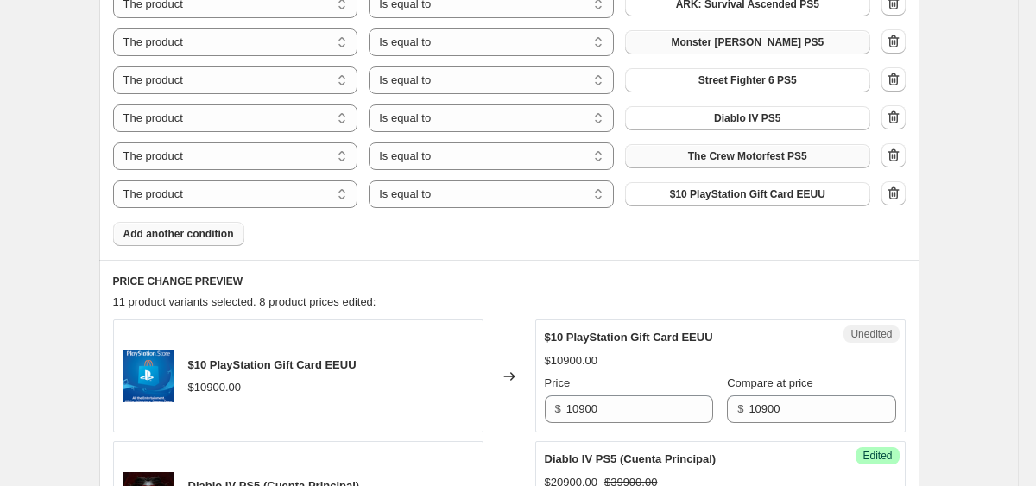
click at [675, 191] on span "$10 PlayStation Gift Card EEUU" at bounding box center [747, 194] width 155 height 14
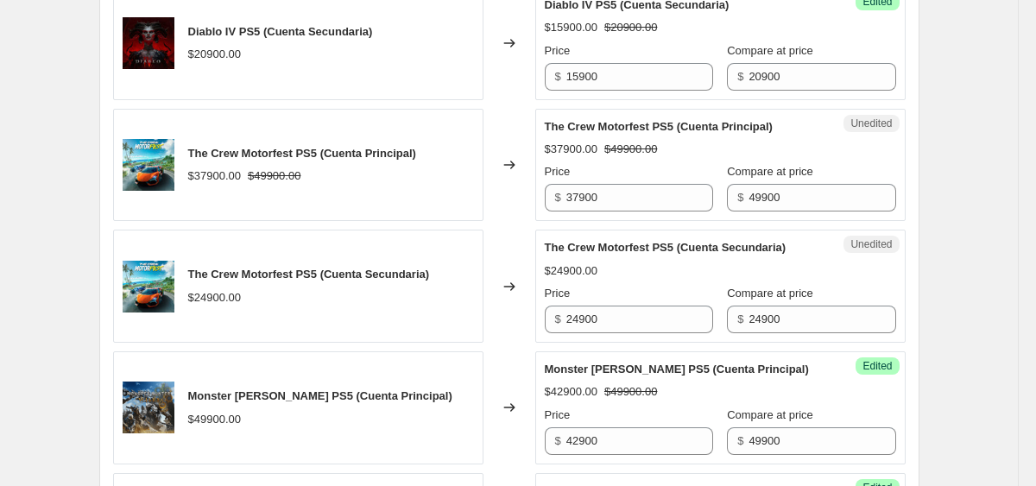
scroll to position [1477, 0]
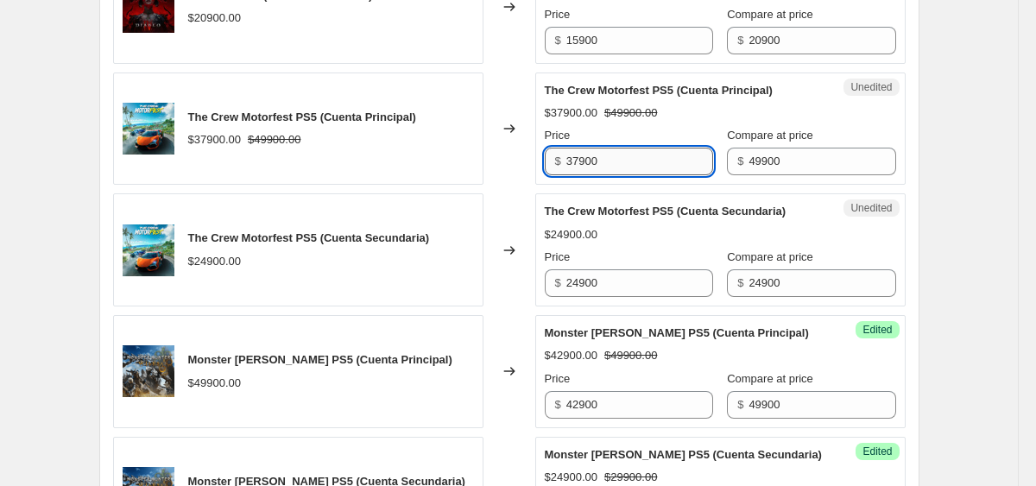
click at [624, 175] on input "37900" at bounding box center [640, 162] width 147 height 28
type input "20900"
click at [639, 297] on input "24900" at bounding box center [640, 283] width 147 height 28
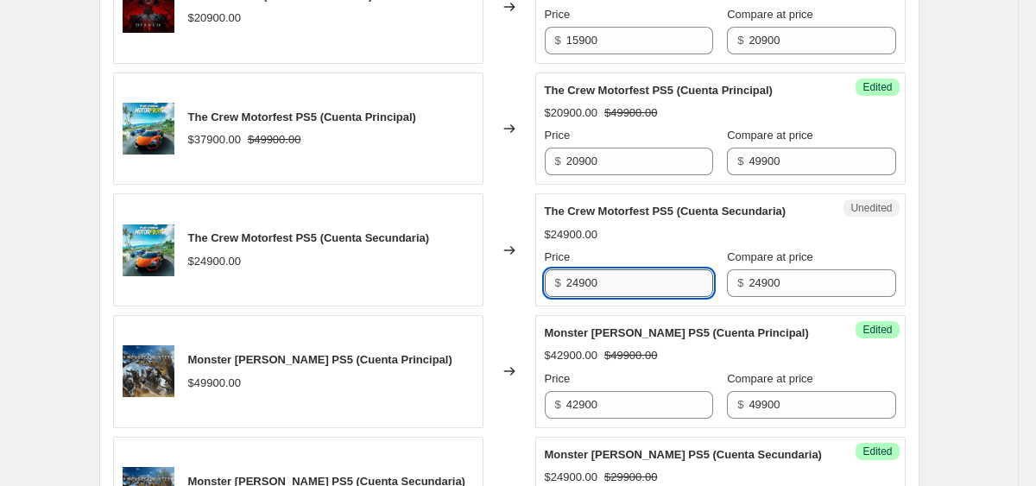
click at [639, 297] on input "24900" at bounding box center [640, 283] width 147 height 28
type input "15900"
click at [518, 307] on div "Changed to" at bounding box center [510, 249] width 52 height 113
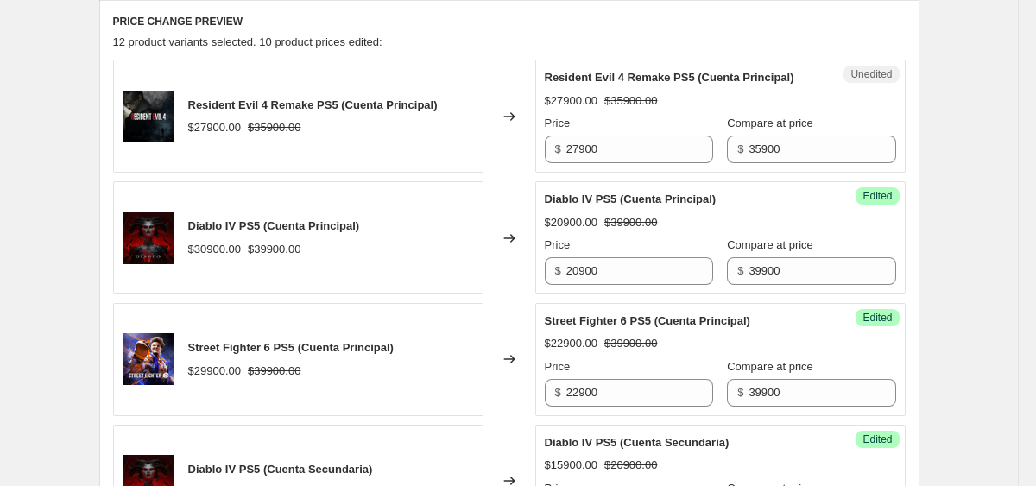
scroll to position [877, 0]
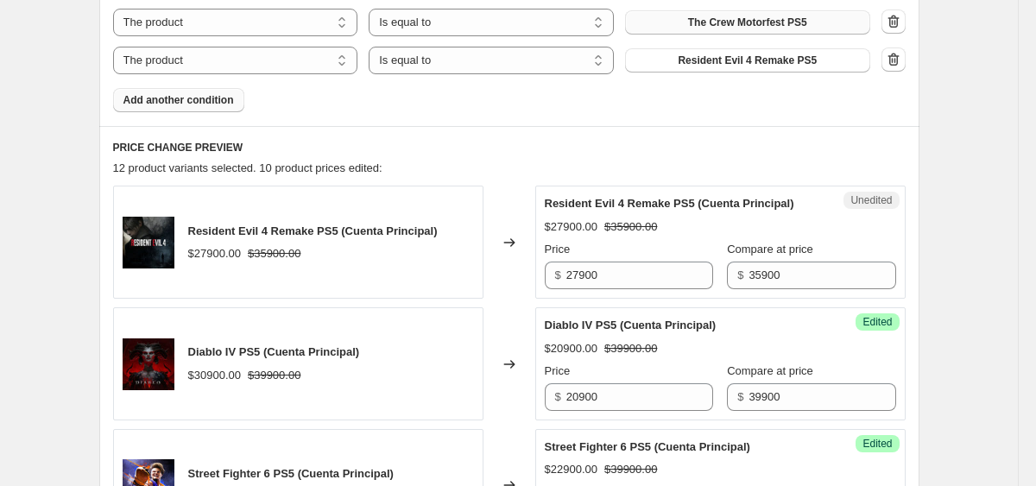
click at [626, 299] on div "Unedited Resident Evil 4 Remake PS5 (Cuenta Principal) $27900.00 $35900.00 Pric…" at bounding box center [721, 242] width 371 height 113
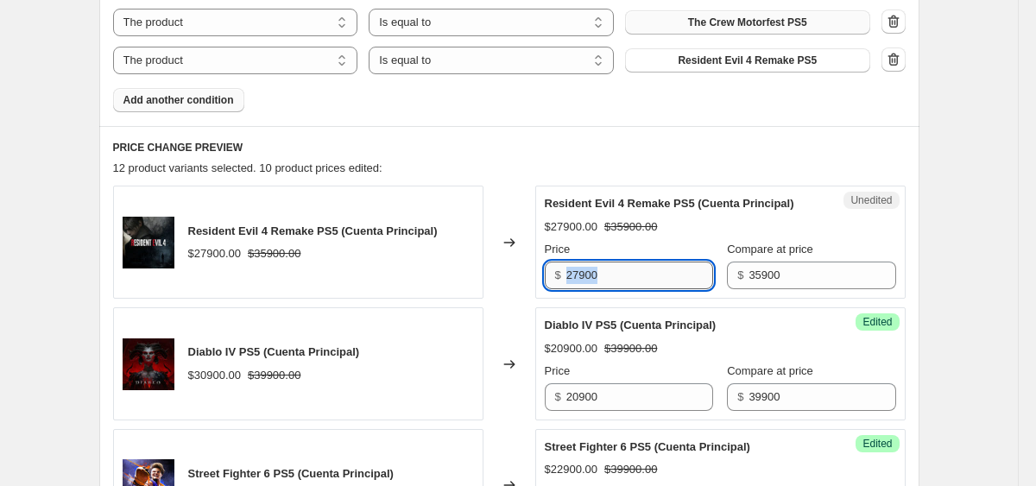
click at [618, 289] on input "27900" at bounding box center [640, 276] width 147 height 28
type input "16900"
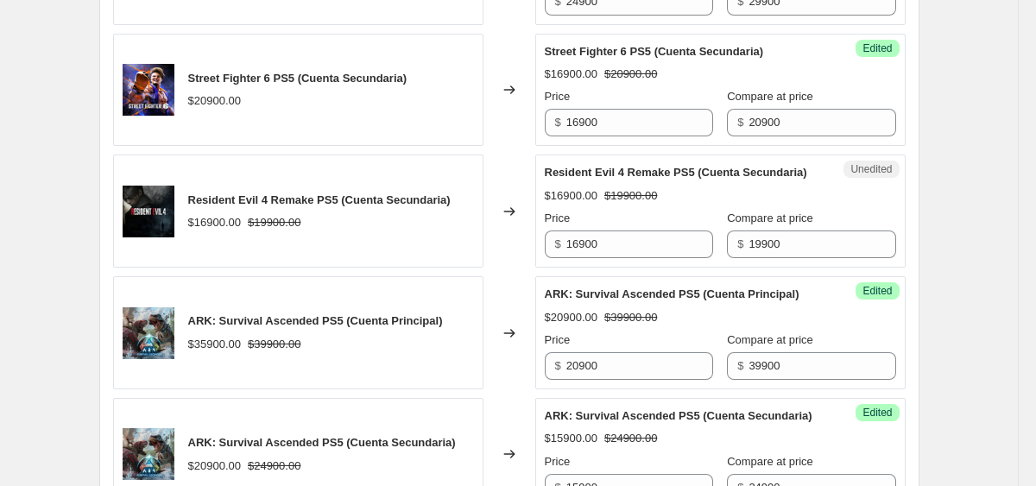
scroll to position [2255, 0]
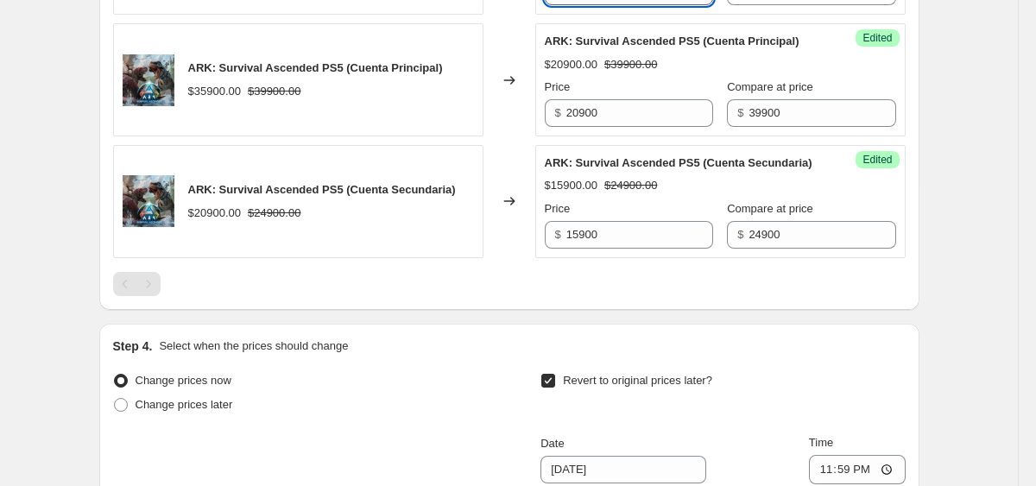
type input "12900"
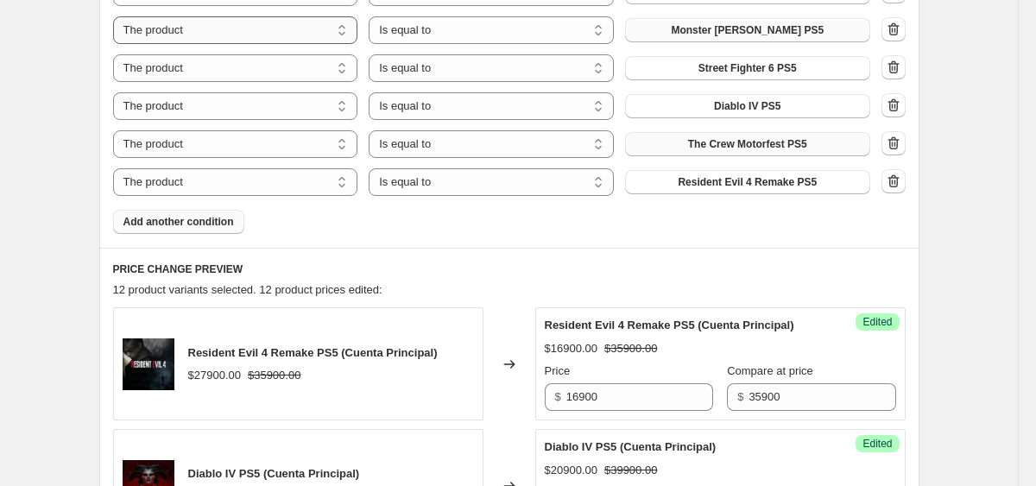
scroll to position [751, 0]
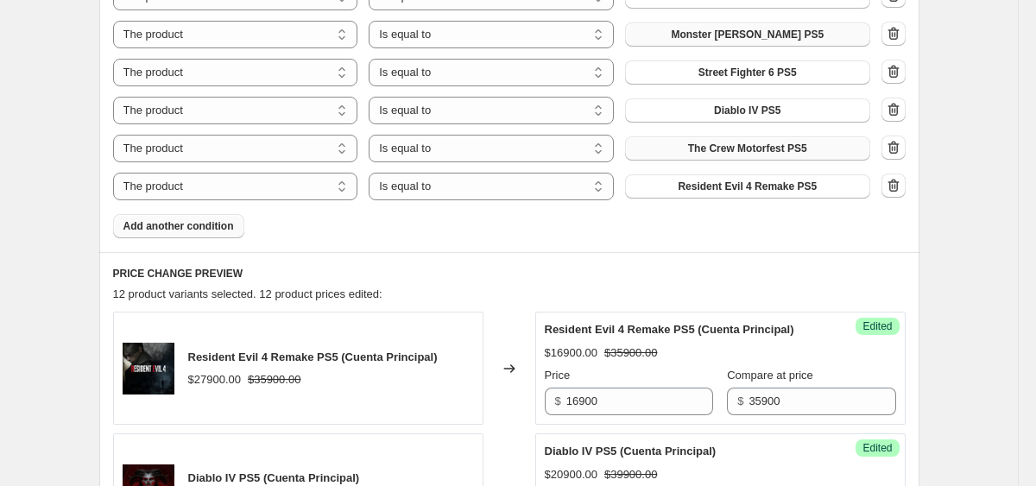
click at [206, 228] on span "Add another condition" at bounding box center [179, 226] width 111 height 14
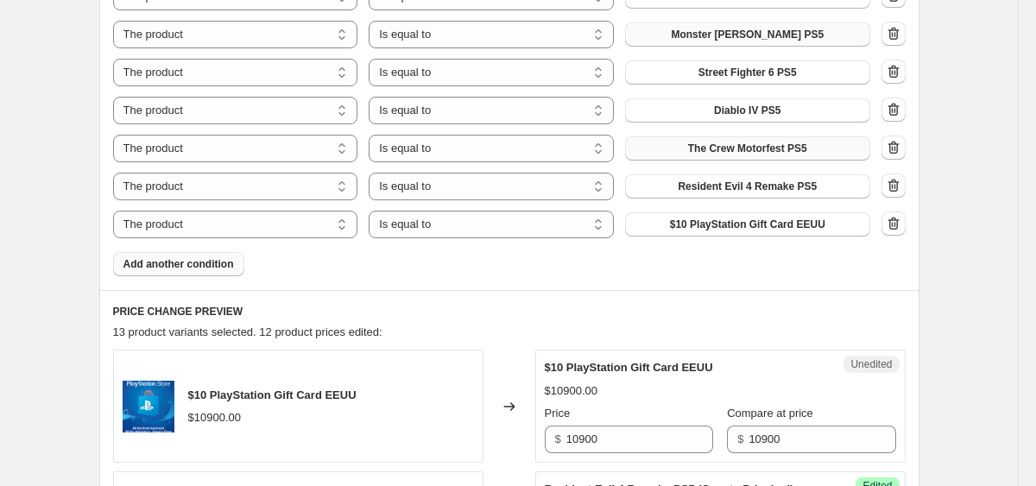
click at [733, 220] on span "$10 PlayStation Gift Card EEUU" at bounding box center [747, 225] width 155 height 14
click at [667, 229] on button "$10 PlayStation Gift Card EEUU" at bounding box center [747, 224] width 245 height 24
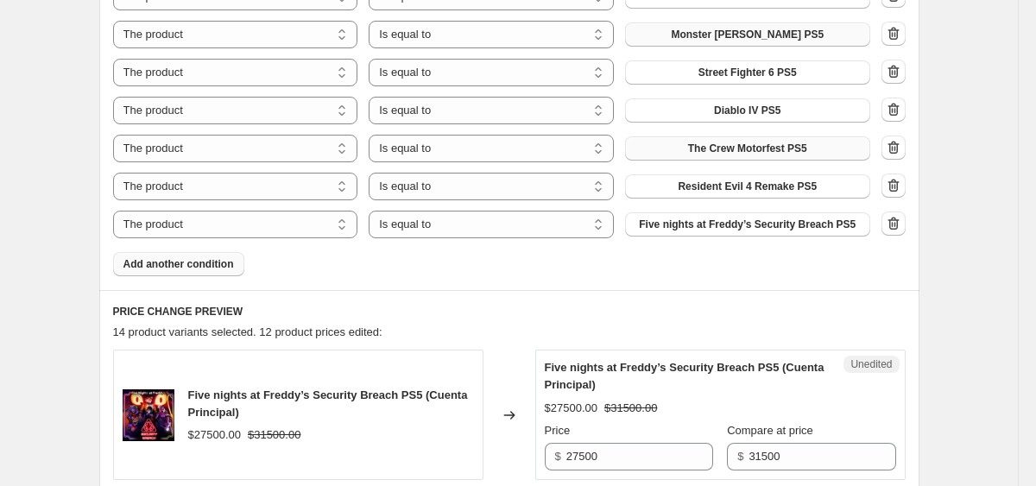
click at [168, 263] on span "Add another condition" at bounding box center [179, 264] width 111 height 14
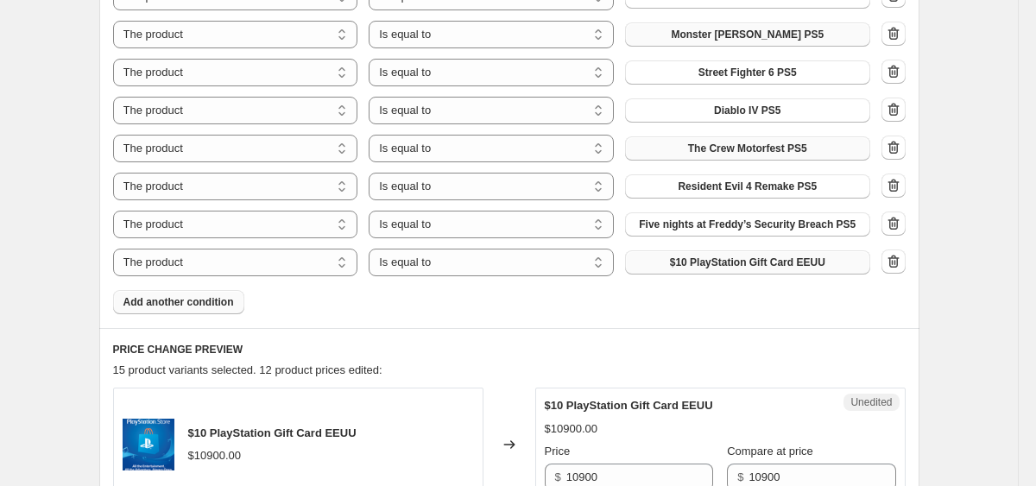
click at [689, 267] on span "$10 PlayStation Gift Card EEUU" at bounding box center [747, 263] width 155 height 14
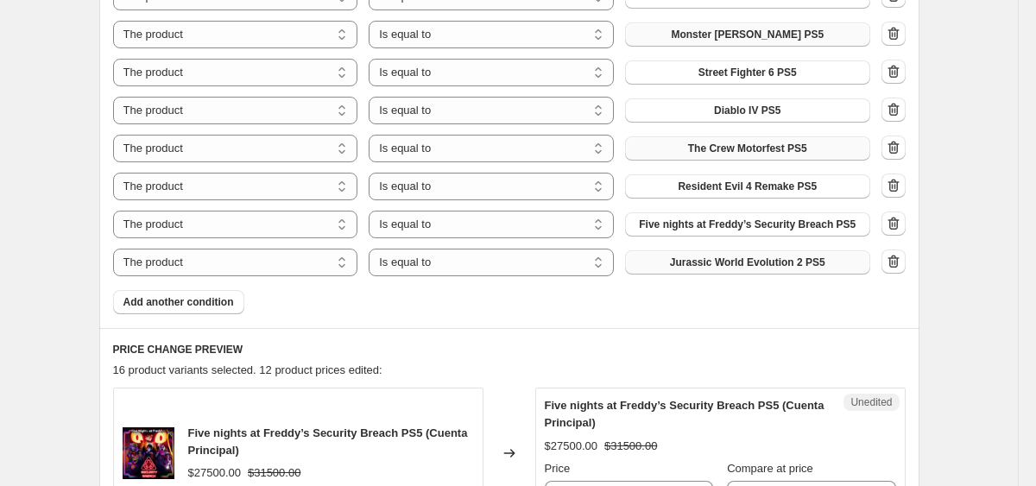
drag, startPoint x: 212, startPoint y: 298, endPoint x: 561, endPoint y: 278, distance: 348.7
click at [212, 298] on span "Add another condition" at bounding box center [179, 302] width 111 height 14
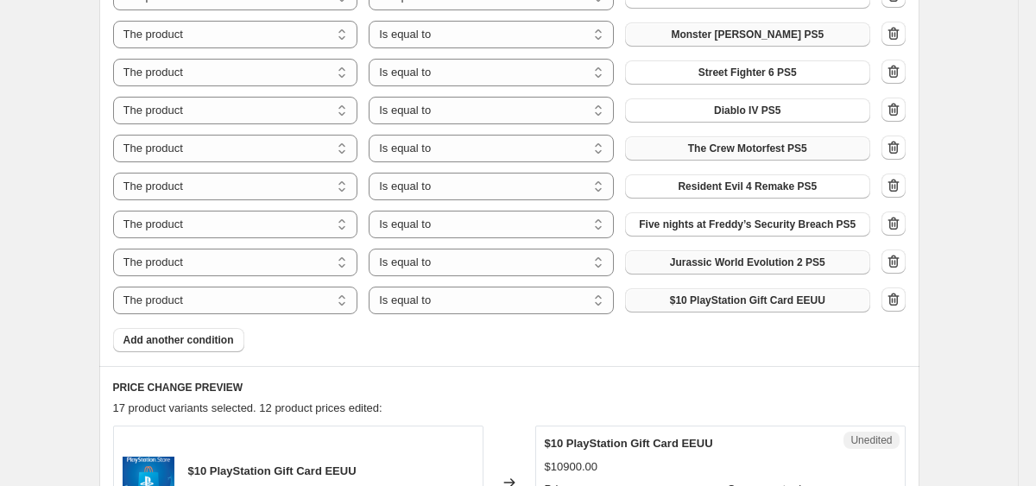
click at [715, 298] on span "$10 PlayStation Gift Card EEUU" at bounding box center [747, 301] width 155 height 14
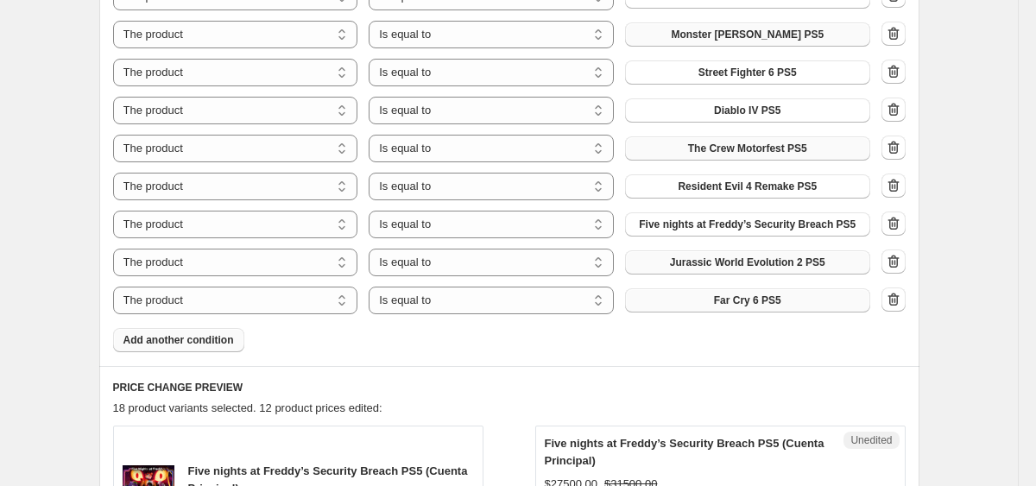
click at [202, 333] on span "Add another condition" at bounding box center [179, 340] width 111 height 14
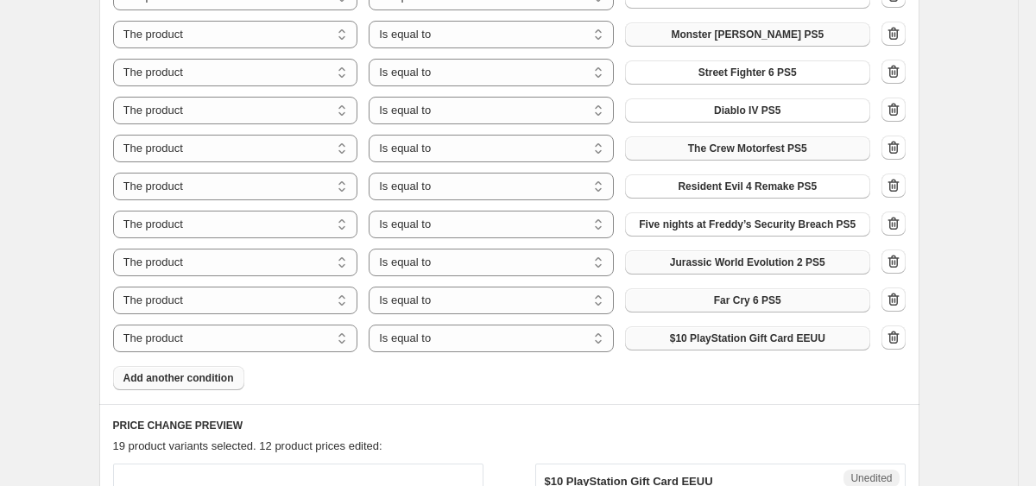
click at [777, 339] on span "$10 PlayStation Gift Card EEUU" at bounding box center [747, 339] width 155 height 14
click at [725, 332] on span "$10 PlayStation Gift Card EEUU" at bounding box center [747, 339] width 155 height 14
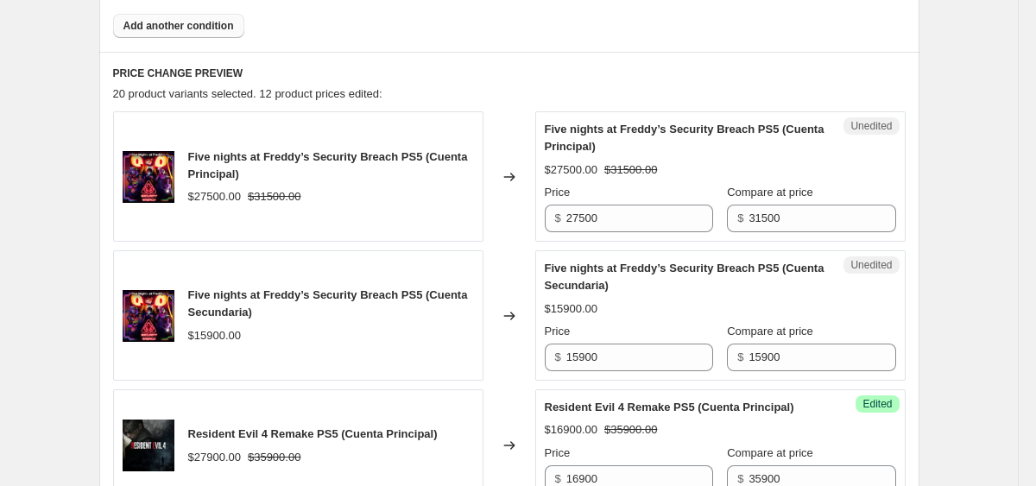
scroll to position [1182, 0]
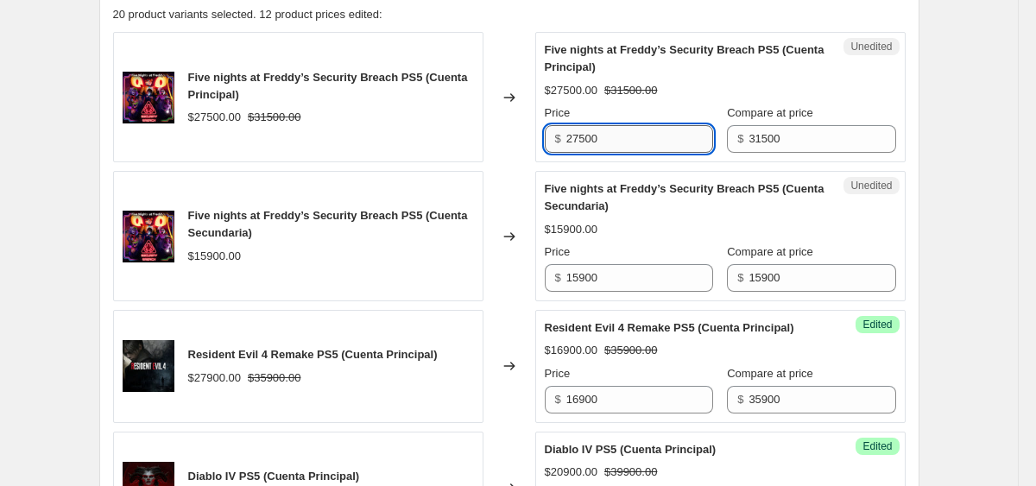
click at [591, 129] on input "27500" at bounding box center [640, 139] width 147 height 28
type input "15900"
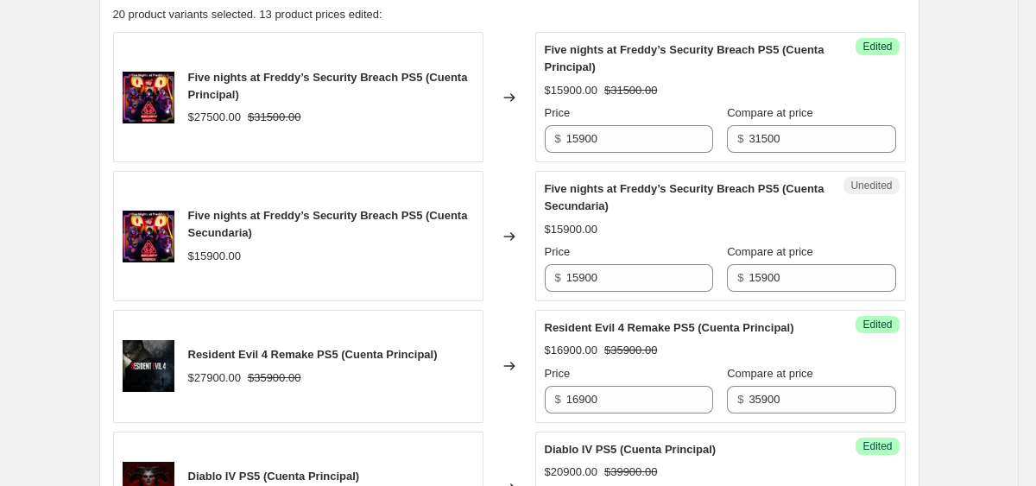
click at [624, 295] on div "Unedited Five nights at Freddy’s Security Breach PS5 (Cuenta Secundaria) $15900…" at bounding box center [721, 236] width 371 height 130
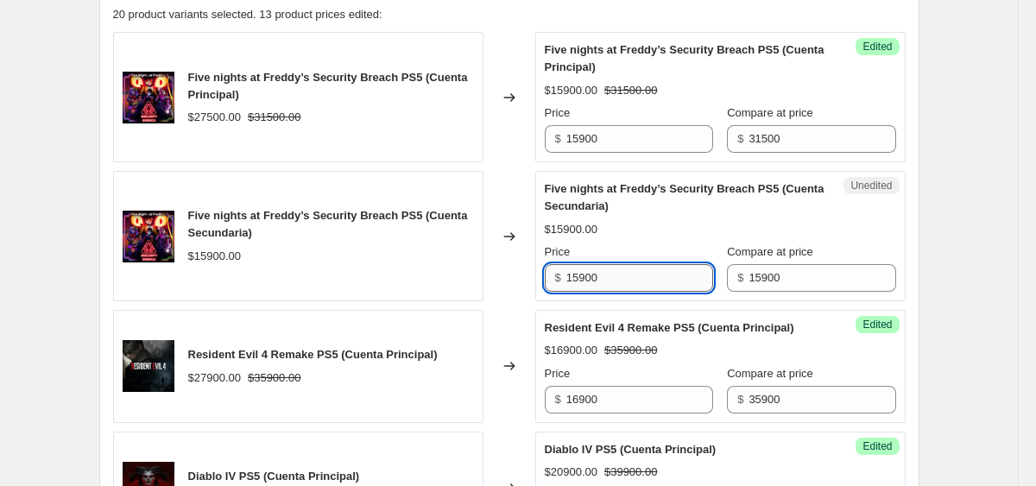
click at [624, 284] on input "15900" at bounding box center [640, 278] width 147 height 28
type input "11900"
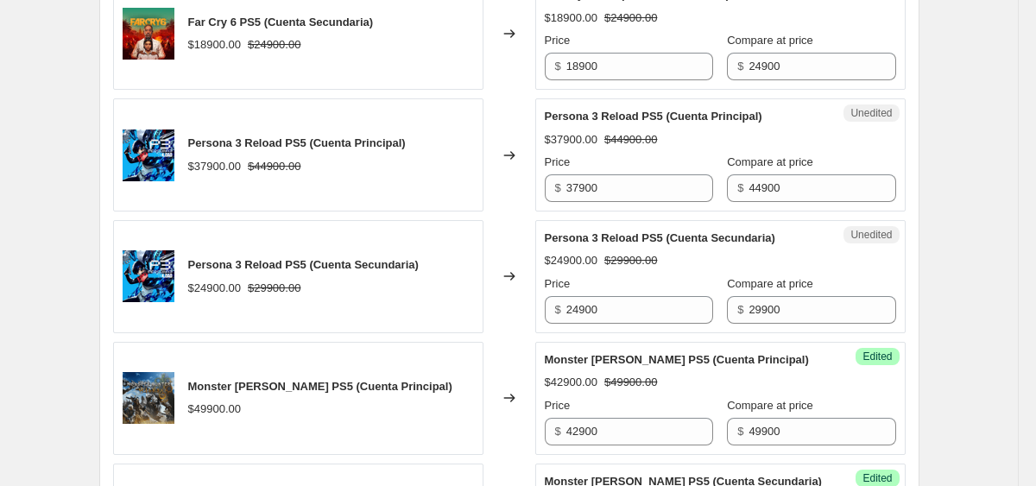
scroll to position [2388, 0]
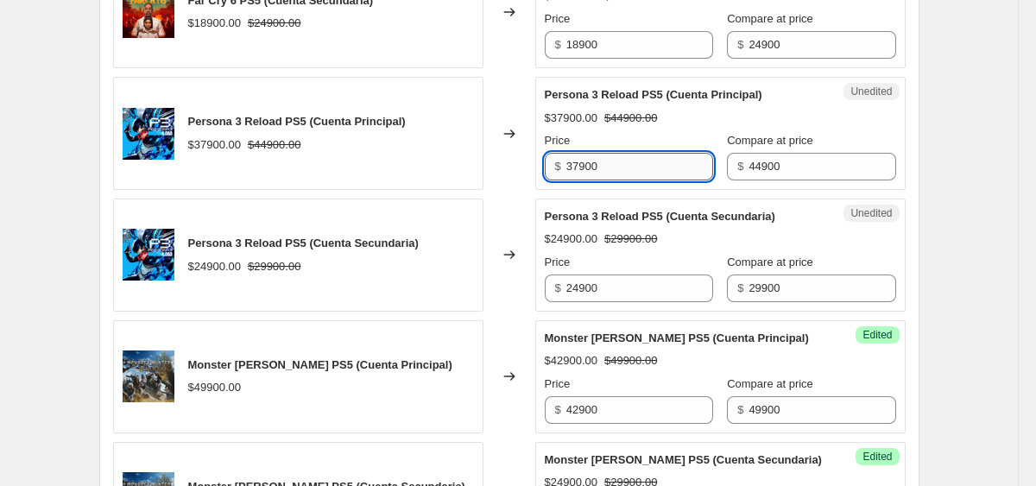
click at [636, 181] on input "37900" at bounding box center [640, 167] width 147 height 28
type input "25900"
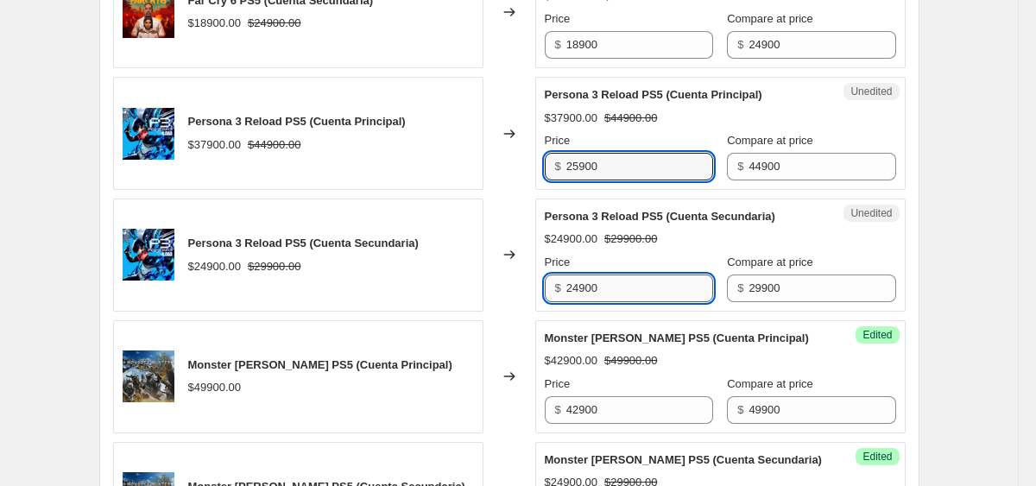
click at [608, 302] on input "24900" at bounding box center [640, 289] width 147 height 28
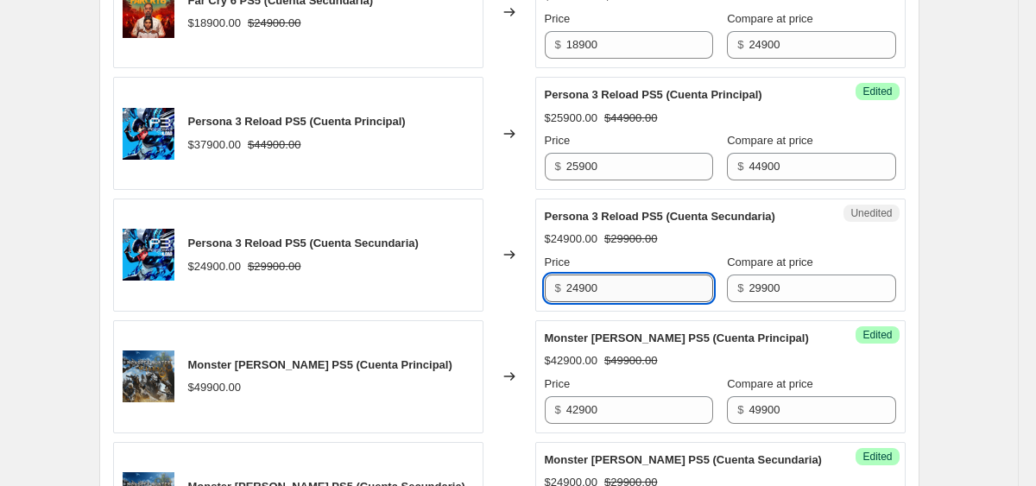
click at [608, 302] on input "24900" at bounding box center [640, 289] width 147 height 28
type input "16900"
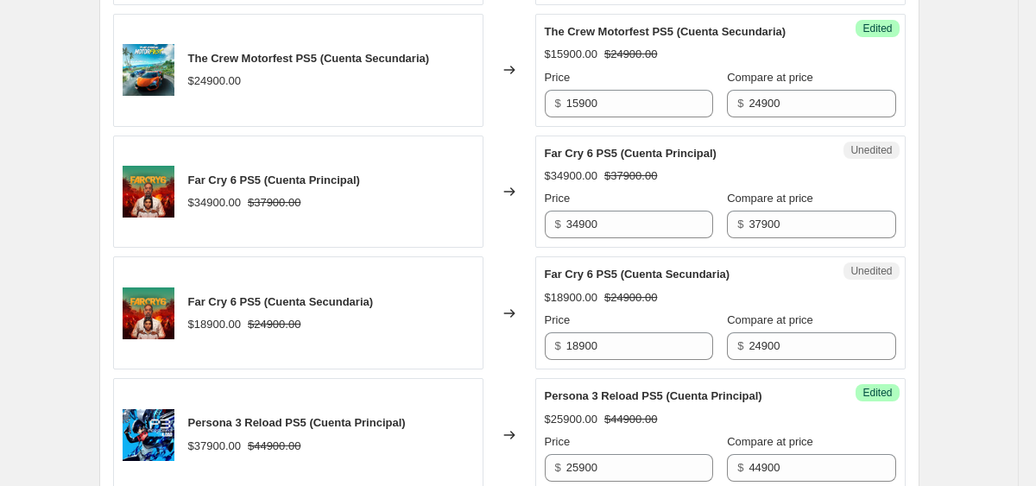
scroll to position [2085, 0]
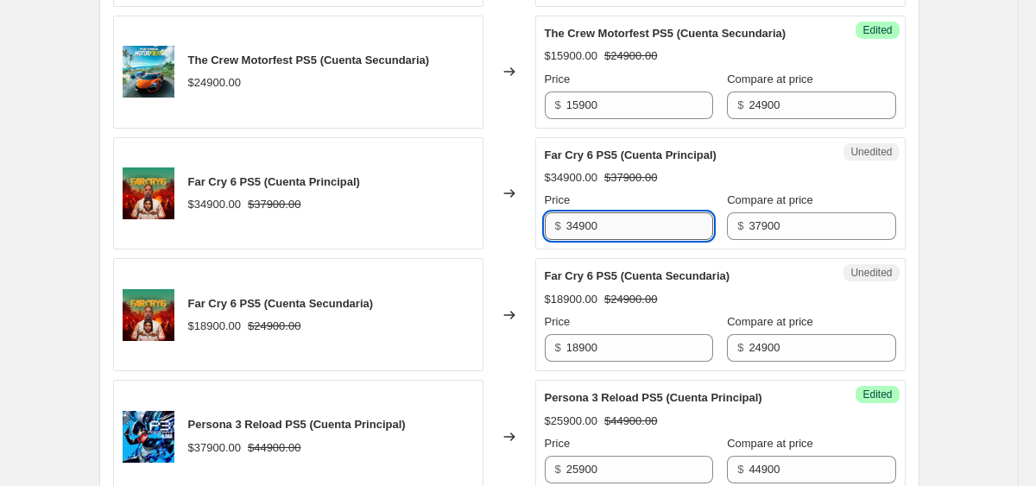
click at [604, 240] on input "34900" at bounding box center [640, 226] width 147 height 28
type input "15900"
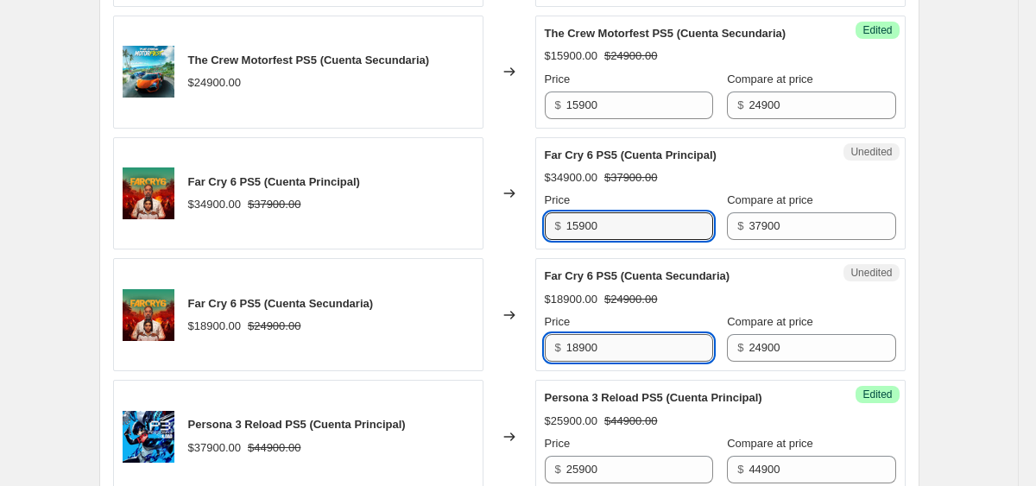
click at [665, 362] on input "18900" at bounding box center [640, 348] width 147 height 28
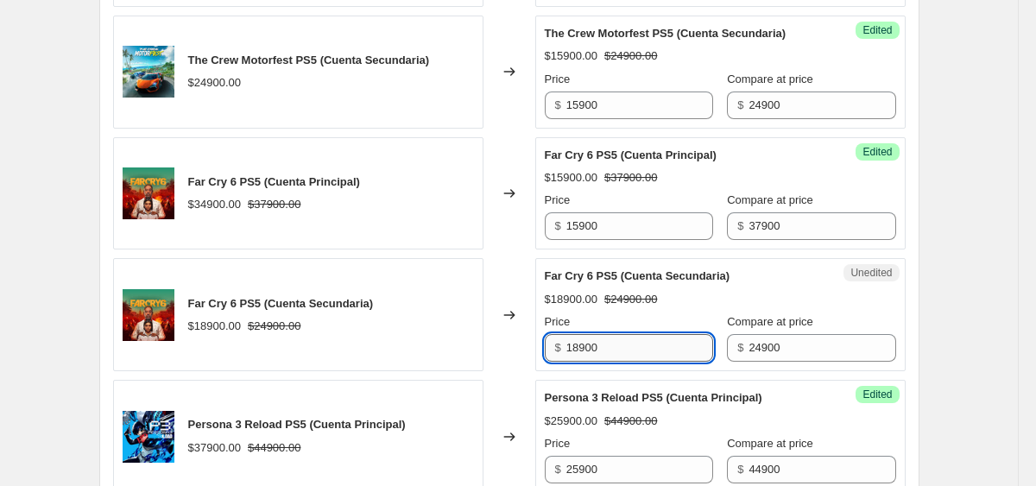
click at [665, 362] on input "18900" at bounding box center [640, 348] width 147 height 28
type input "12900"
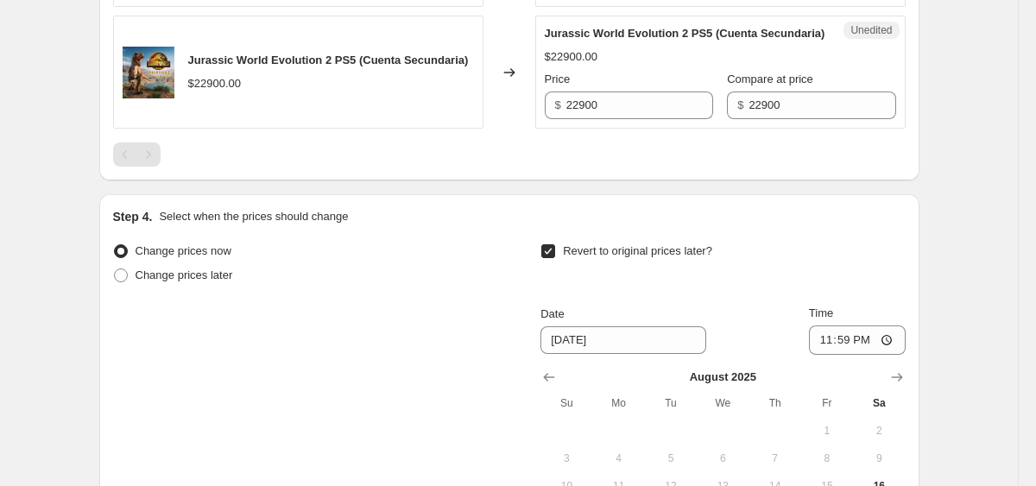
scroll to position [3538, 0]
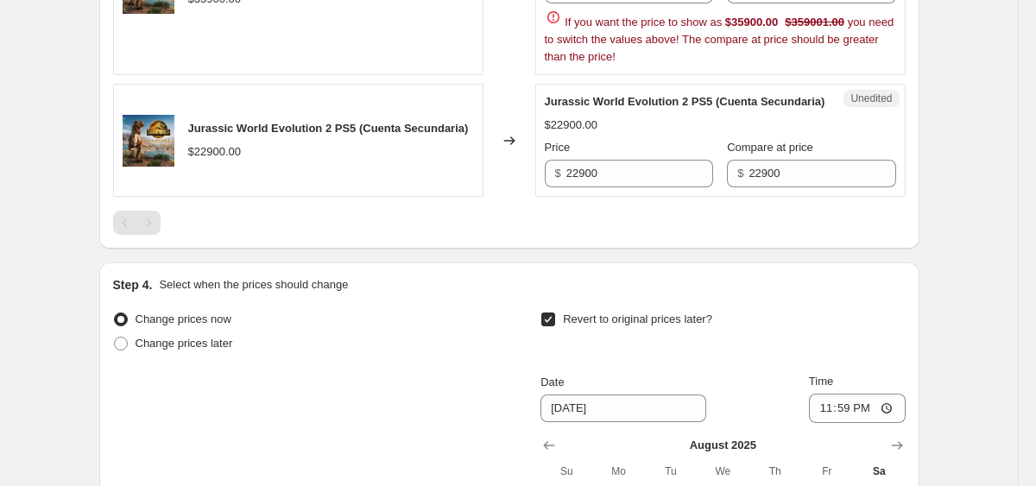
click at [563, 66] on div "Price $ 359001 Compare at price $ 35900 If you want the price to show as $35900…" at bounding box center [721, 10] width 352 height 111
click at [563, 66] on div "If you want the price to show as $35900.00 $359001.00 you need to switch the va…" at bounding box center [721, 37] width 352 height 57
type input "12900"
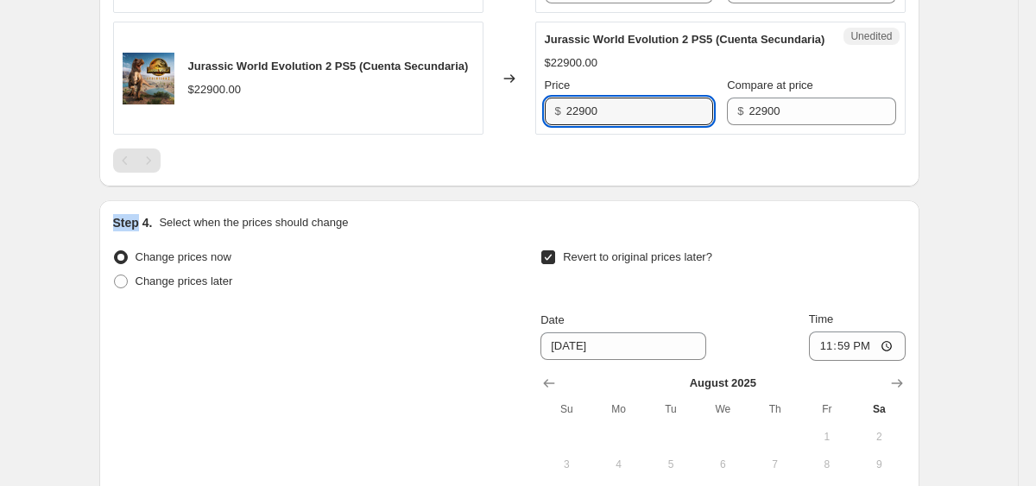
click at [641, 173] on div at bounding box center [509, 161] width 793 height 24
click at [612, 125] on input "22900" at bounding box center [640, 112] width 147 height 28
type input "8900"
click at [605, 173] on div at bounding box center [509, 161] width 793 height 24
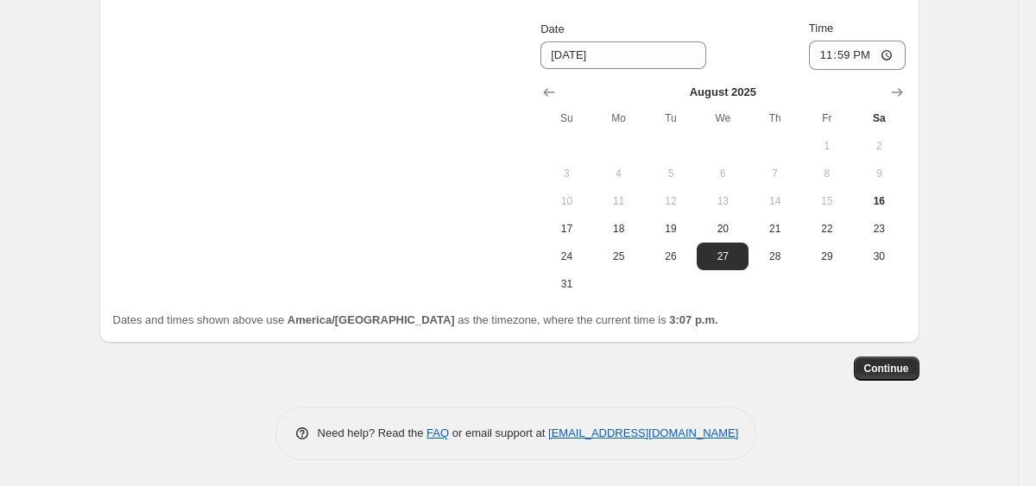
scroll to position [3937, 0]
click at [878, 381] on button "Continue" at bounding box center [887, 369] width 66 height 24
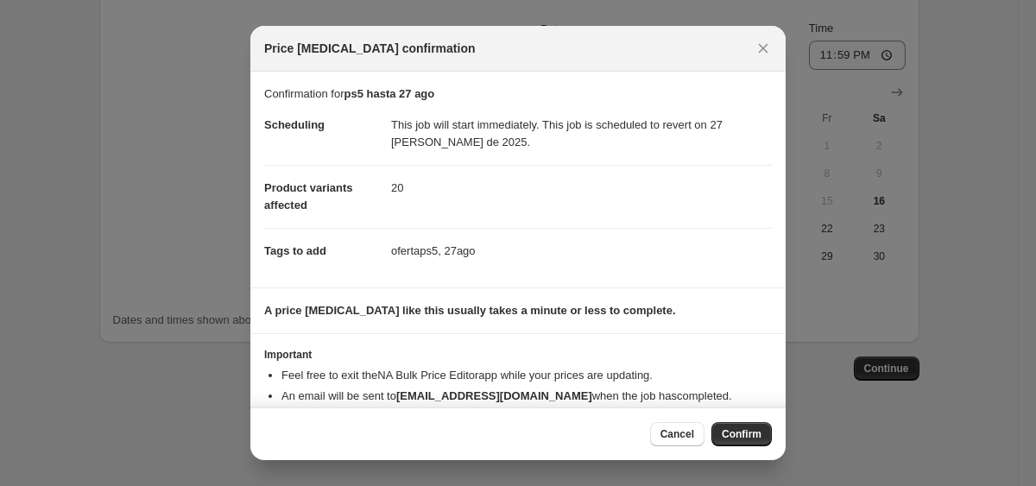
scroll to position [35, 0]
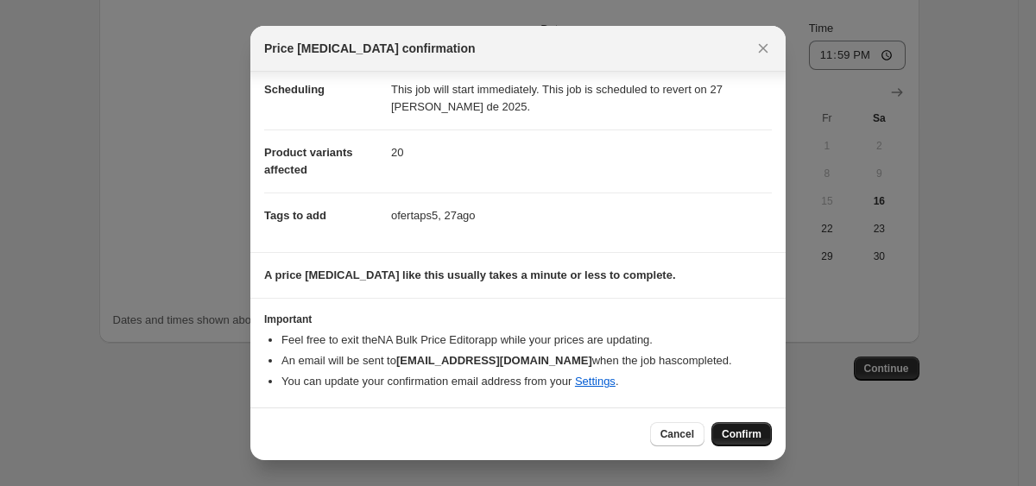
click at [723, 428] on span "Confirm" at bounding box center [742, 435] width 40 height 14
